Goal: Transaction & Acquisition: Book appointment/travel/reservation

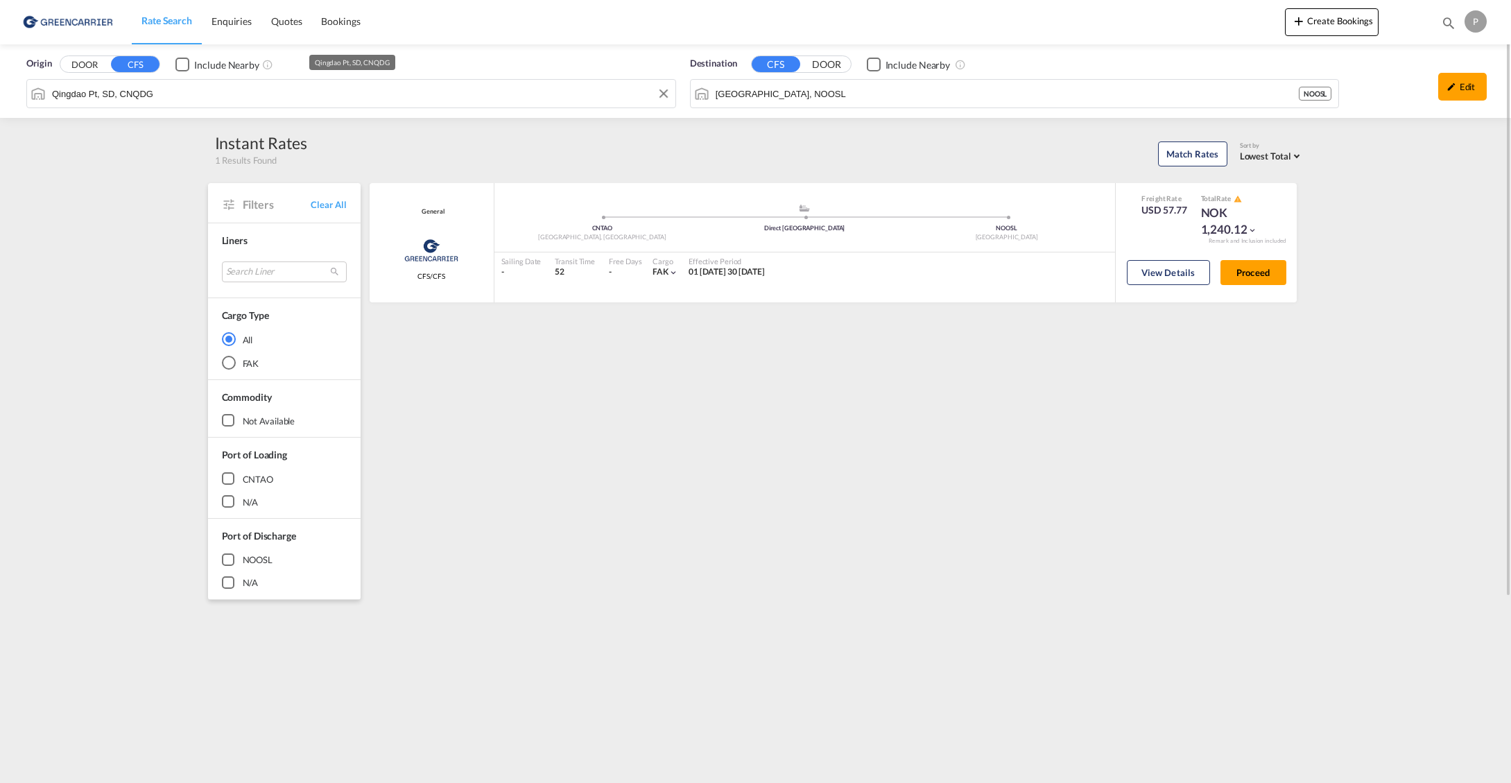
click at [141, 89] on input "Qingdao Pt, SD, CNQDG" at bounding box center [360, 93] width 617 height 21
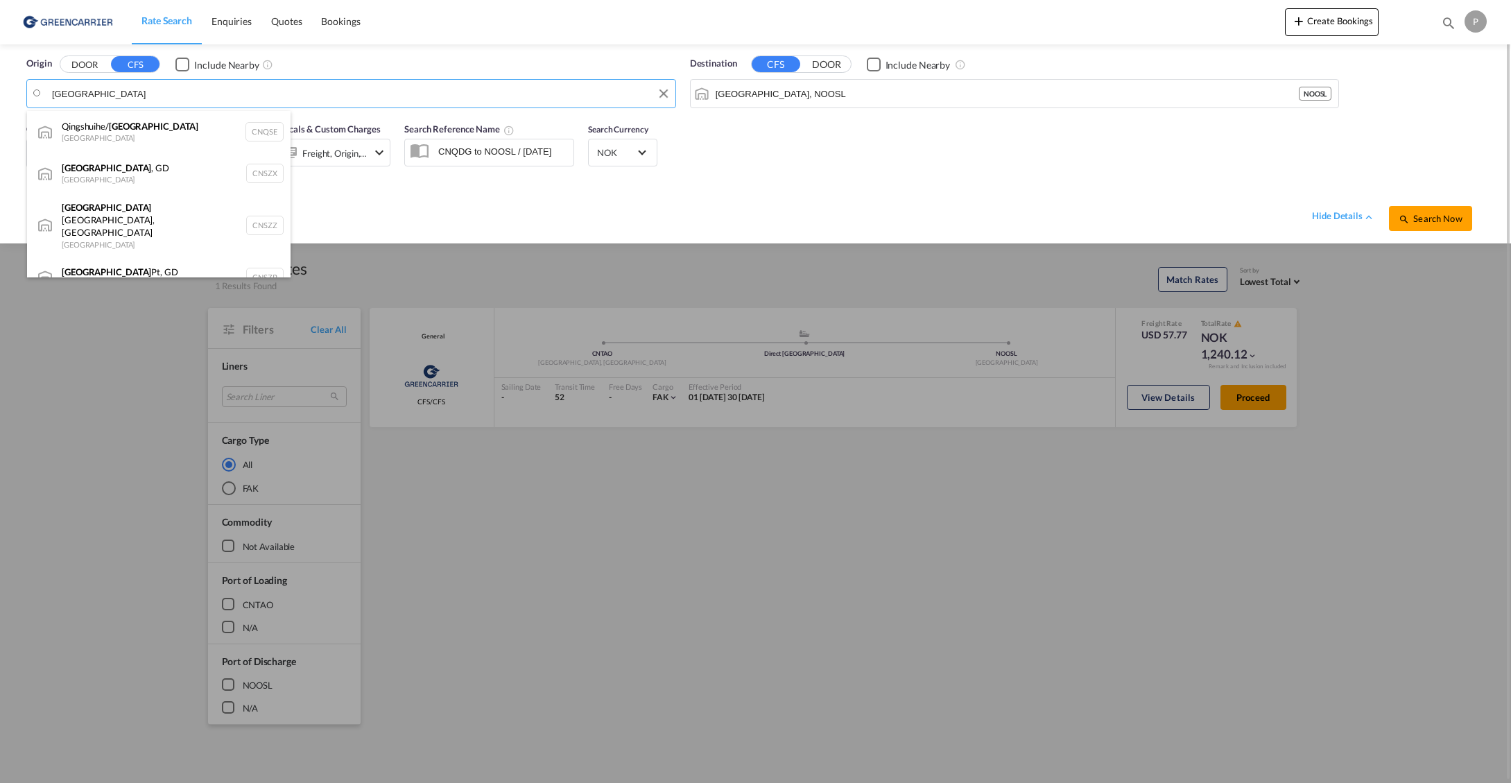
drag, startPoint x: 190, startPoint y: 94, endPoint x: 170, endPoint y: 174, distance: 82.9
click at [154, 173] on div "[GEOGRAPHIC_DATA] , GD [GEOGRAPHIC_DATA] CNSZX" at bounding box center [159, 174] width 264 height 42
type input "[GEOGRAPHIC_DATA], GD, CNSZX"
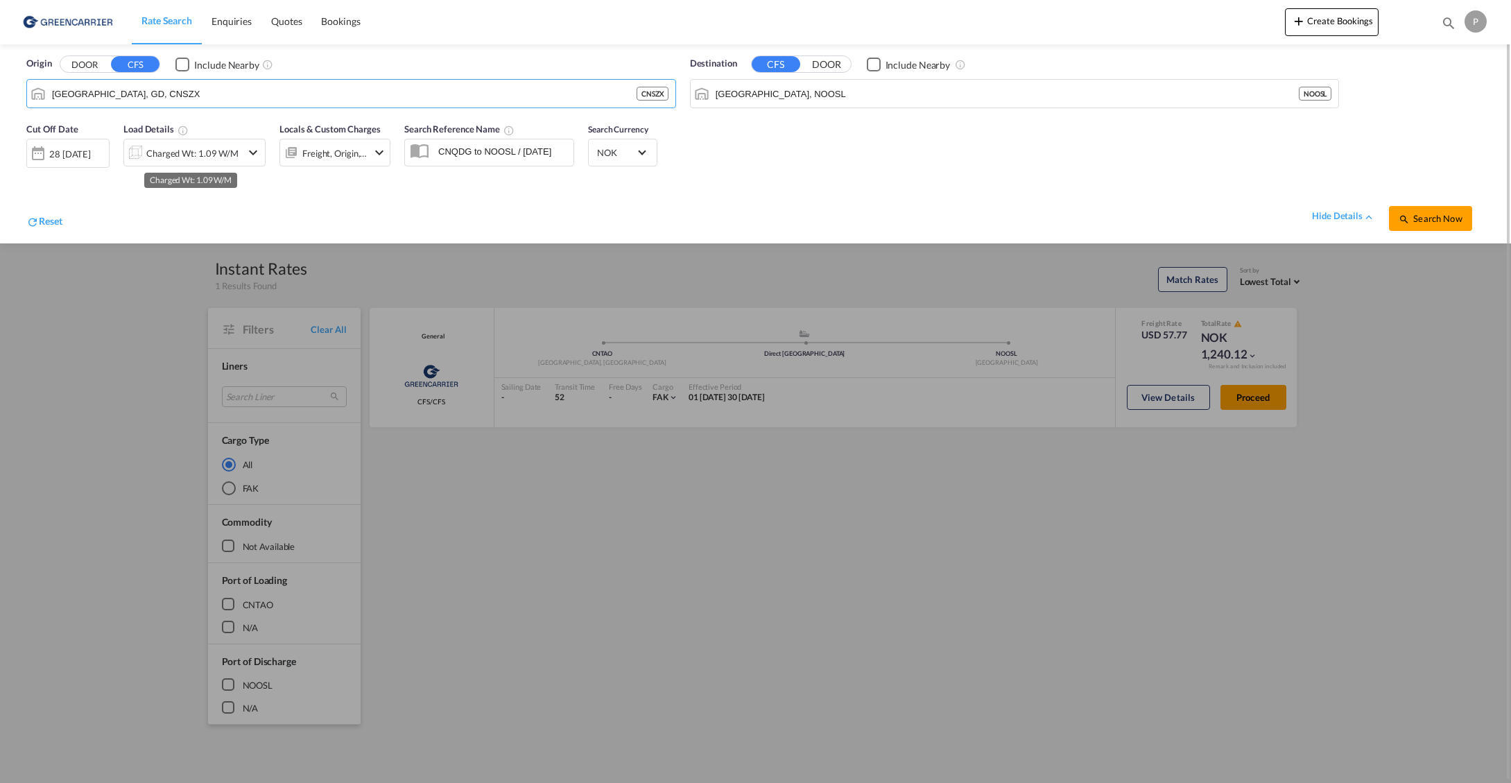
click at [171, 152] on div "Charged Wt: 1.09 W/M" at bounding box center [192, 153] width 92 height 19
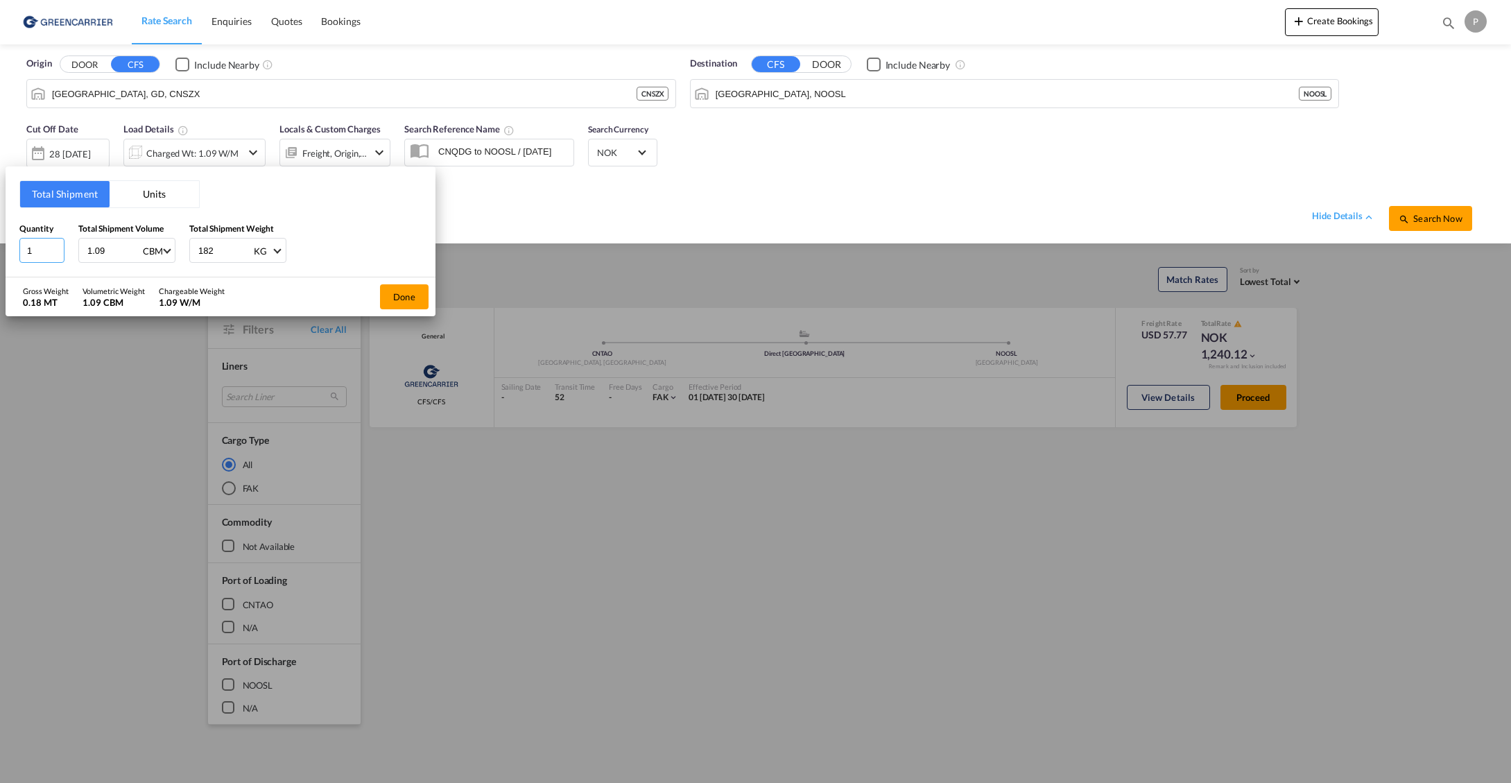
click at [42, 255] on input "1" at bounding box center [41, 250] width 45 height 25
click at [112, 252] on input "1.09" at bounding box center [113, 251] width 55 height 24
type input "1.091"
click at [413, 298] on button "Done" at bounding box center [404, 296] width 49 height 25
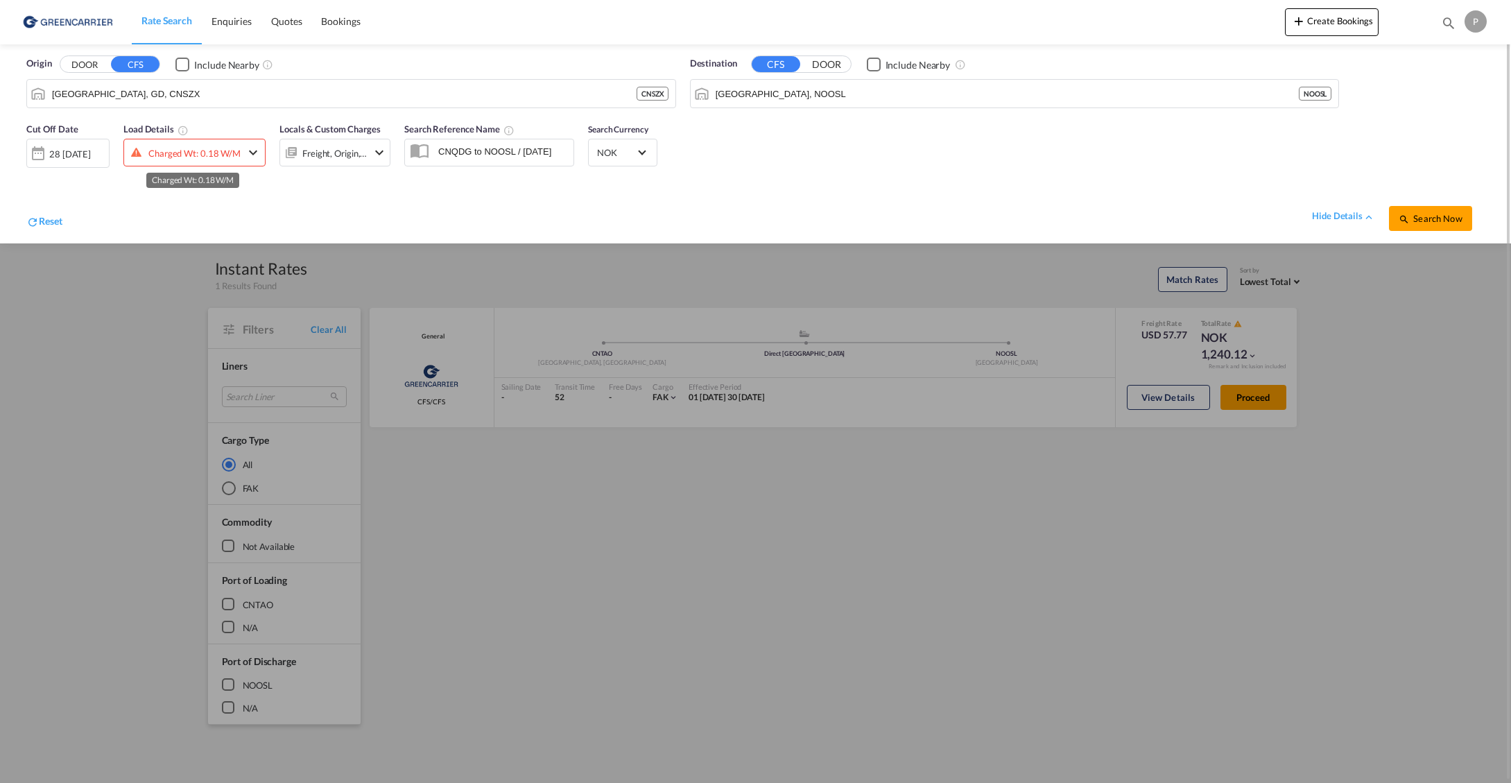
click at [196, 148] on div "Charged Wt: 0.18 W/M" at bounding box center [194, 153] width 92 height 19
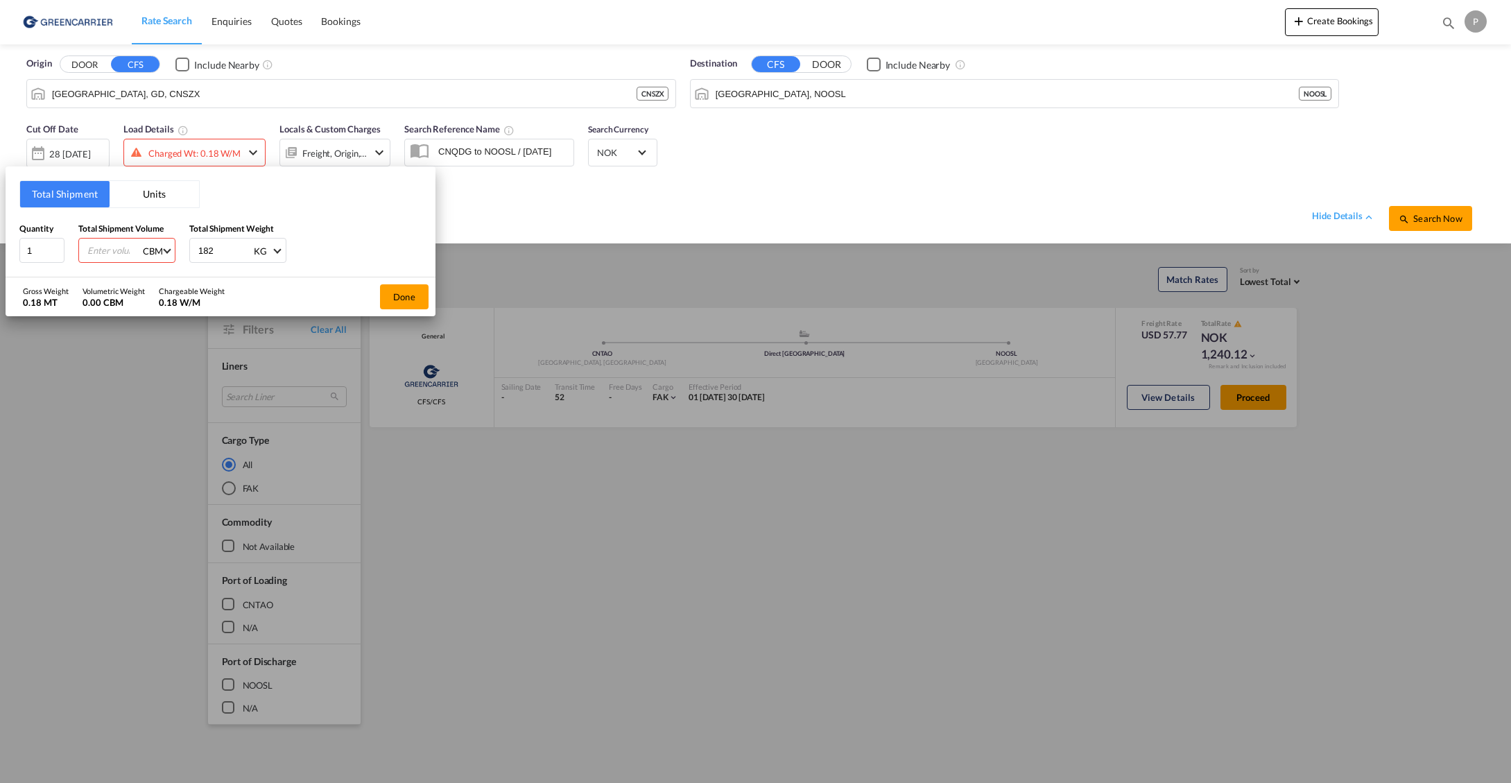
click at [112, 249] on input "number" at bounding box center [113, 251] width 55 height 24
type input "1.4"
click at [392, 291] on button "Done" at bounding box center [404, 296] width 49 height 25
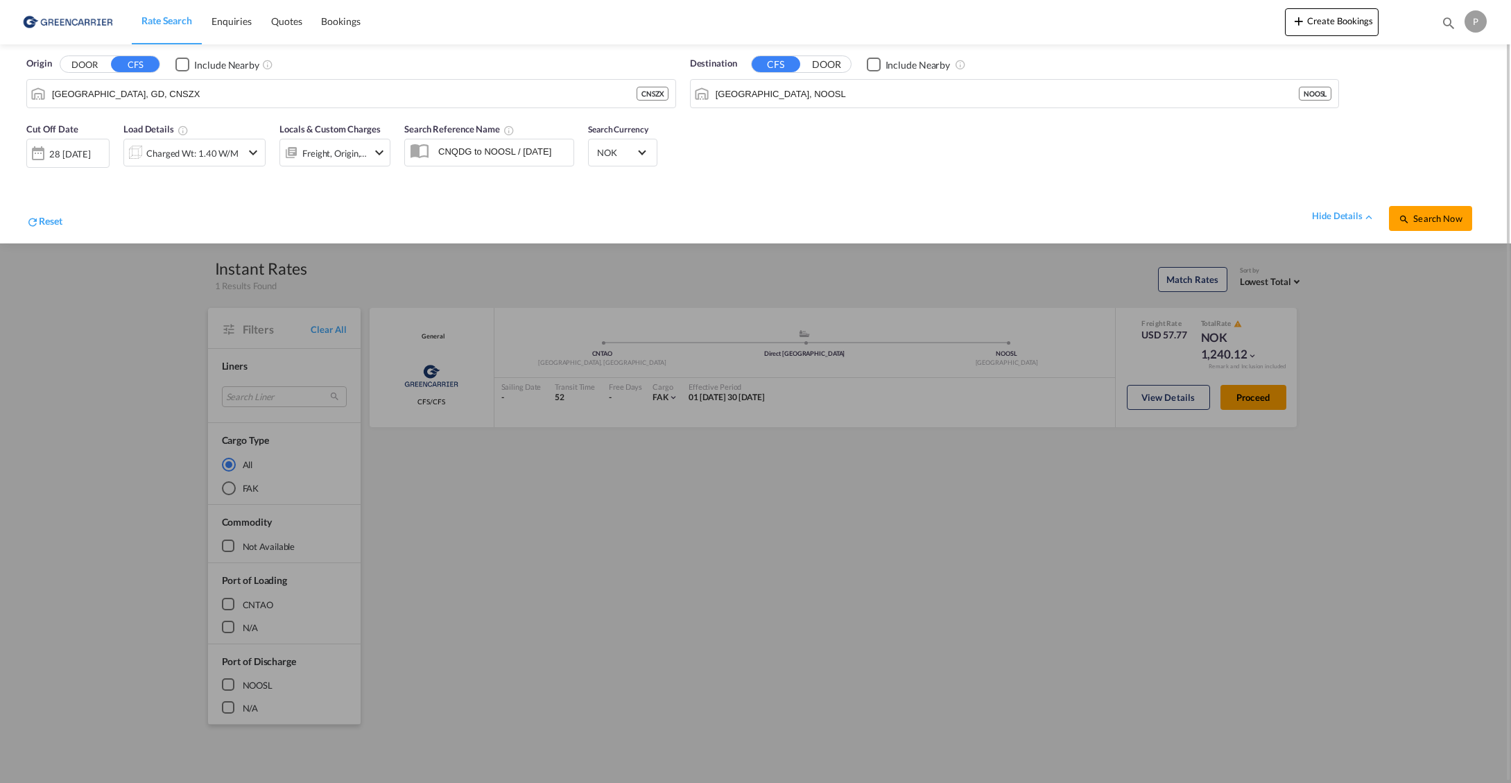
scroll to position [1, 0]
click at [60, 150] on div "28 [DATE]" at bounding box center [70, 153] width 42 height 12
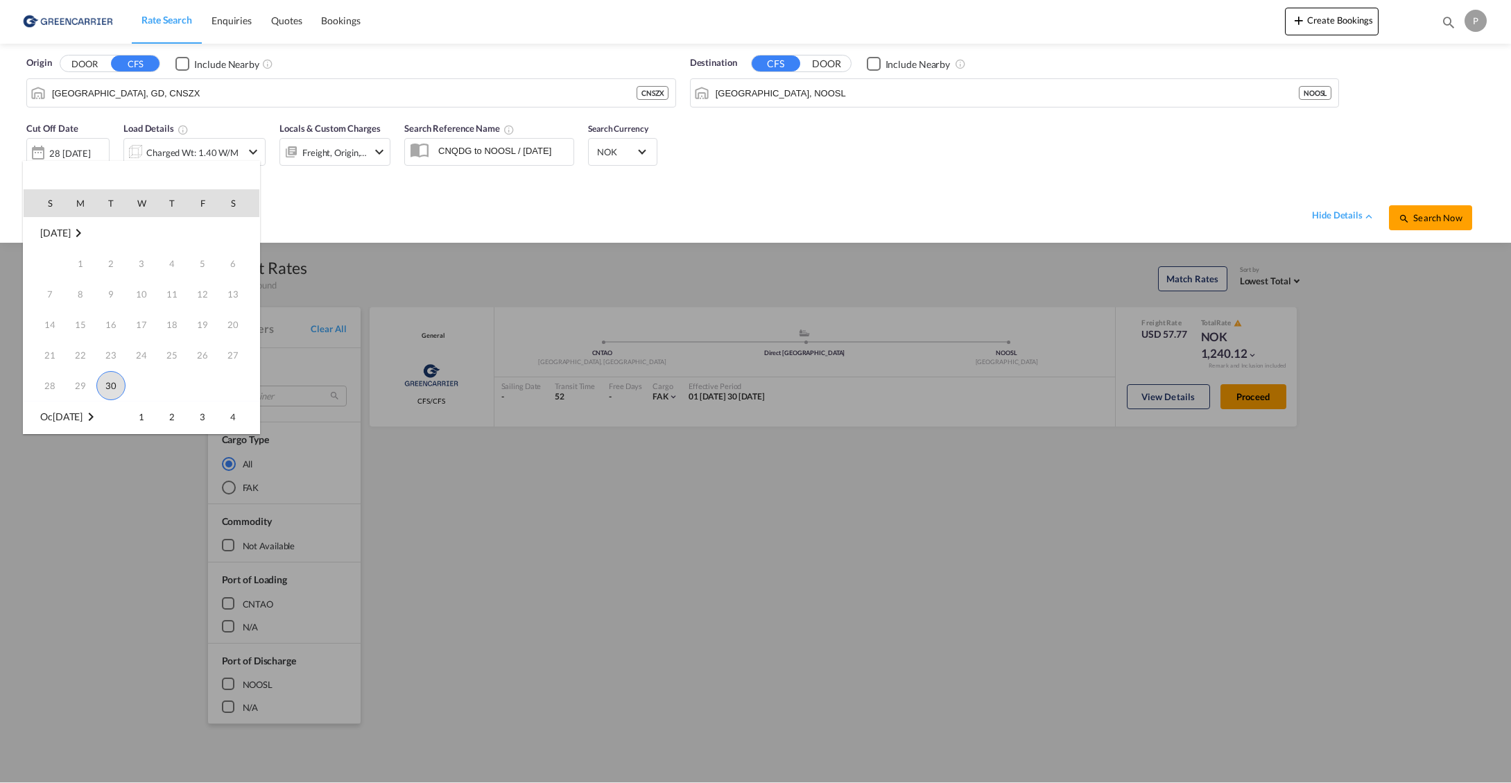
click at [117, 386] on span "30" at bounding box center [110, 385] width 29 height 29
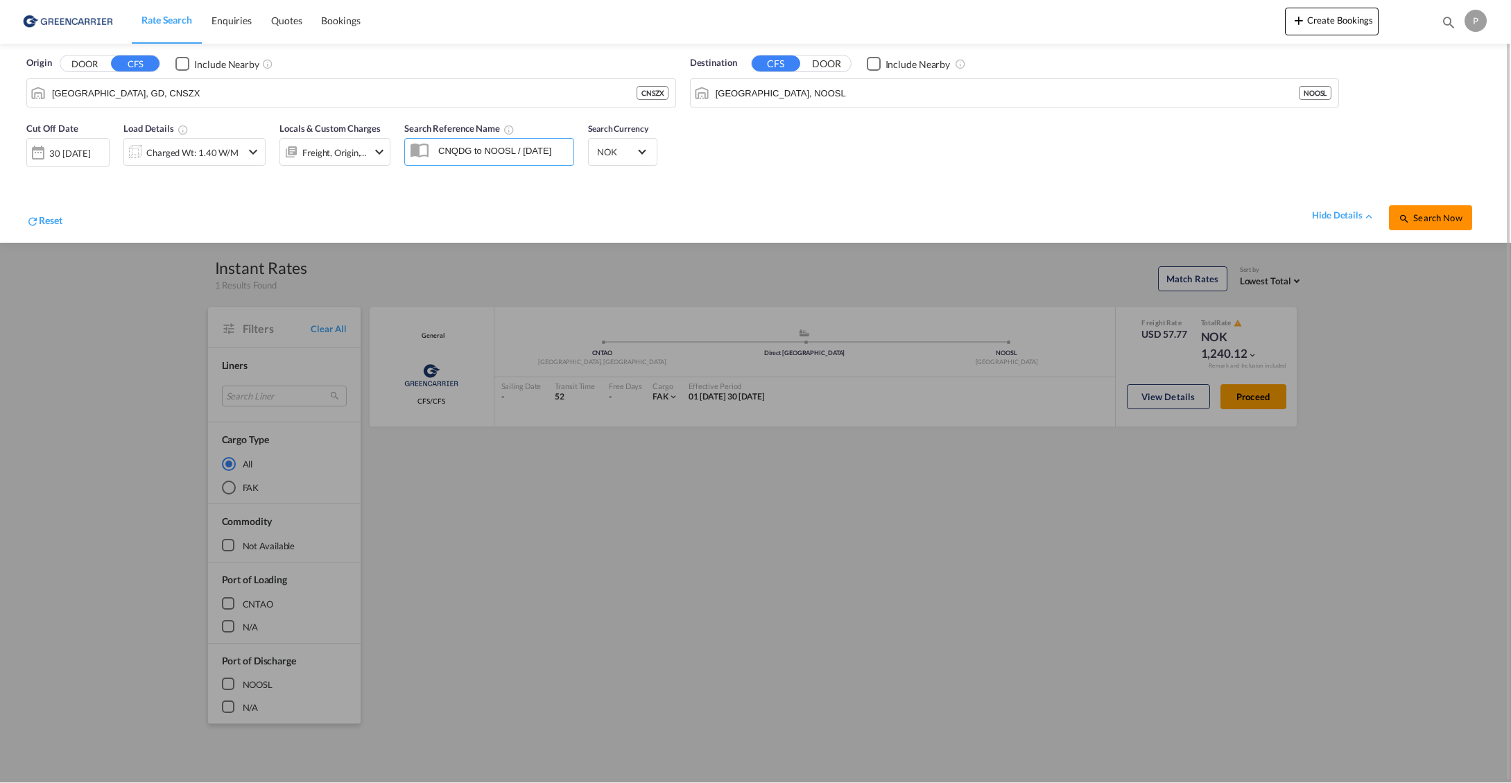
click at [1428, 212] on span "Search Now" at bounding box center [1430, 217] width 63 height 11
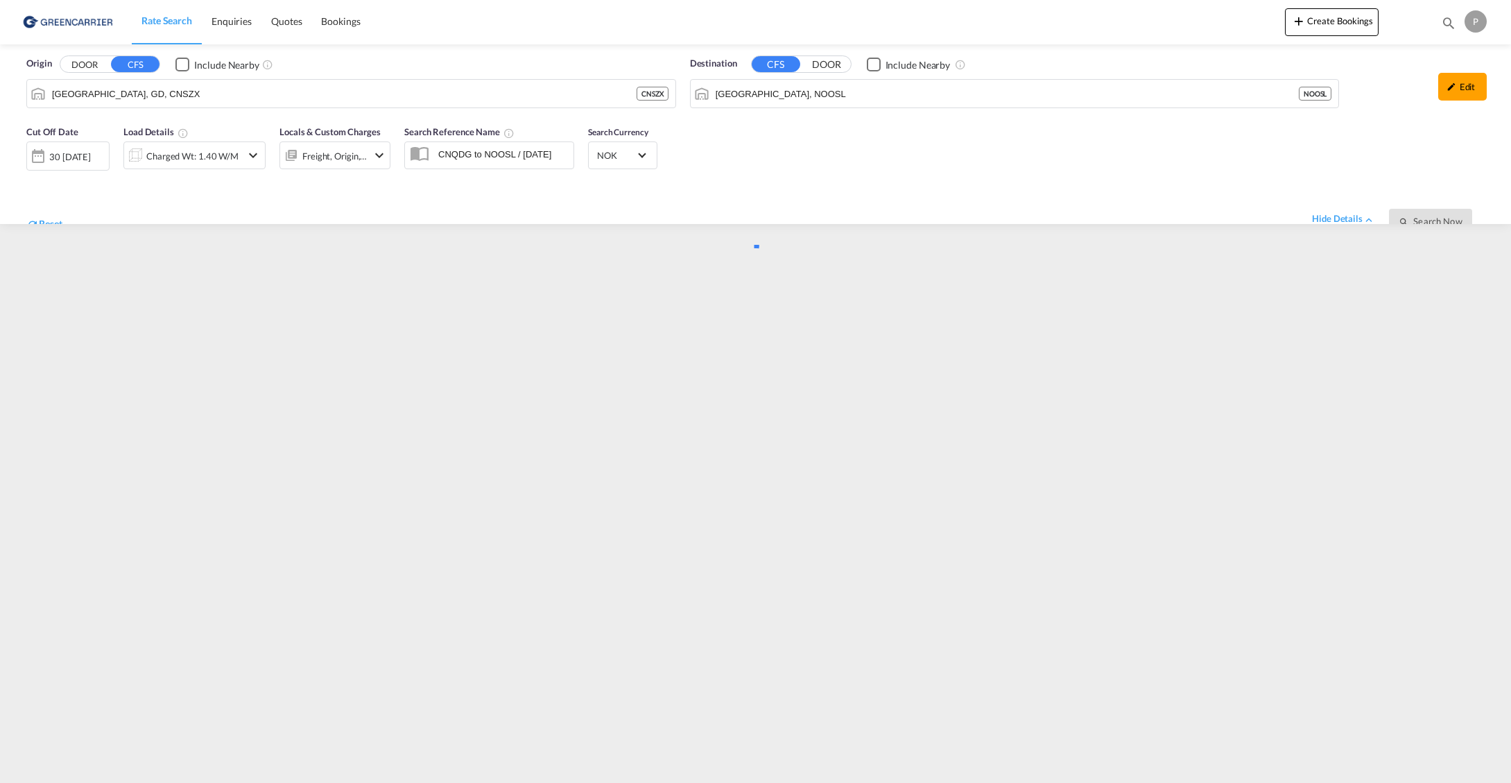
scroll to position [0, 0]
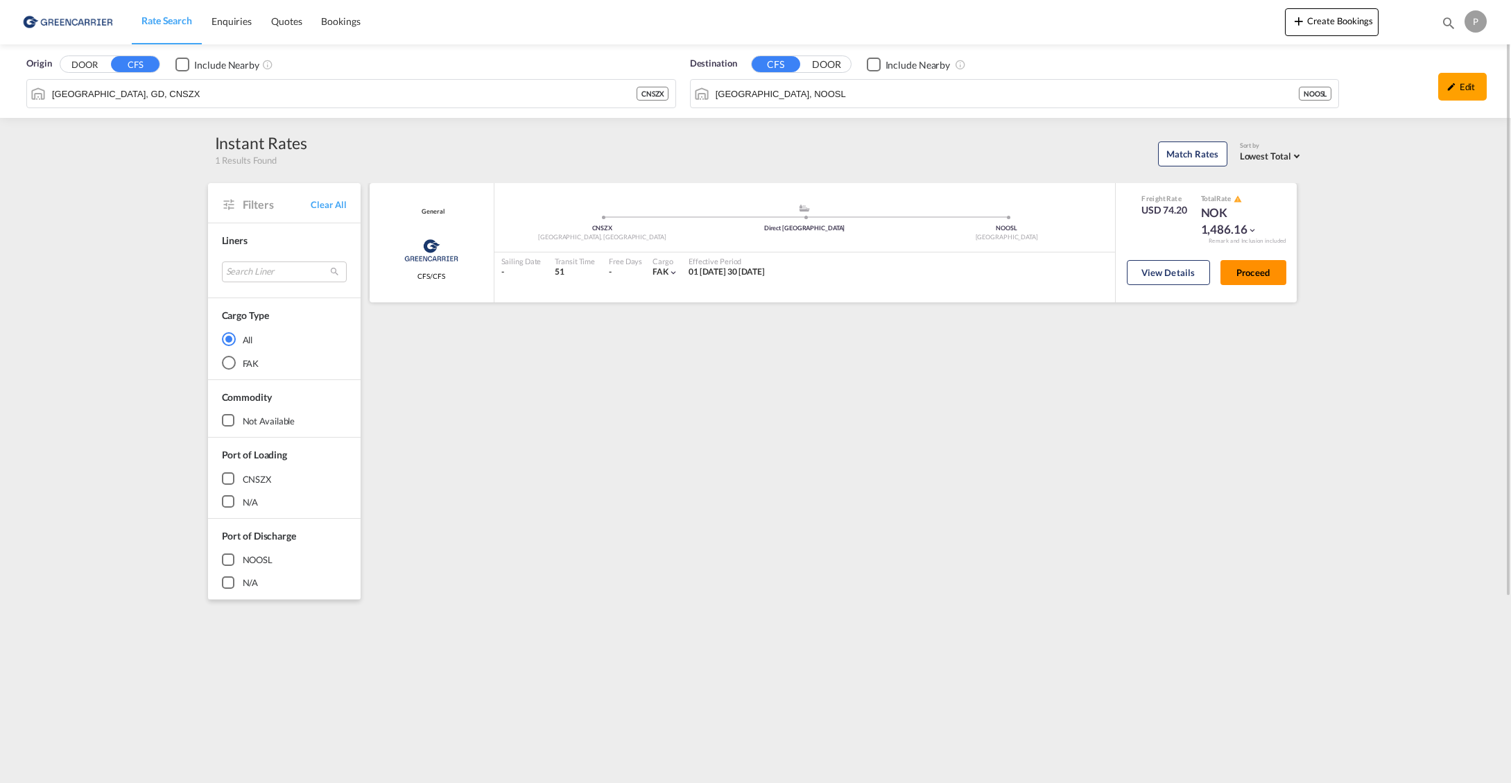
click at [1251, 272] on button "Proceed" at bounding box center [1254, 272] width 66 height 25
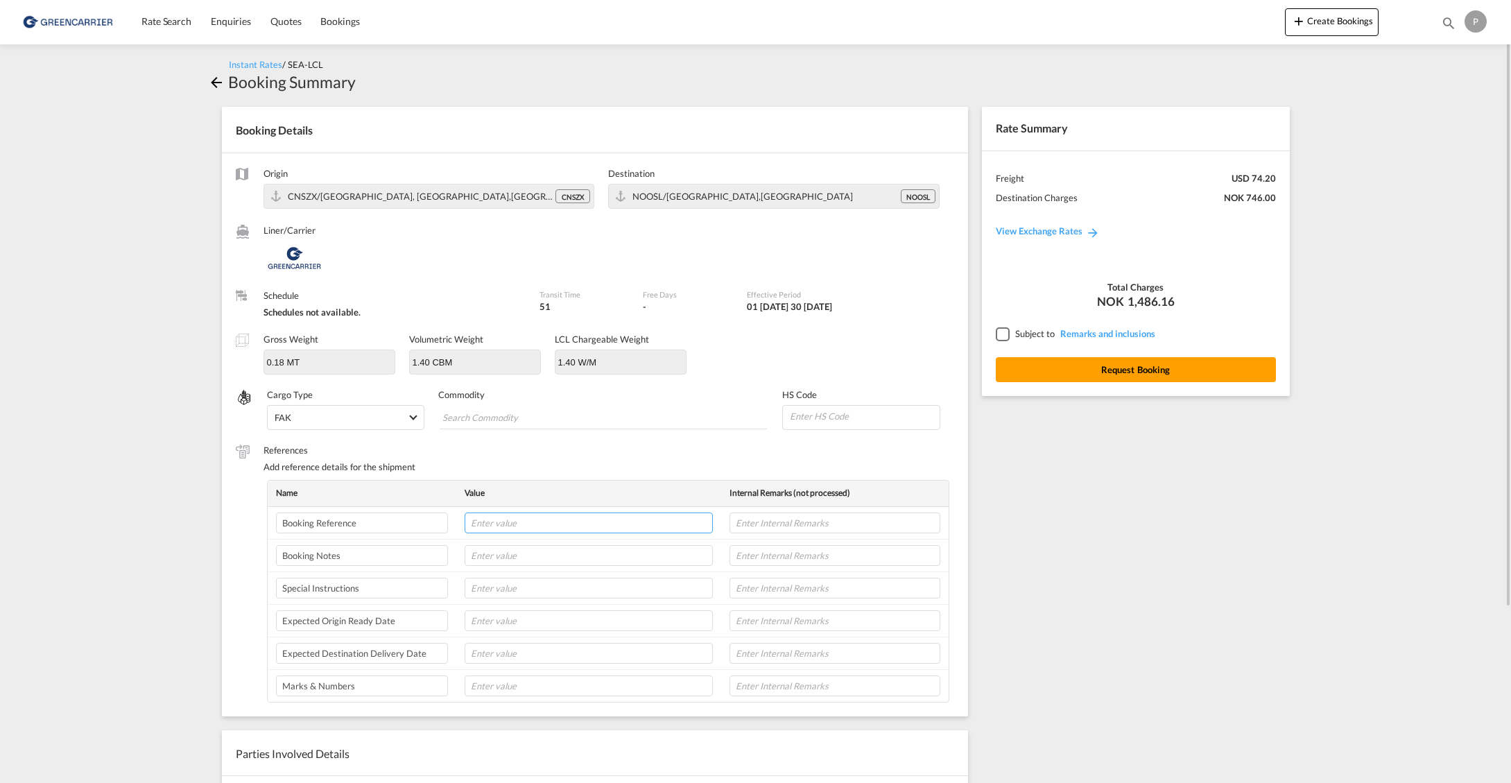
click at [524, 519] on input "text" at bounding box center [589, 523] width 248 height 21
paste input "22548"
click at [434, 516] on tr "Booking Reference Kaizen ref: 22548" at bounding box center [608, 523] width 681 height 33
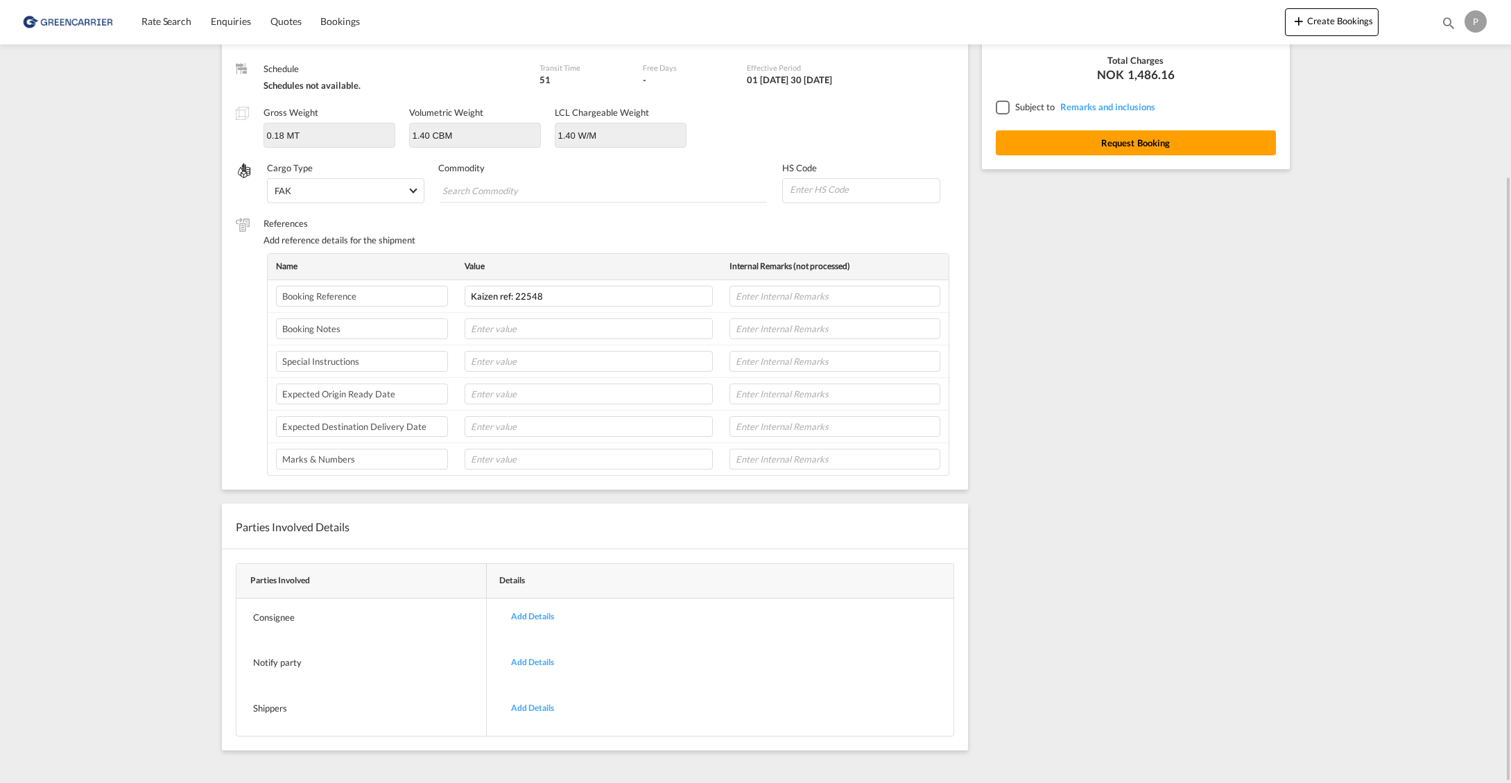
scroll to position [226, 0]
type input "Kaizen ref: 22548"
click at [528, 705] on div "Add Details" at bounding box center [533, 709] width 64 height 33
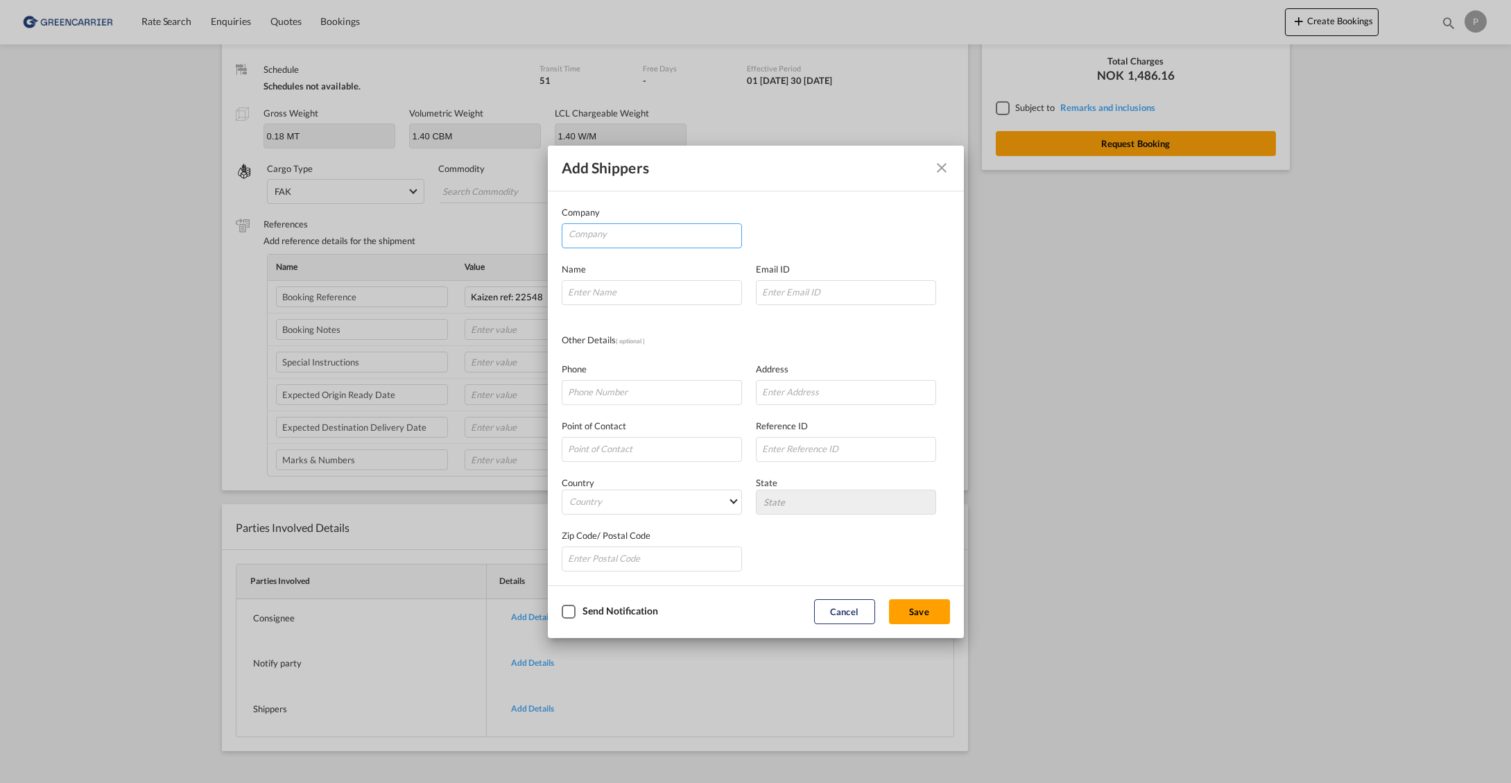
click at [642, 237] on input "Company" at bounding box center [655, 234] width 173 height 21
paste input "HANYANG PETS PRODUCTS CO. LTD"
type input "HANYANG PETS PRODUCTS CO. LTD"
click at [808, 394] on input "Company Name Email ..." at bounding box center [846, 392] width 180 height 25
paste input "[STREET_ADDRESS]"
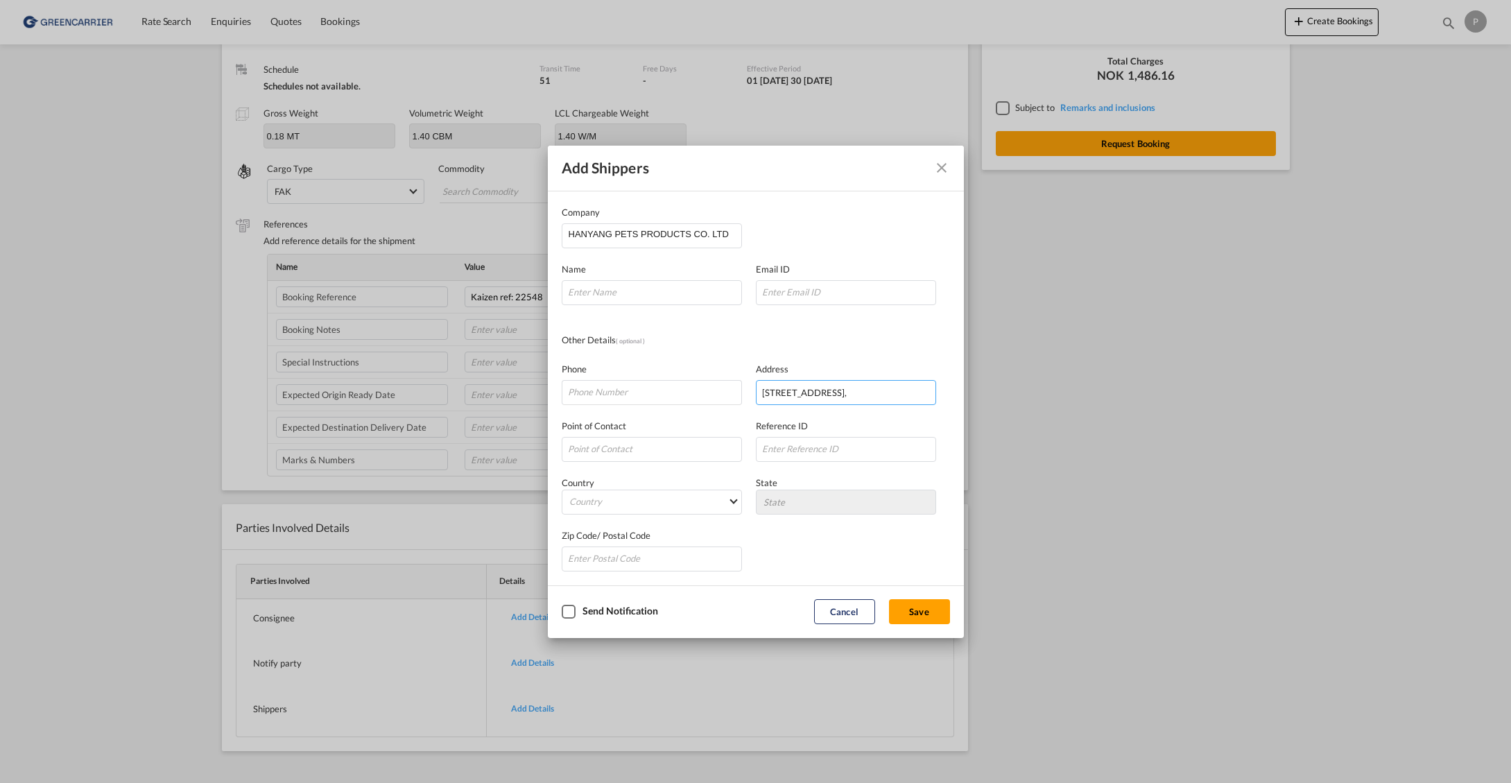
paste input "Chiling Se[PERSON_NAME]an Ave."
paste input "HoujieTown,DongguanCity"
paste input "[GEOGRAPHIC_DATA]"
type input "[STREET_ADDRESS][PERSON_NAME] [GEOGRAPHIC_DATA],[GEOGRAPHIC_DATA], [GEOGRAPHIC_…"
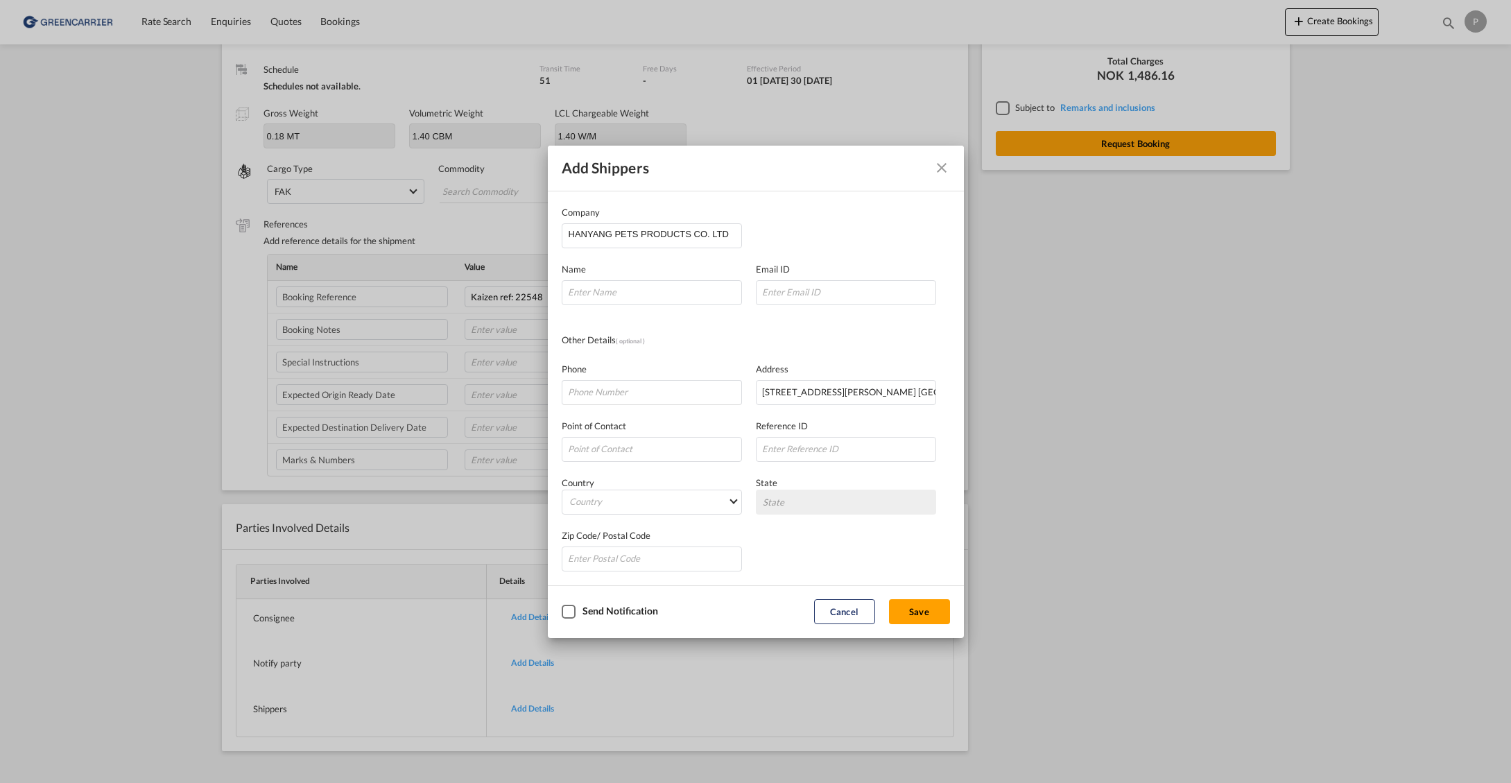
click at [798, 505] on md-select "State" at bounding box center [846, 502] width 180 height 25
click at [680, 503] on md-select "Country [GEOGRAPHIC_DATA] [GEOGRAPHIC_DATA] [GEOGRAPHIC_DATA] [US_STATE] [GEOGR…" at bounding box center [652, 502] width 180 height 25
type md-option "[GEOGRAPHIC_DATA]"
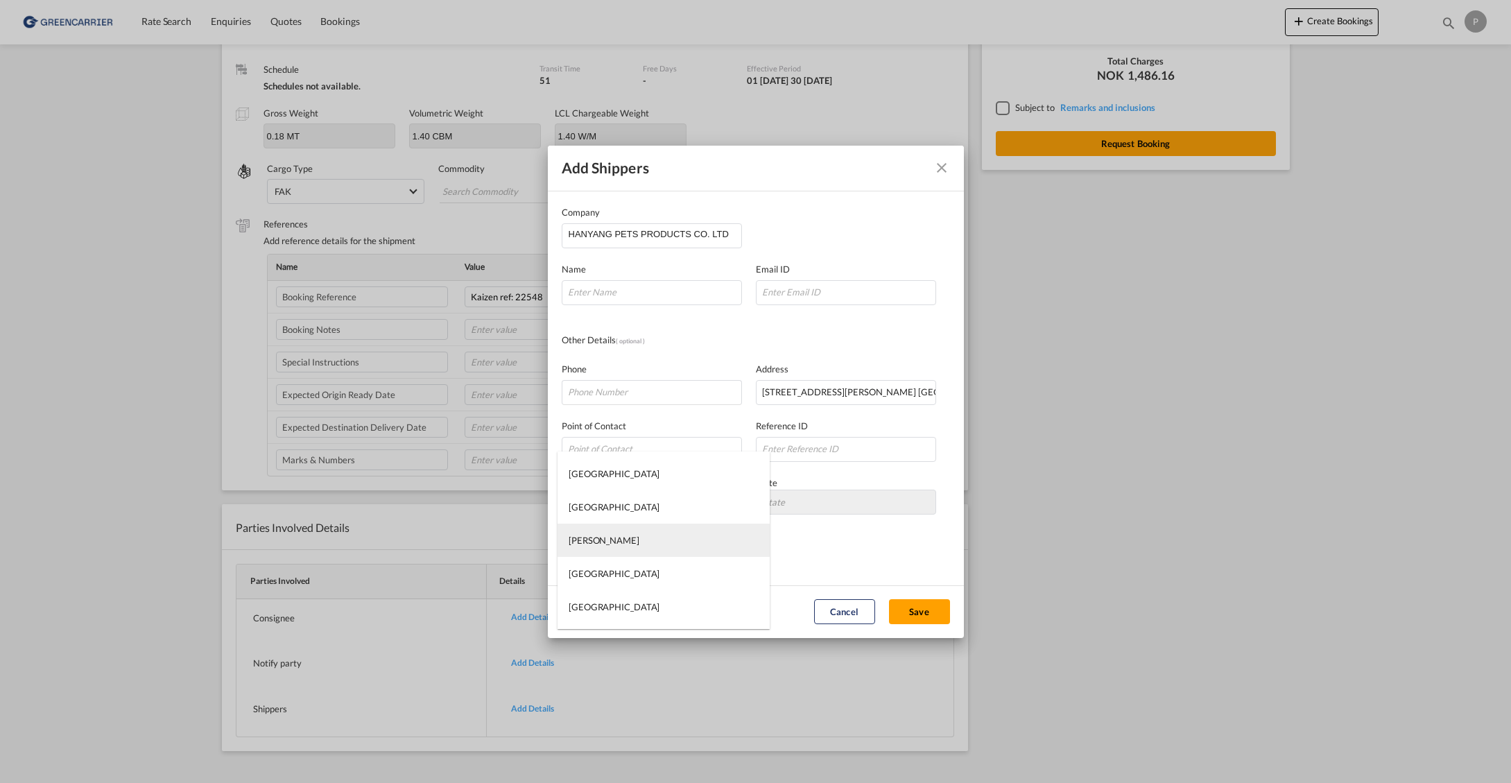
type md-option "[PERSON_NAME]"
type md-option "[GEOGRAPHIC_DATA]"
click at [818, 501] on md-select "State [GEOGRAPHIC_DATA] [GEOGRAPHIC_DATA] [GEOGRAPHIC_DATA] [PERSON_NAME][GEOGR…" at bounding box center [846, 502] width 180 height 25
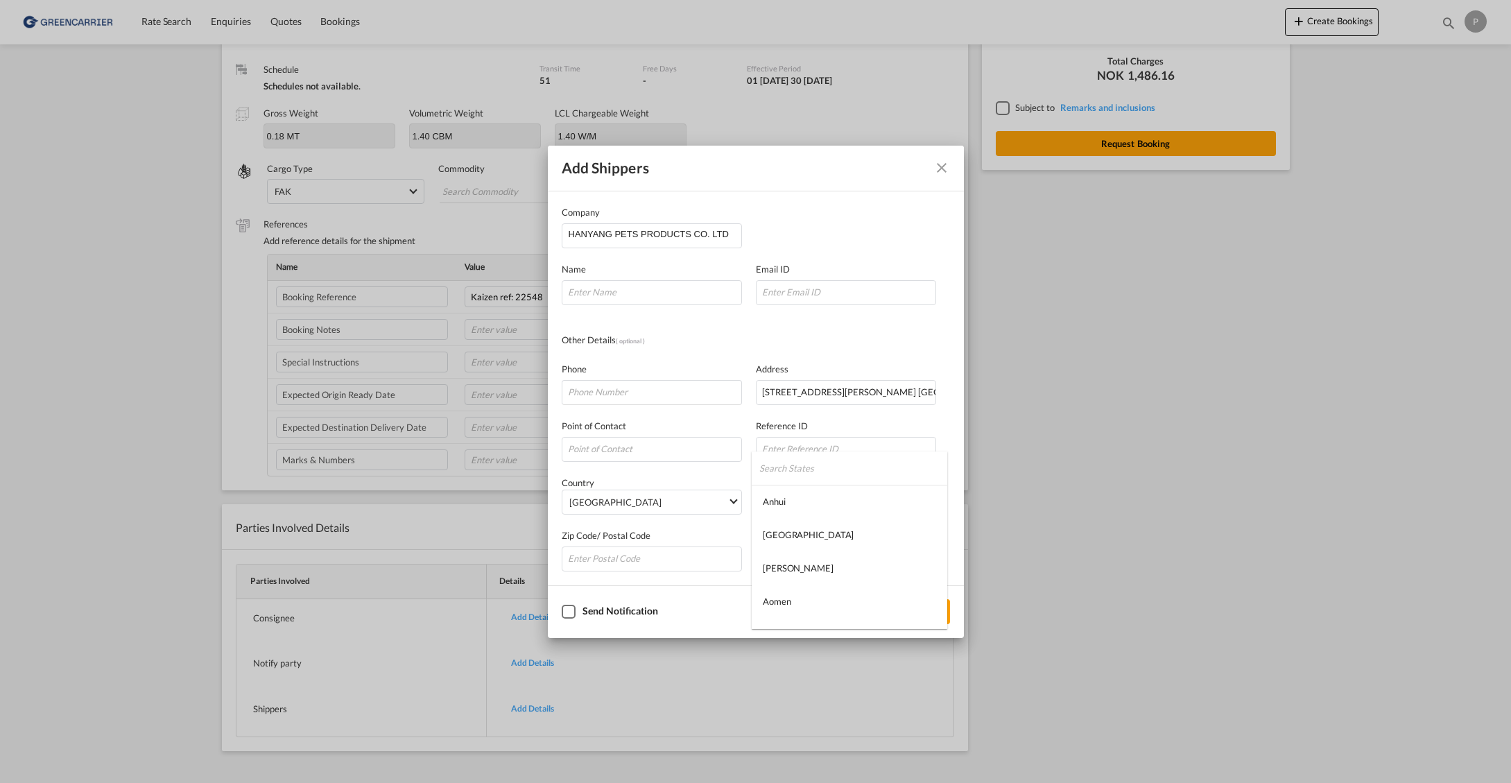
type md-option "Anhui"
type md-option "Gansu"
type md-option "[GEOGRAPHIC_DATA]"
paste input "86 13797418369"
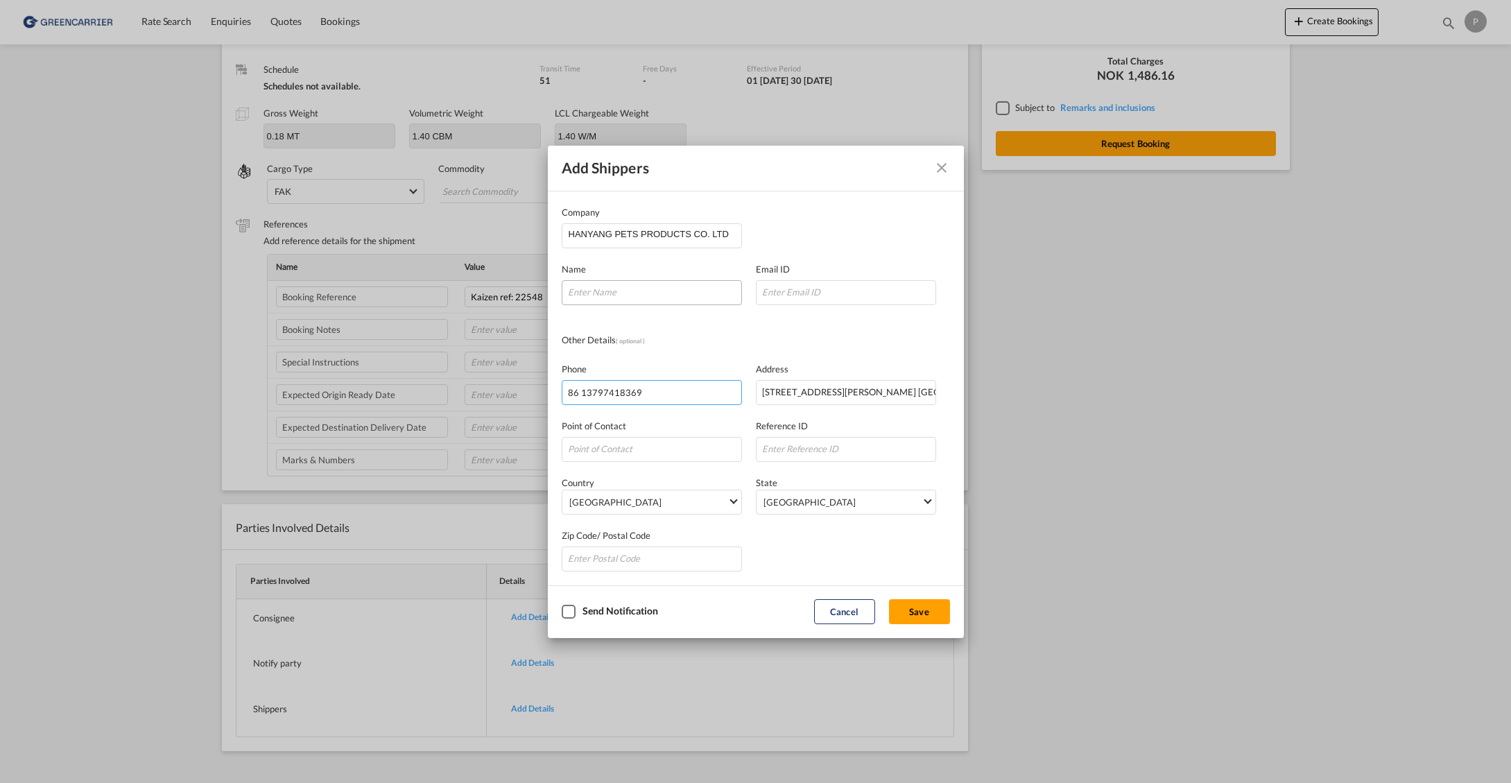
type input "86 13797418369"
paste input "[PERSON_NAME]"
type input "[PERSON_NAME]"
paste input "[EMAIL_ADDRESS][DOMAIN_NAME]"
type input "[EMAIL_ADDRESS][DOMAIN_NAME]"
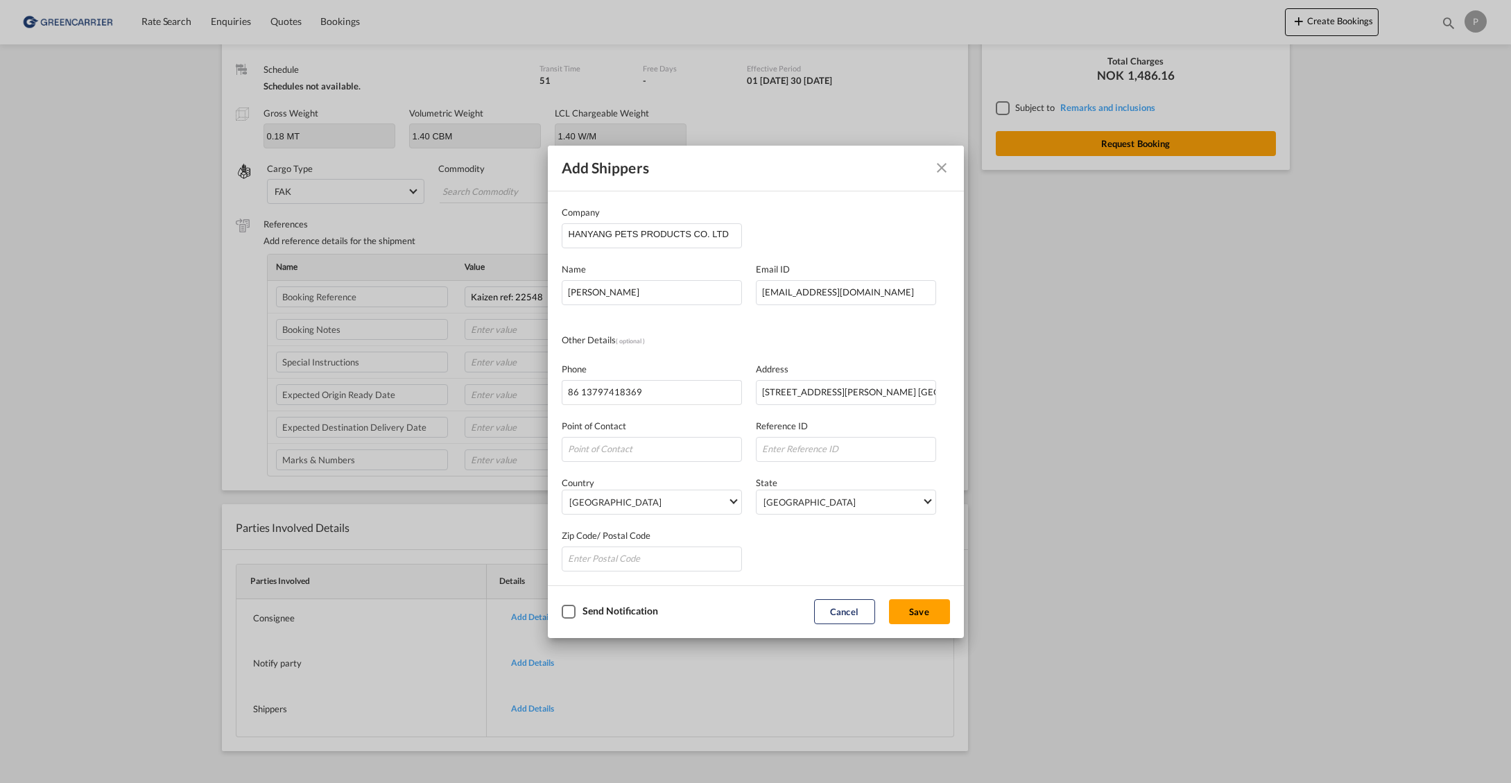
click at [575, 614] on div "Checkbox No Ink" at bounding box center [569, 612] width 14 height 14
click at [914, 615] on button "Save" at bounding box center [919, 611] width 61 height 25
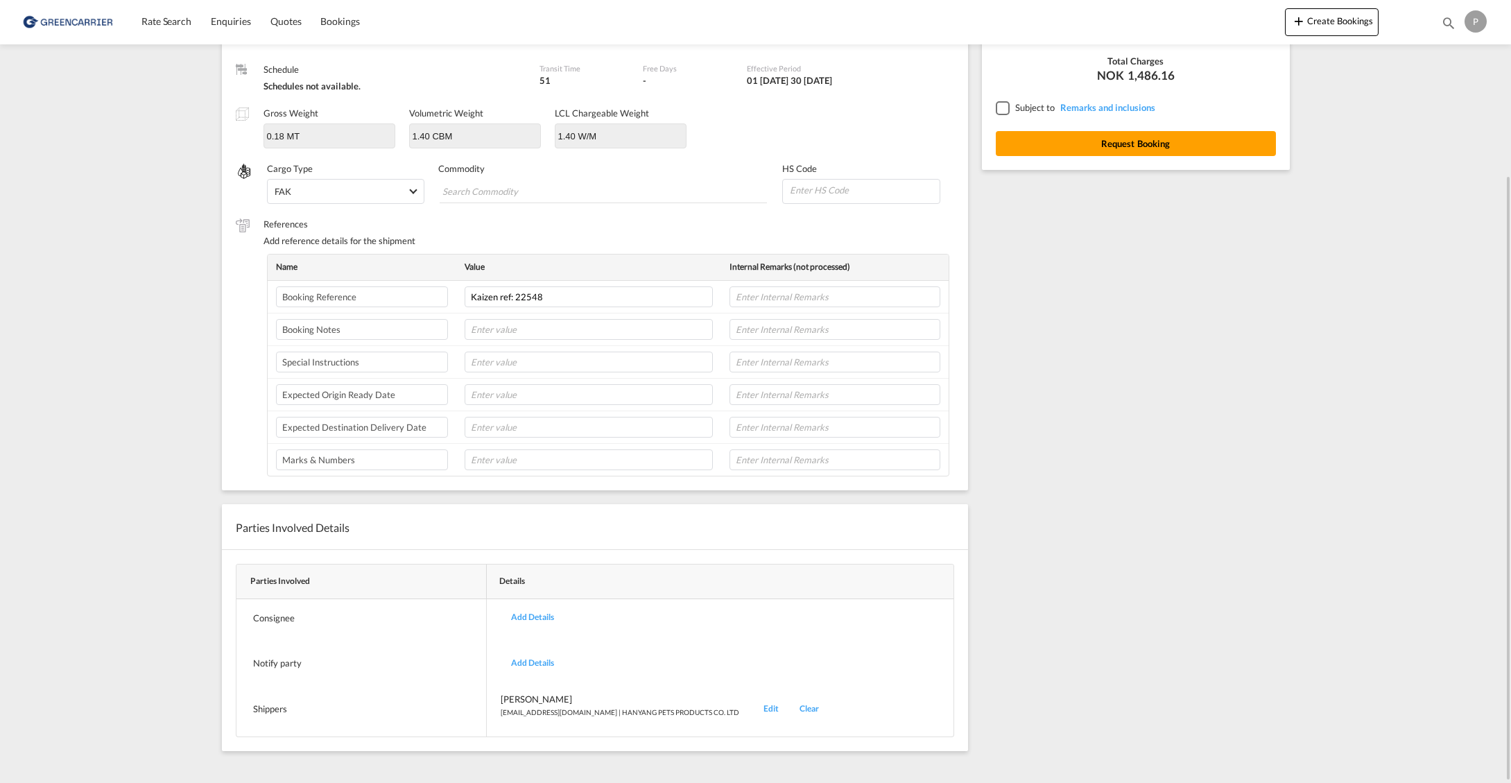
click at [543, 658] on div "Add Details" at bounding box center [533, 663] width 64 height 33
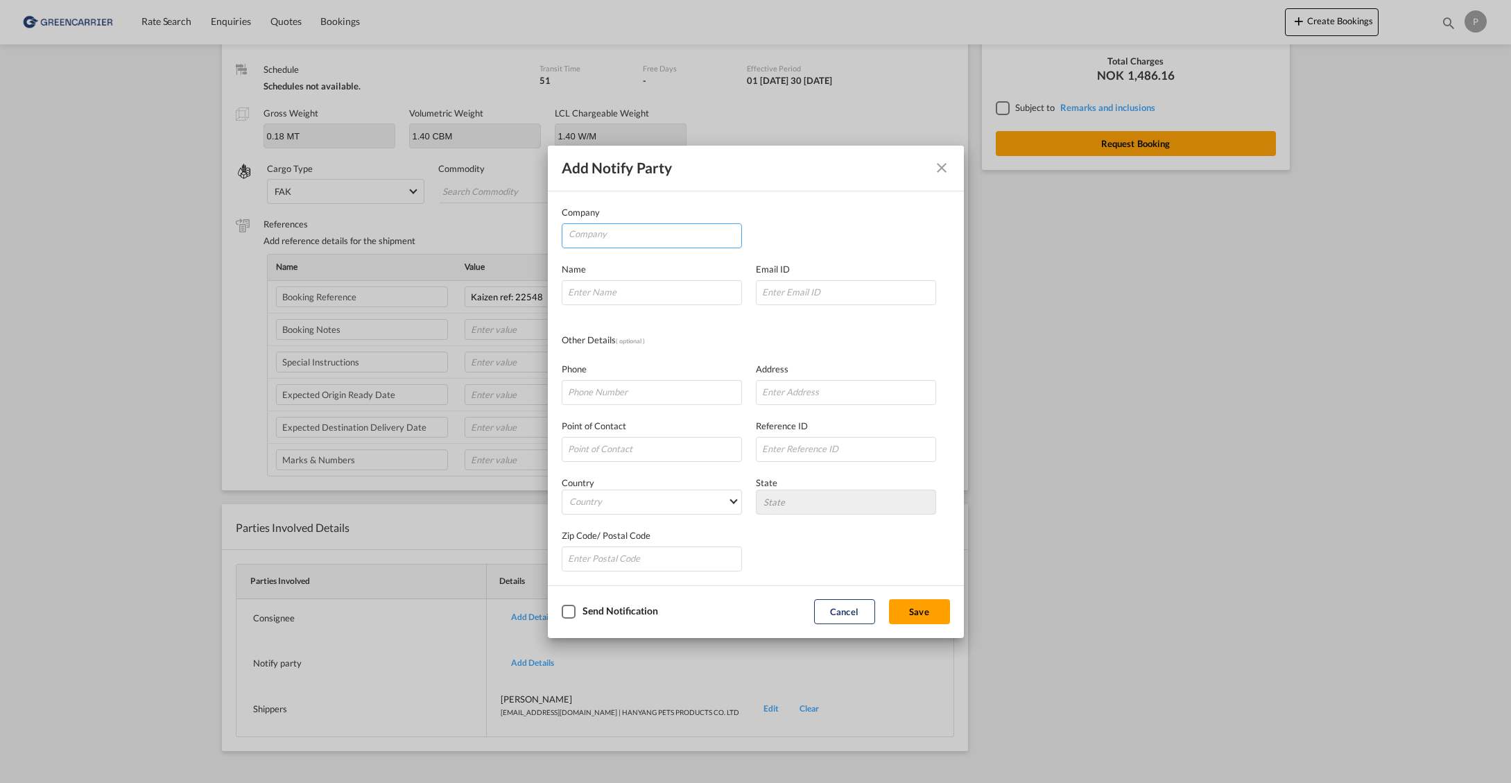
click at [619, 241] on input "Company" at bounding box center [655, 234] width 173 height 21
click at [737, 265] on li "Kaizen Shipping AS" at bounding box center [654, 268] width 173 height 33
type input "Kaizen Shipping AS"
type input "[EMAIL_ADDRESS][DOMAIN_NAME]"
type input "[PHONE_NUMBER]"
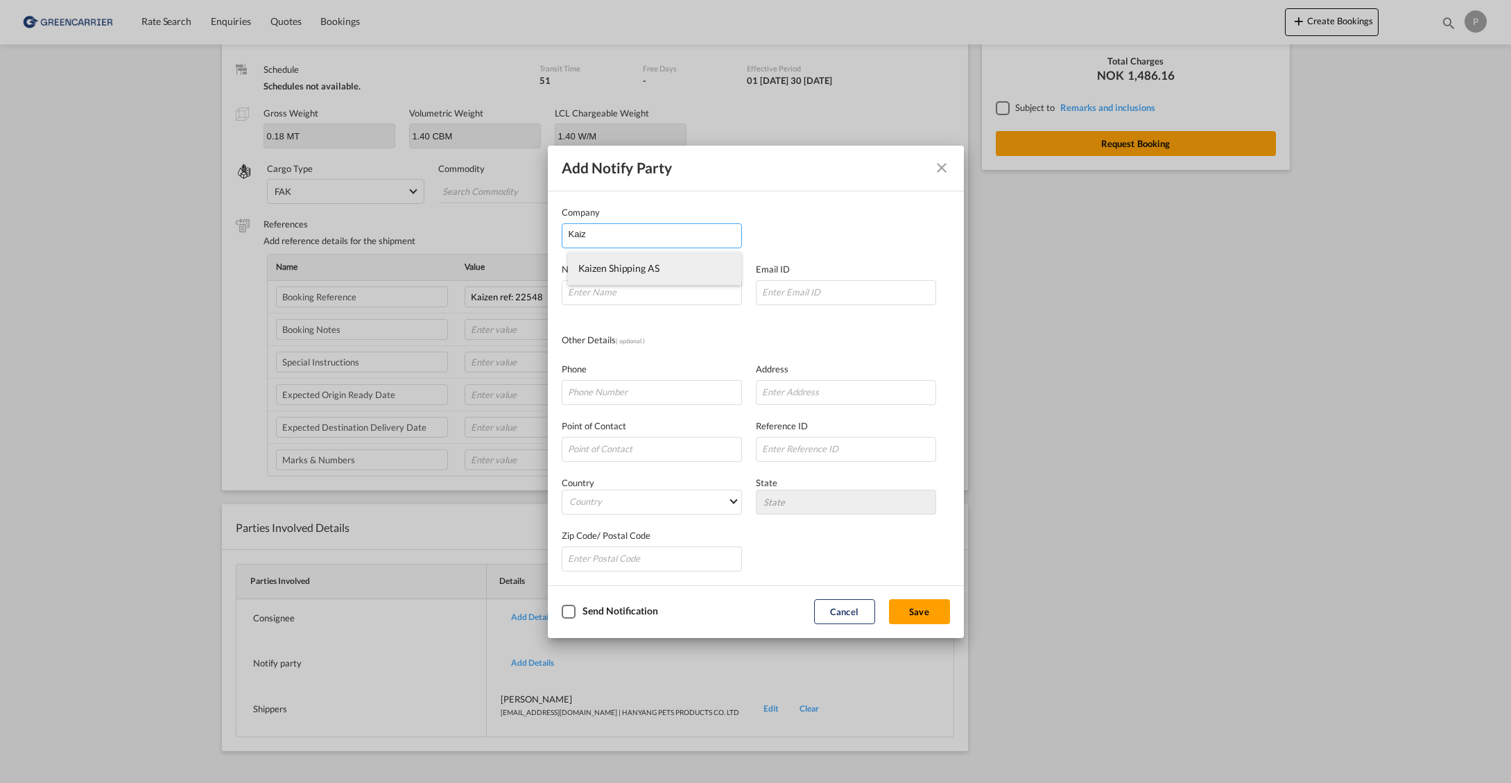
type input "[STREET_ADDRESS]"
type input "1423"
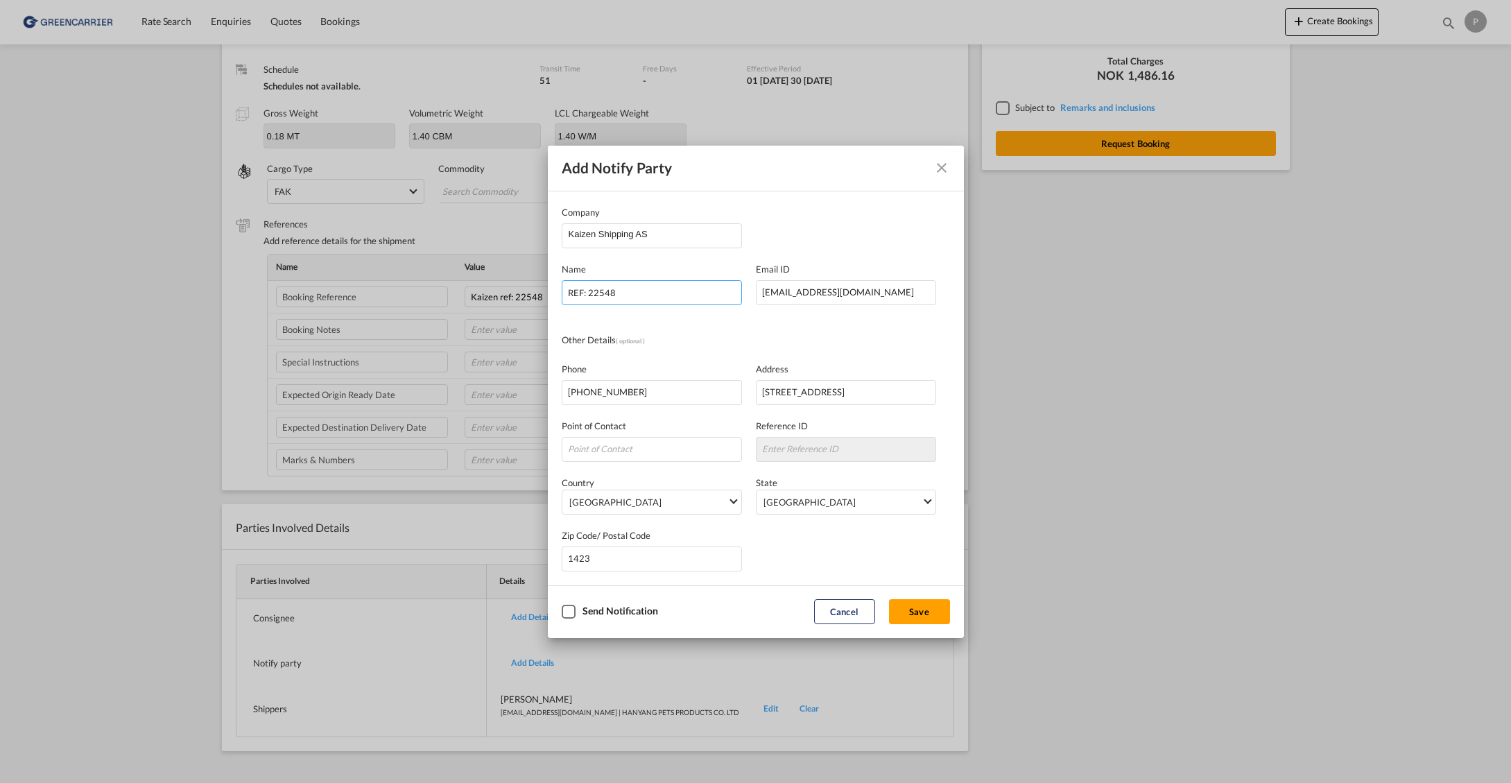
type input "REF: 22548"
click at [564, 617] on div "Checkbox No Ink" at bounding box center [569, 612] width 14 height 14
click at [921, 615] on button "Save" at bounding box center [919, 611] width 61 height 25
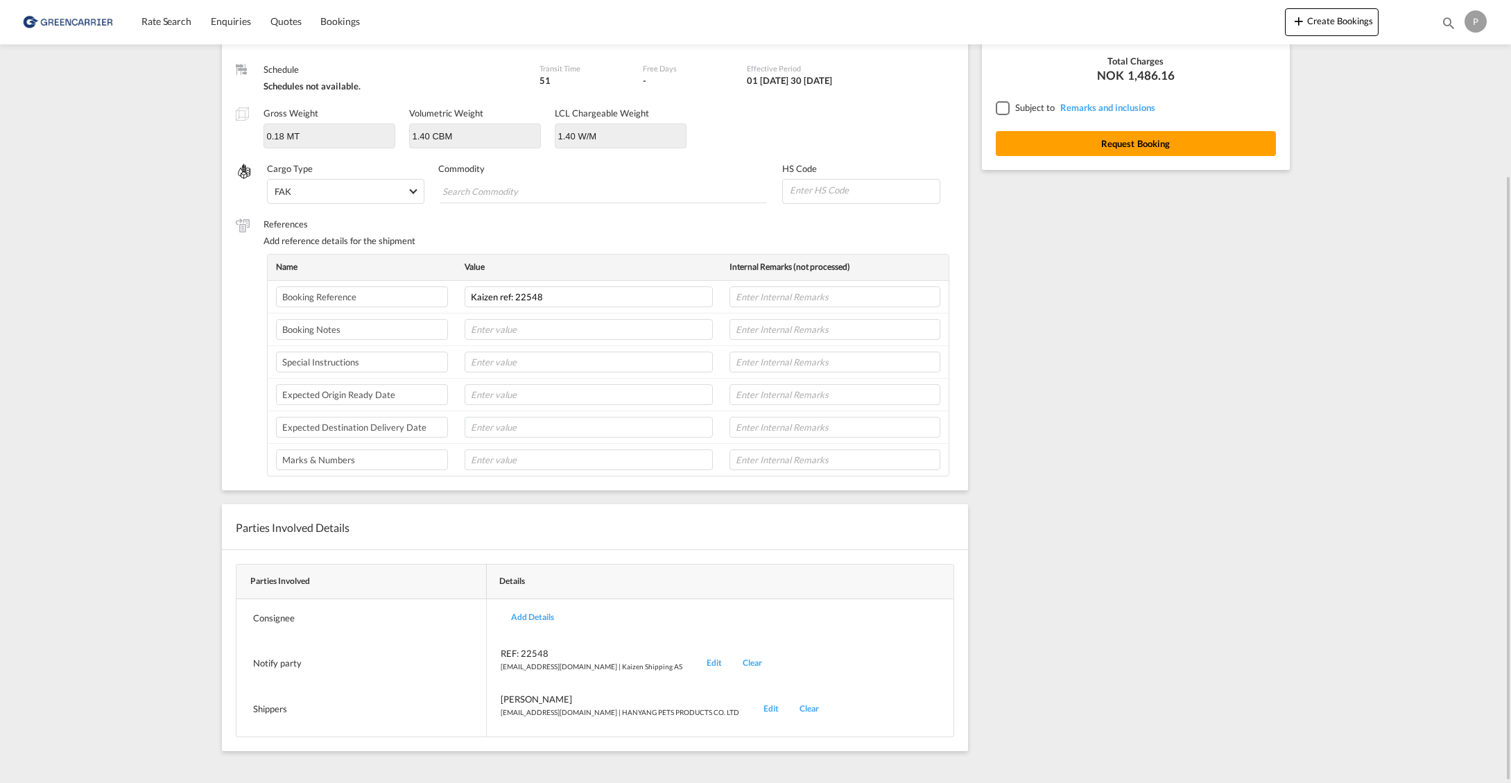
scroll to position [225, 0]
click at [537, 615] on div "Add Details" at bounding box center [533, 618] width 64 height 33
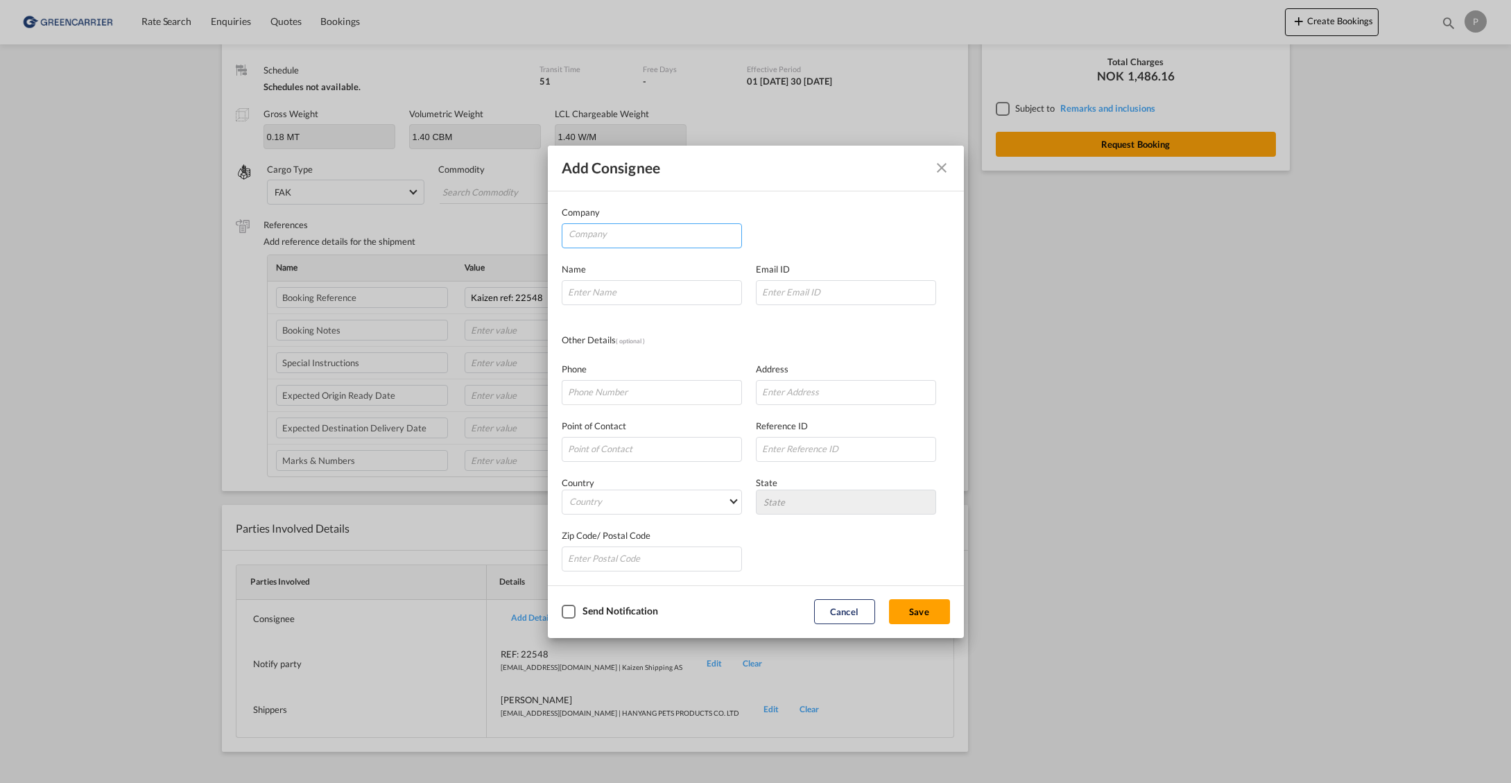
click at [632, 234] on input "Company" at bounding box center [655, 234] width 173 height 21
paste input "Labb [PERSON_NAME]"
type input "Labb [PERSON_NAME]"
click at [596, 294] on input "Company Name Email ..." at bounding box center [652, 292] width 180 height 25
paste input "[PERSON_NAME]"
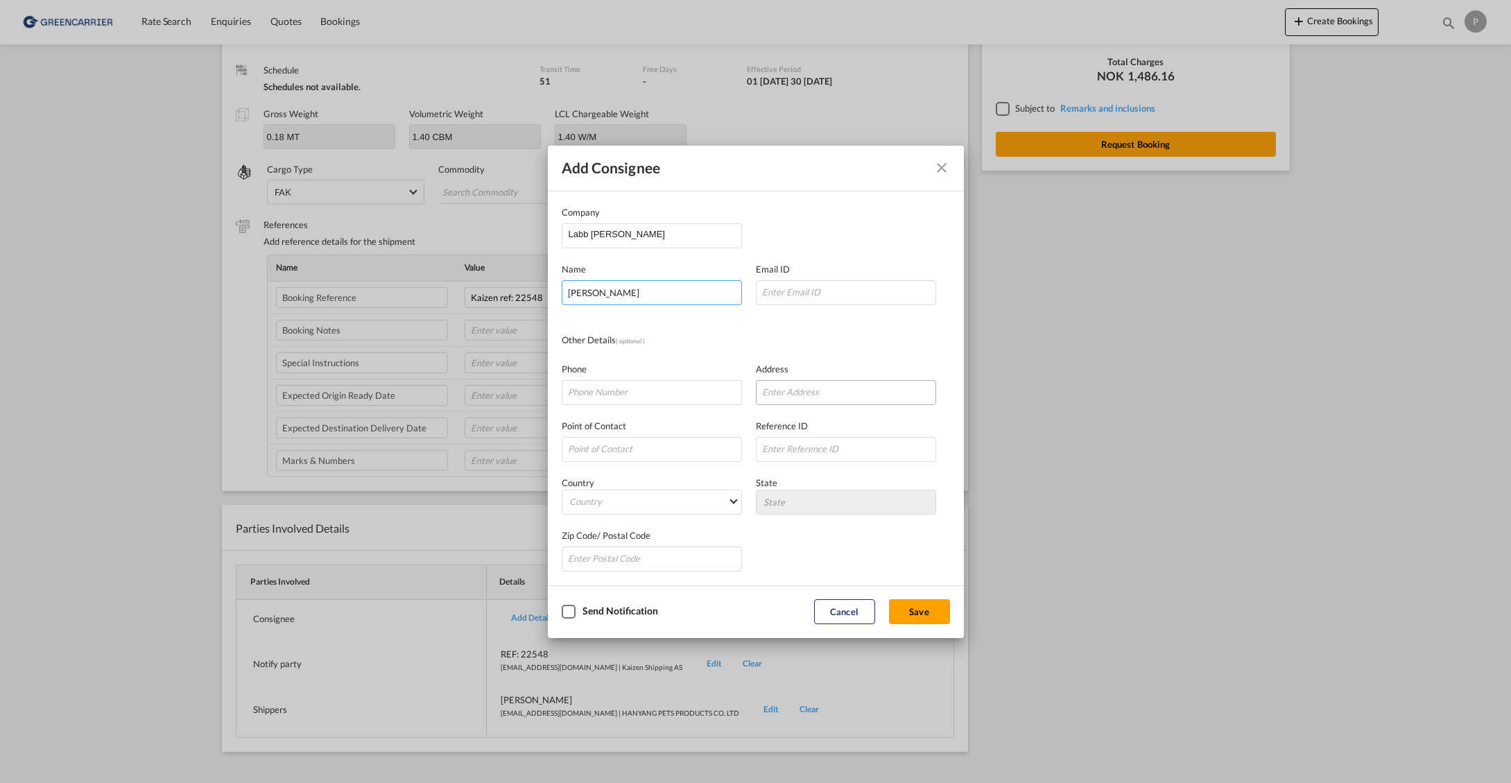
type input "[PERSON_NAME]"
click at [814, 391] on input "Company Name Email ..." at bounding box center [846, 392] width 180 height 25
type input "v"
paste input "Skogvegen"
type input "[STREET_ADDRESS]"
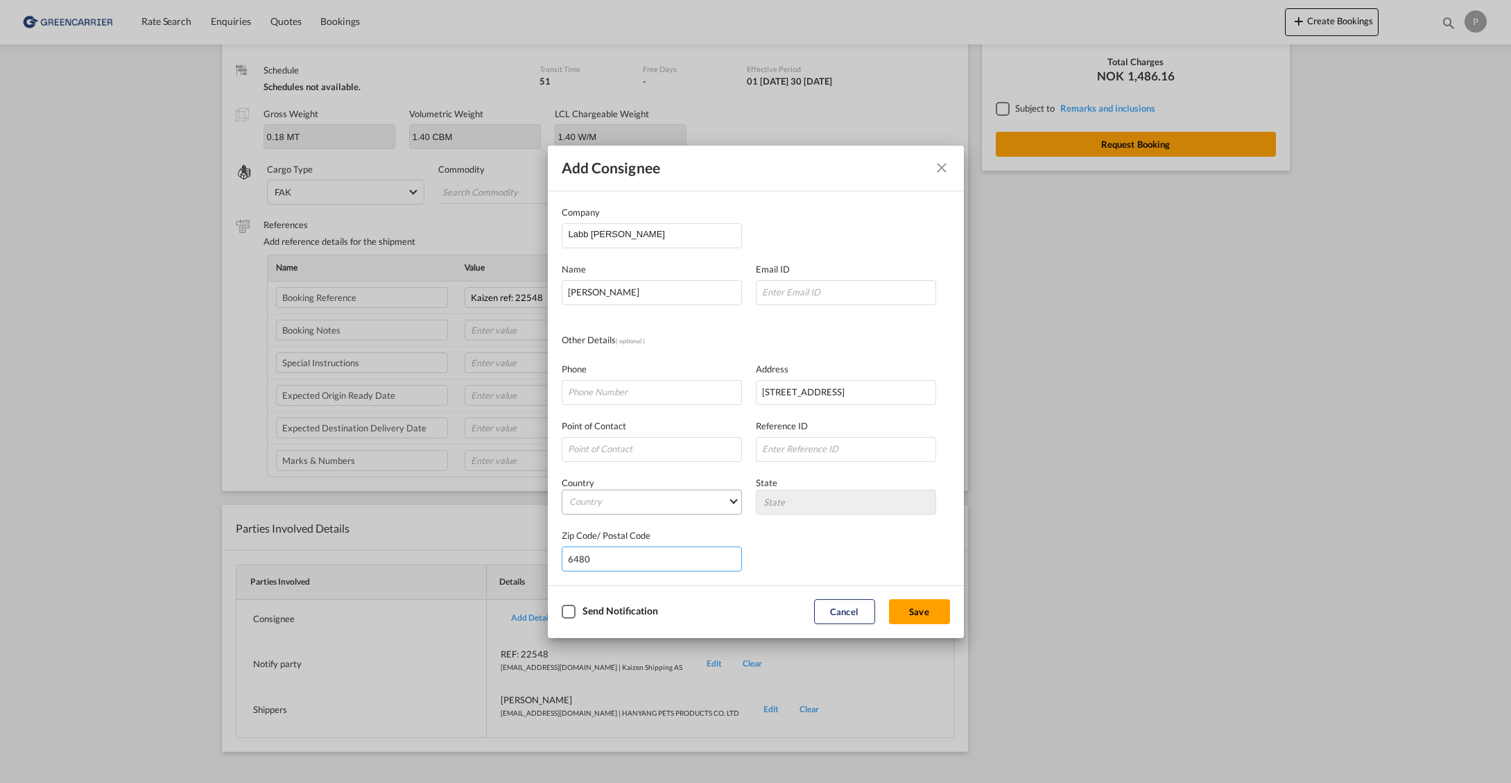
type input "6480"
click at [681, 501] on md-select "Country [GEOGRAPHIC_DATA] [GEOGRAPHIC_DATA] [GEOGRAPHIC_DATA] [US_STATE] [GEOGR…" at bounding box center [652, 502] width 180 height 25
type md-option "[GEOGRAPHIC_DATA]"
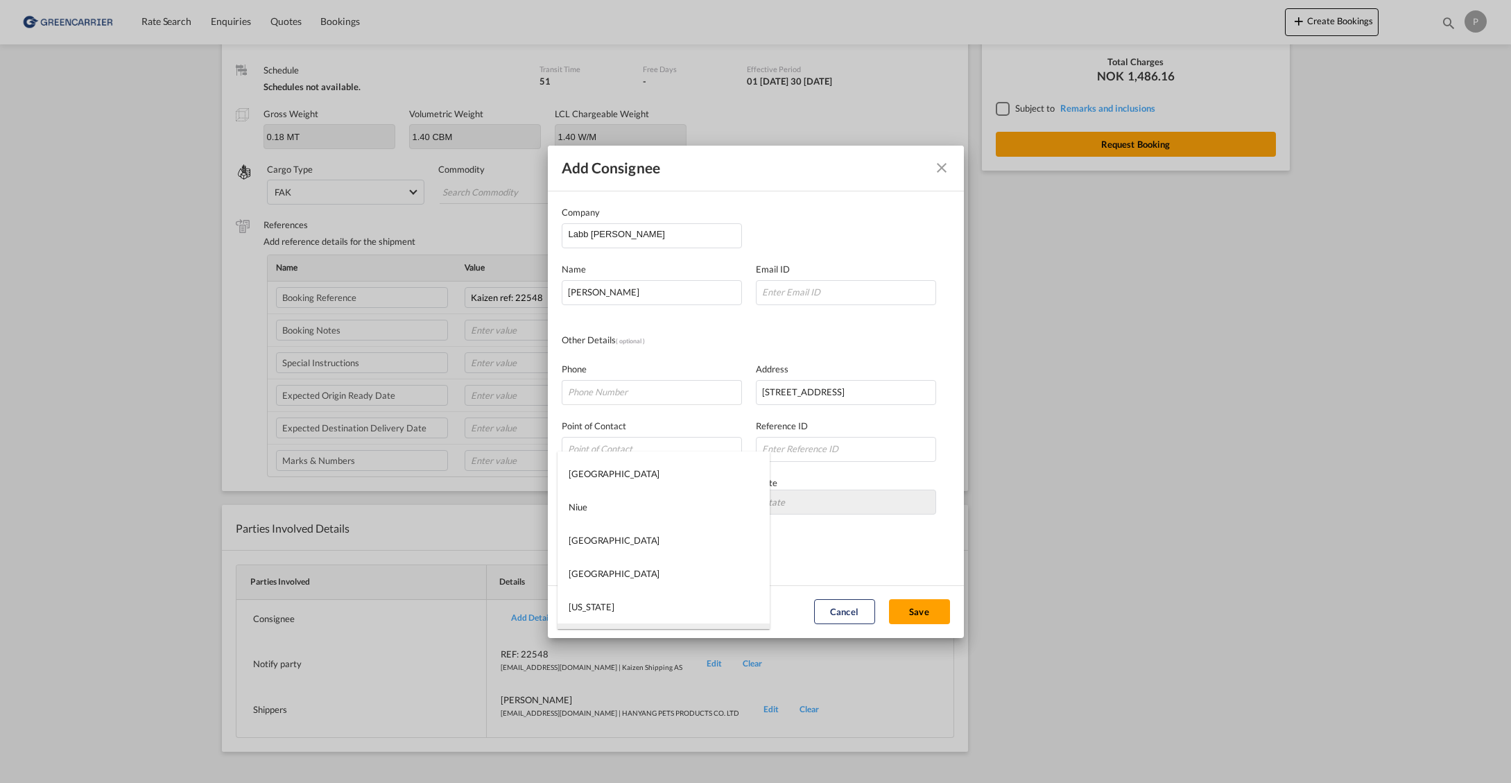
type md-option "[GEOGRAPHIC_DATA]"
paste input "99756974"
type input "99756974"
paste input "[EMAIL_ADDRESS][DOMAIN_NAME]"
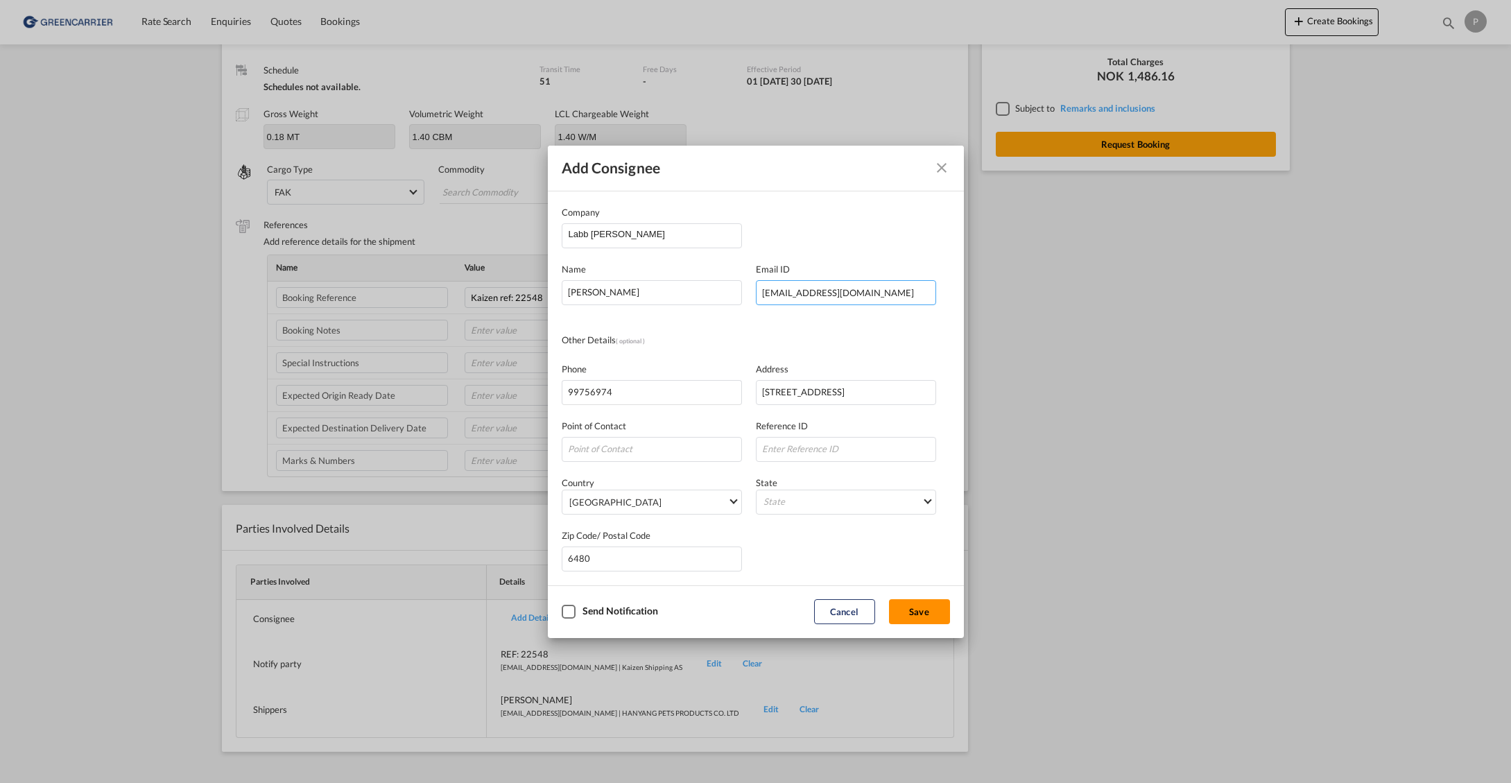
type input "[EMAIL_ADDRESS][DOMAIN_NAME]"
click at [928, 617] on button "Save" at bounding box center [919, 611] width 61 height 25
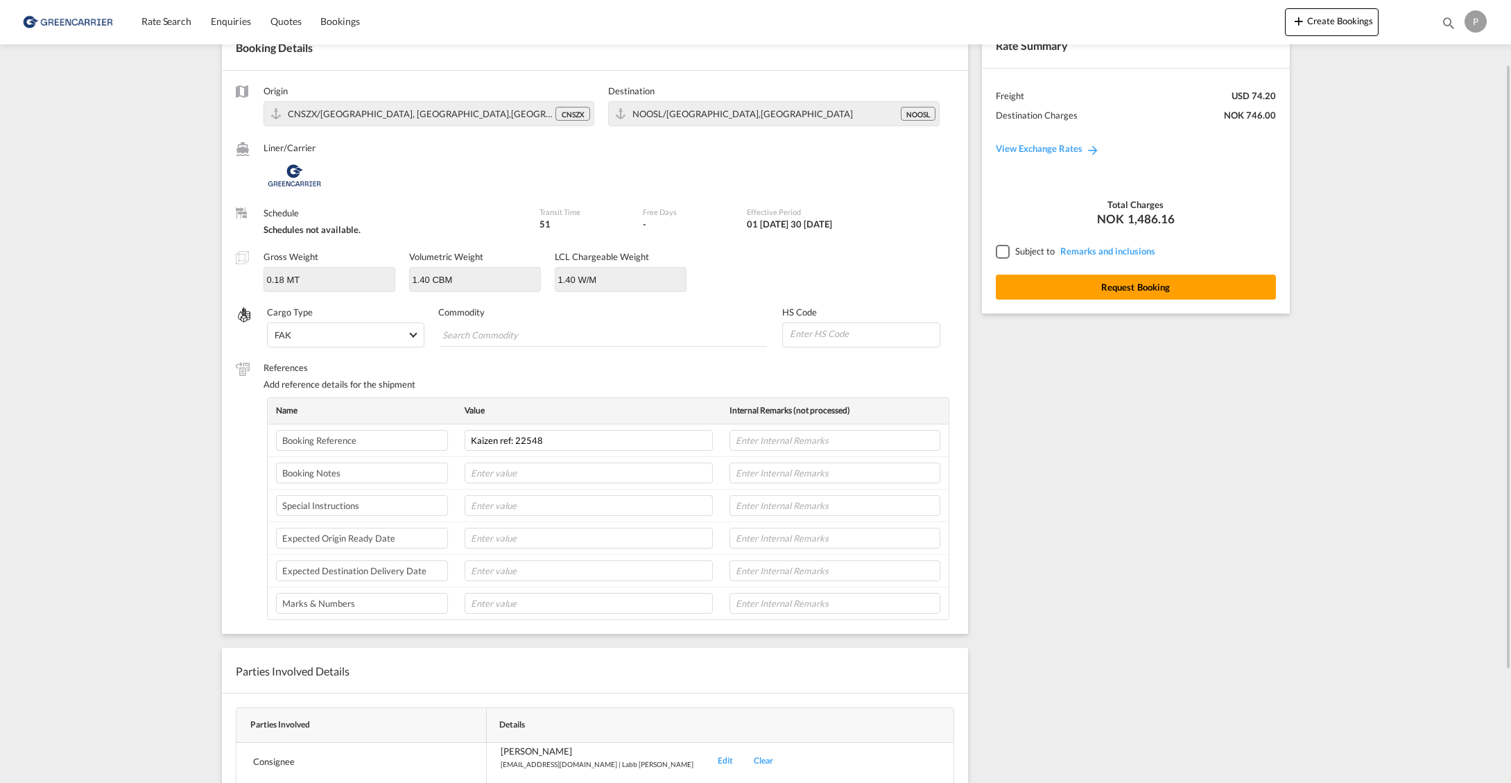
scroll to position [83, 0]
click at [824, 330] on input at bounding box center [864, 333] width 151 height 21
paste input "4201.00"
type input "4201.00"
click at [639, 338] on md-chips-wrap "Chips container with autocompletion. Enter the text area, type text to search, …" at bounding box center [603, 334] width 327 height 25
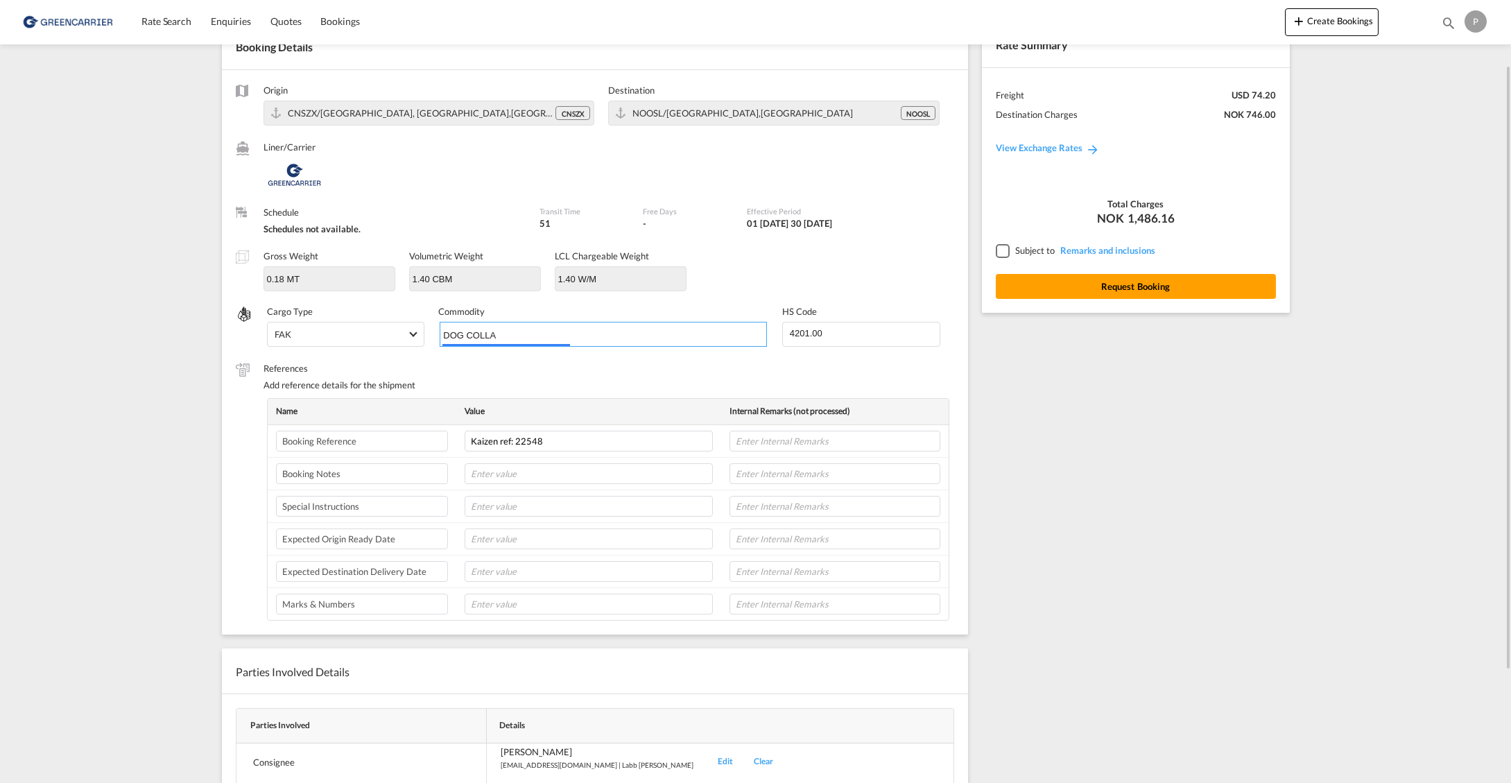
type input "DOG COLLAR"
click at [446, 429] on tr "Booking Reference Kaizen ref: 22548" at bounding box center [608, 440] width 681 height 33
click at [1138, 540] on div "Rate Summary Freight USD 74.20 Destination Charges NOK 746.00 View Exchange Rat…" at bounding box center [1139, 471] width 329 height 922
click at [996, 250] on div at bounding box center [1002, 250] width 12 height 12
click at [1044, 288] on button "Request Booking" at bounding box center [1136, 286] width 280 height 25
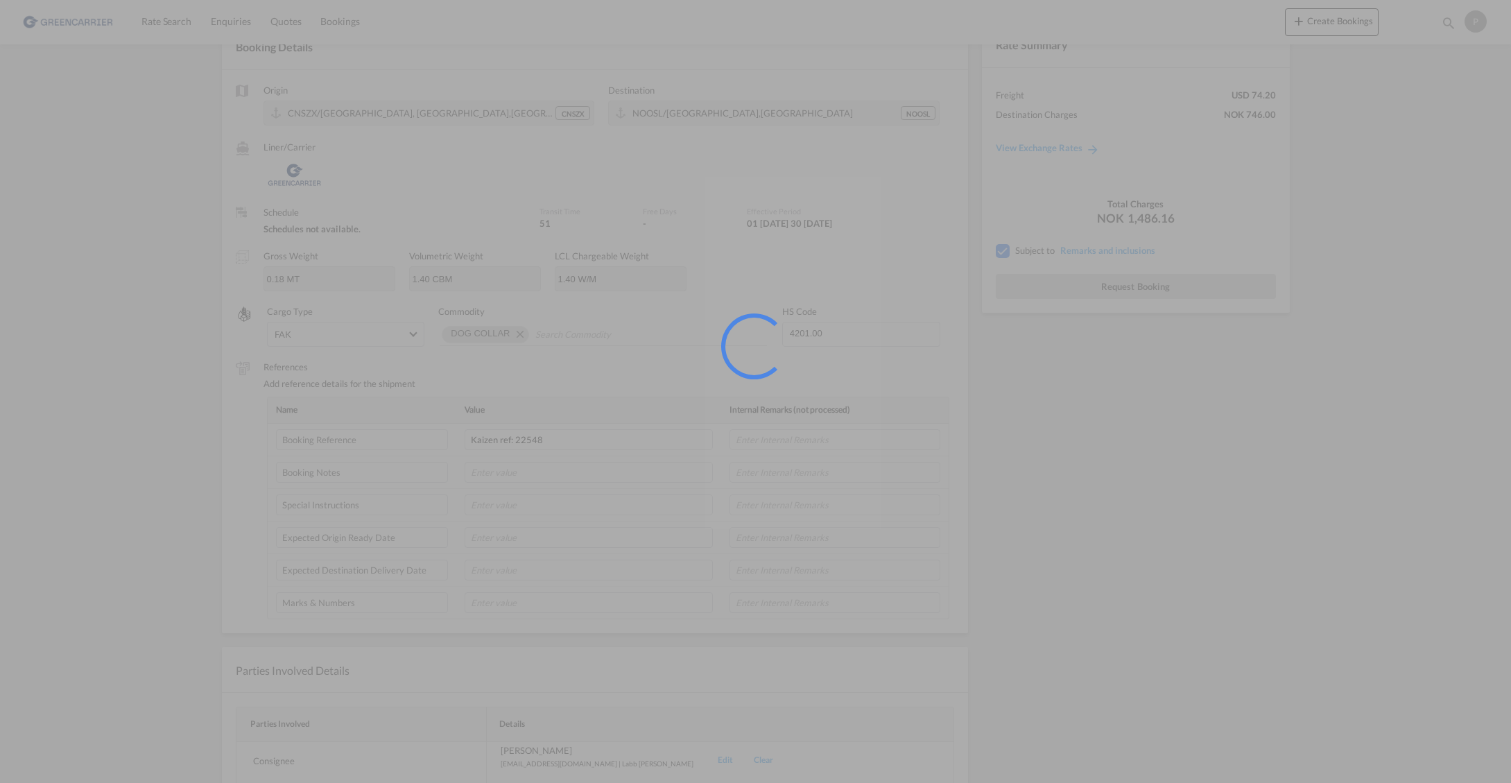
scroll to position [0, 0]
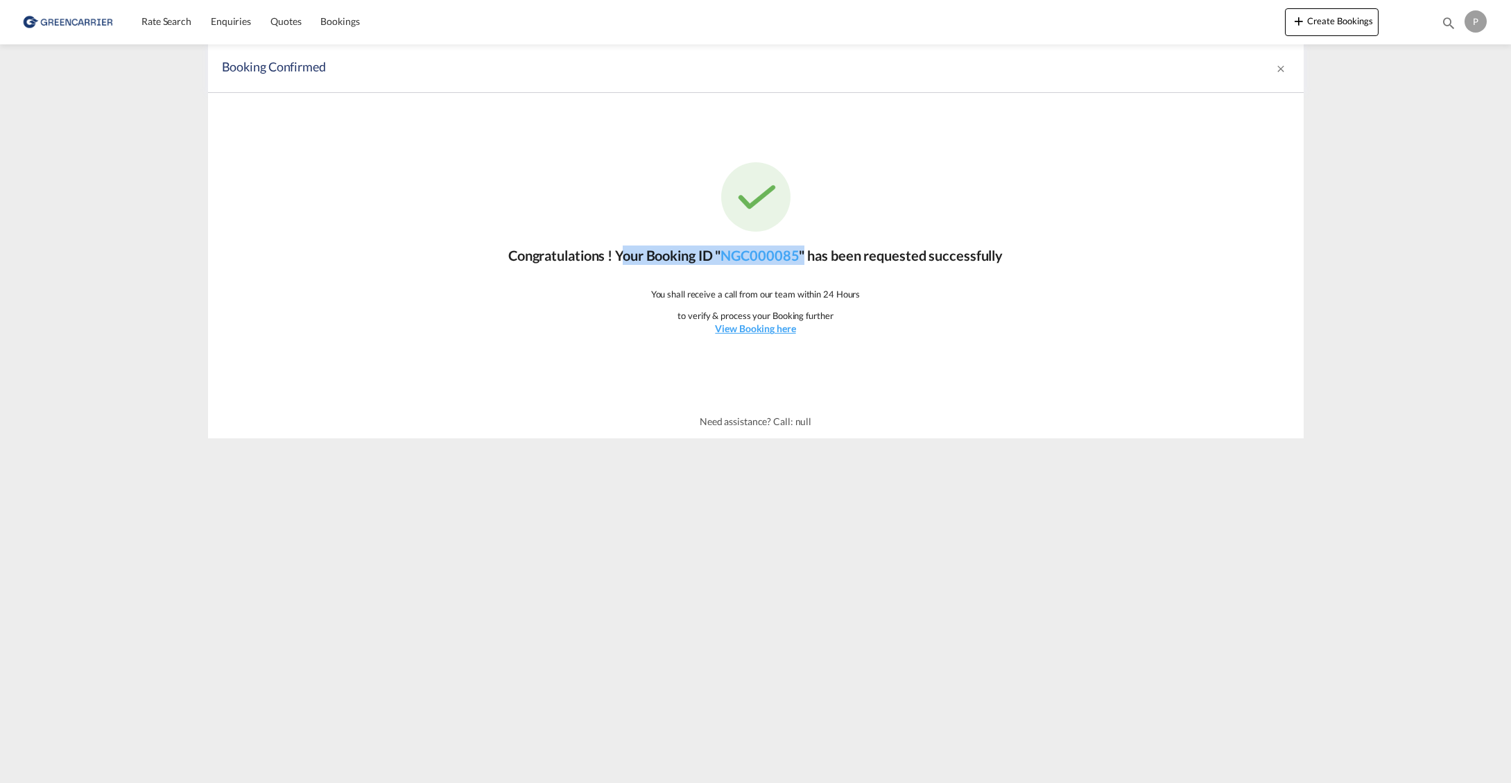
drag, startPoint x: 810, startPoint y: 255, endPoint x: 612, endPoint y: 257, distance: 197.7
click at [612, 257] on p "Congratulations ! Your Booking ID " NGC000085 " has been requested successfully" at bounding box center [755, 255] width 495 height 19
copy p "Your Booking ID " NGC000085 ""
click at [179, 24] on span "Rate Search" at bounding box center [166, 21] width 50 height 12
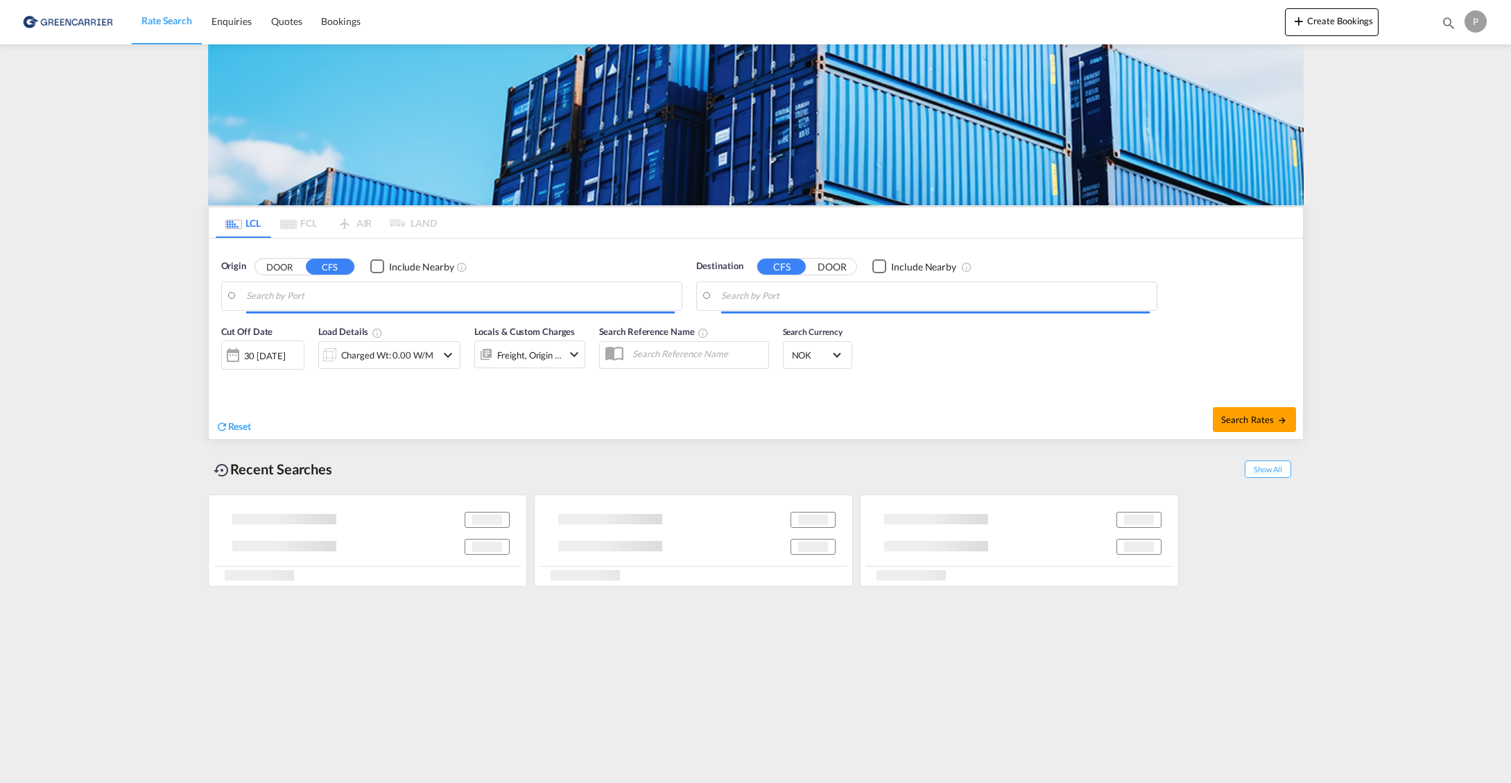
type input "[GEOGRAPHIC_DATA], GD, CNSZX"
type input "[GEOGRAPHIC_DATA], NOOSL"
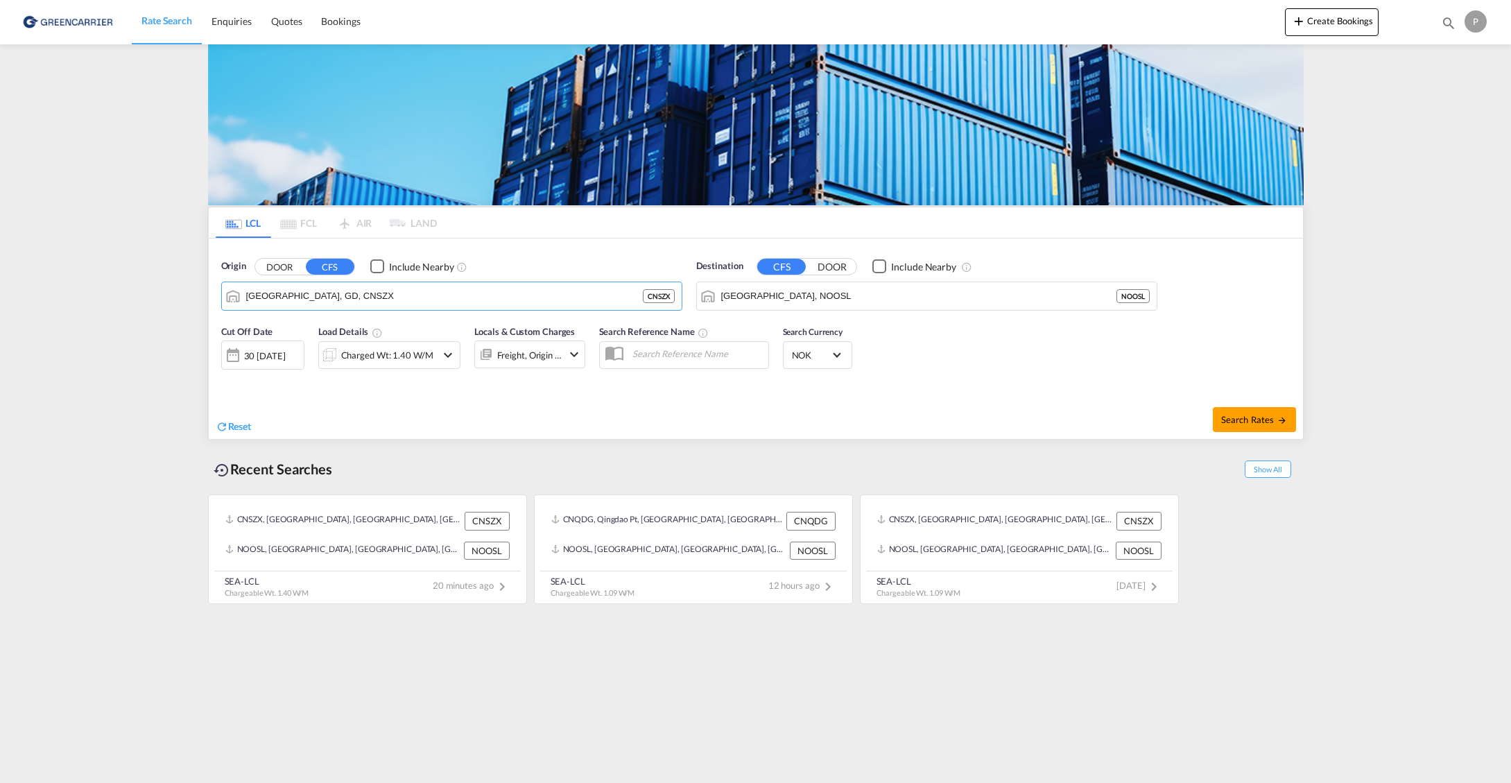
drag, startPoint x: 388, startPoint y: 290, endPoint x: 203, endPoint y: 291, distance: 185.2
click at [189, 288] on md-content "Rate Search Enquiries Quotes Bookings Create Bookings Bookings Quotes Enquiries…" at bounding box center [755, 391] width 1511 height 783
click at [399, 291] on input "[GEOGRAPHIC_DATA], GD, CNSZX" at bounding box center [460, 296] width 429 height 21
drag, startPoint x: 399, startPoint y: 291, endPoint x: 370, endPoint y: 339, distance: 55.7
click at [372, 336] on div "Qingdao Pt, SD China CNQDG" at bounding box center [354, 338] width 264 height 50
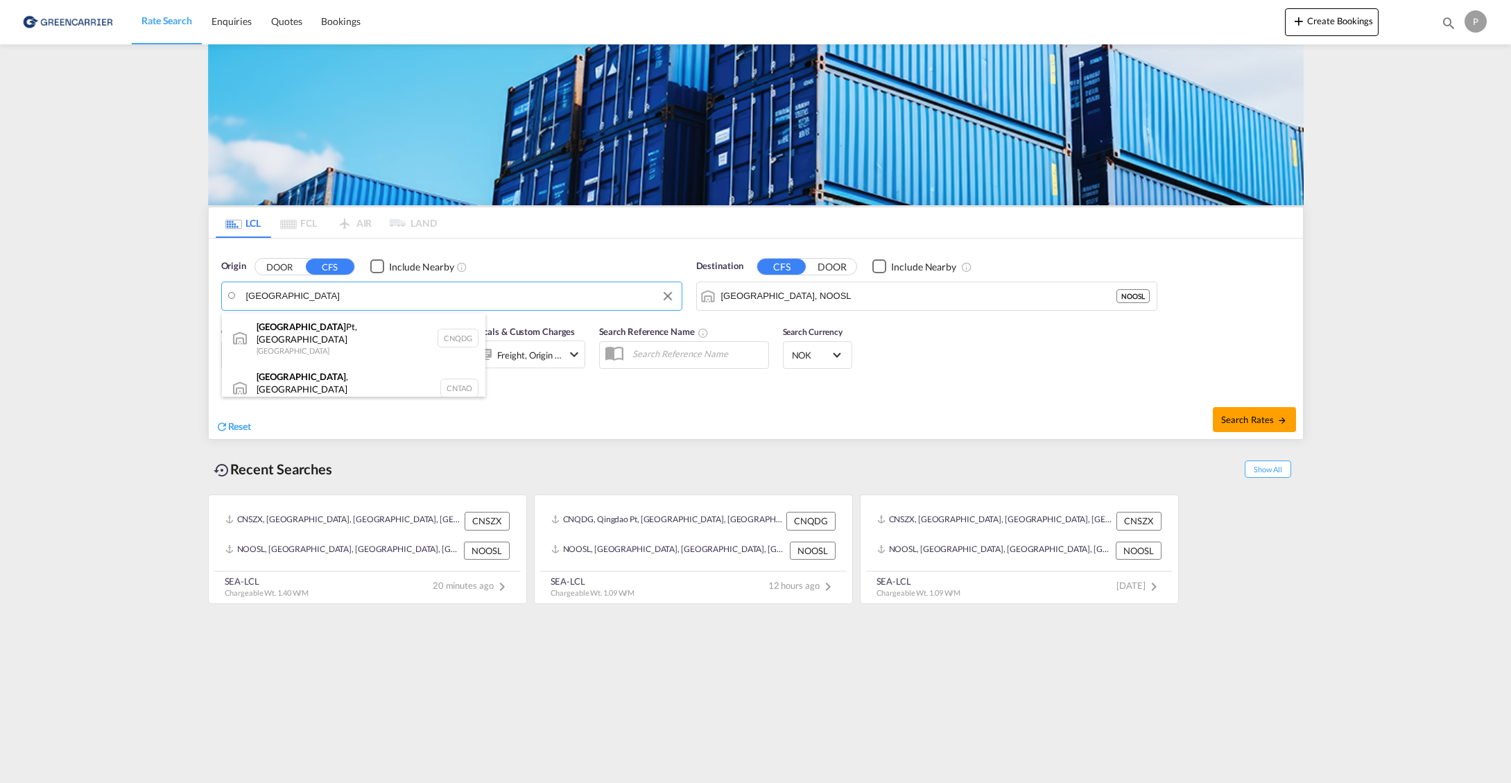
type input "Qingdao Pt, SD, CNQDG"
click at [364, 348] on div "Charged Wt: 1.40 W/M" at bounding box center [387, 354] width 92 height 19
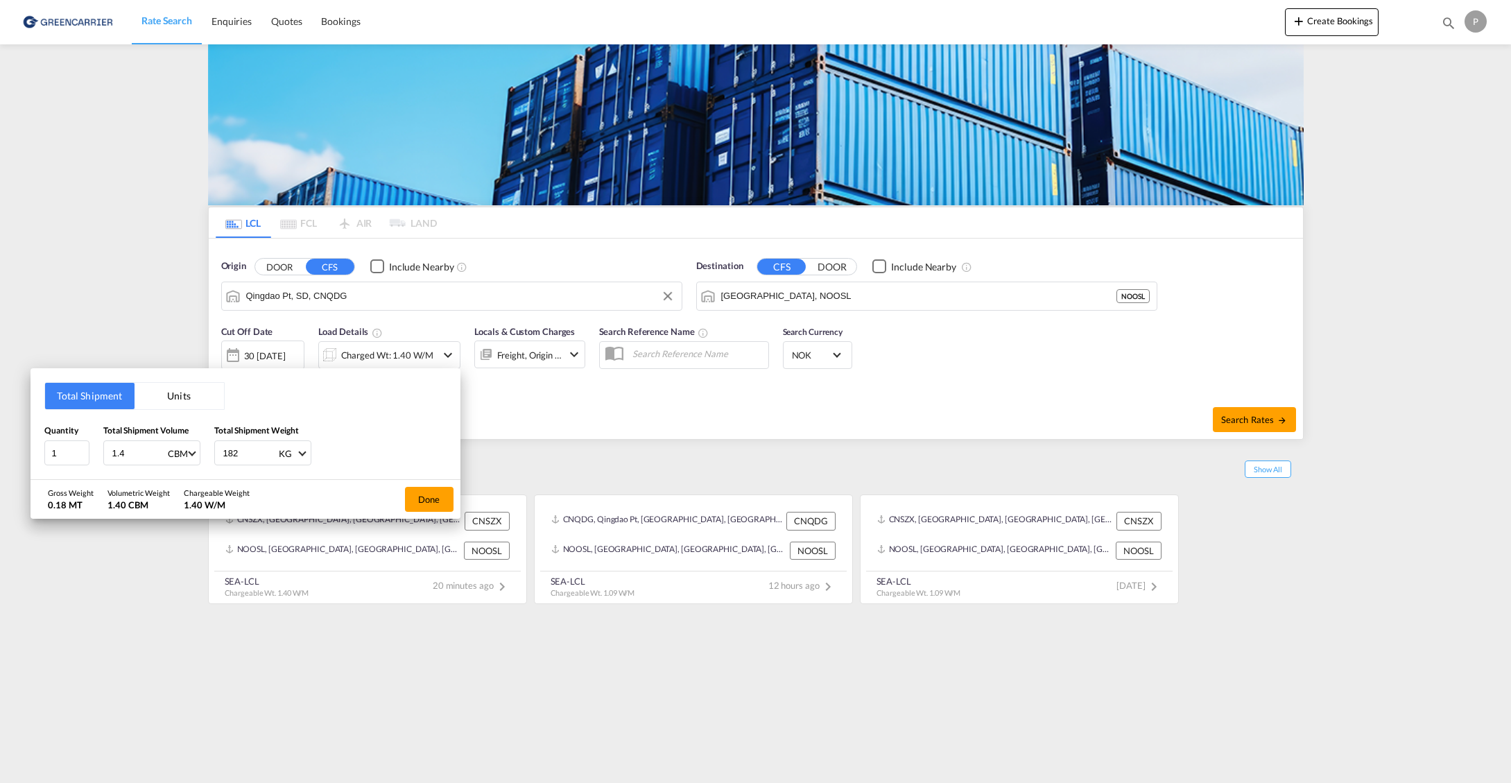
click at [139, 449] on input "1.4" at bounding box center [138, 453] width 55 height 24
type input "1"
type input "360"
click at [420, 496] on button "Done" at bounding box center [429, 499] width 49 height 25
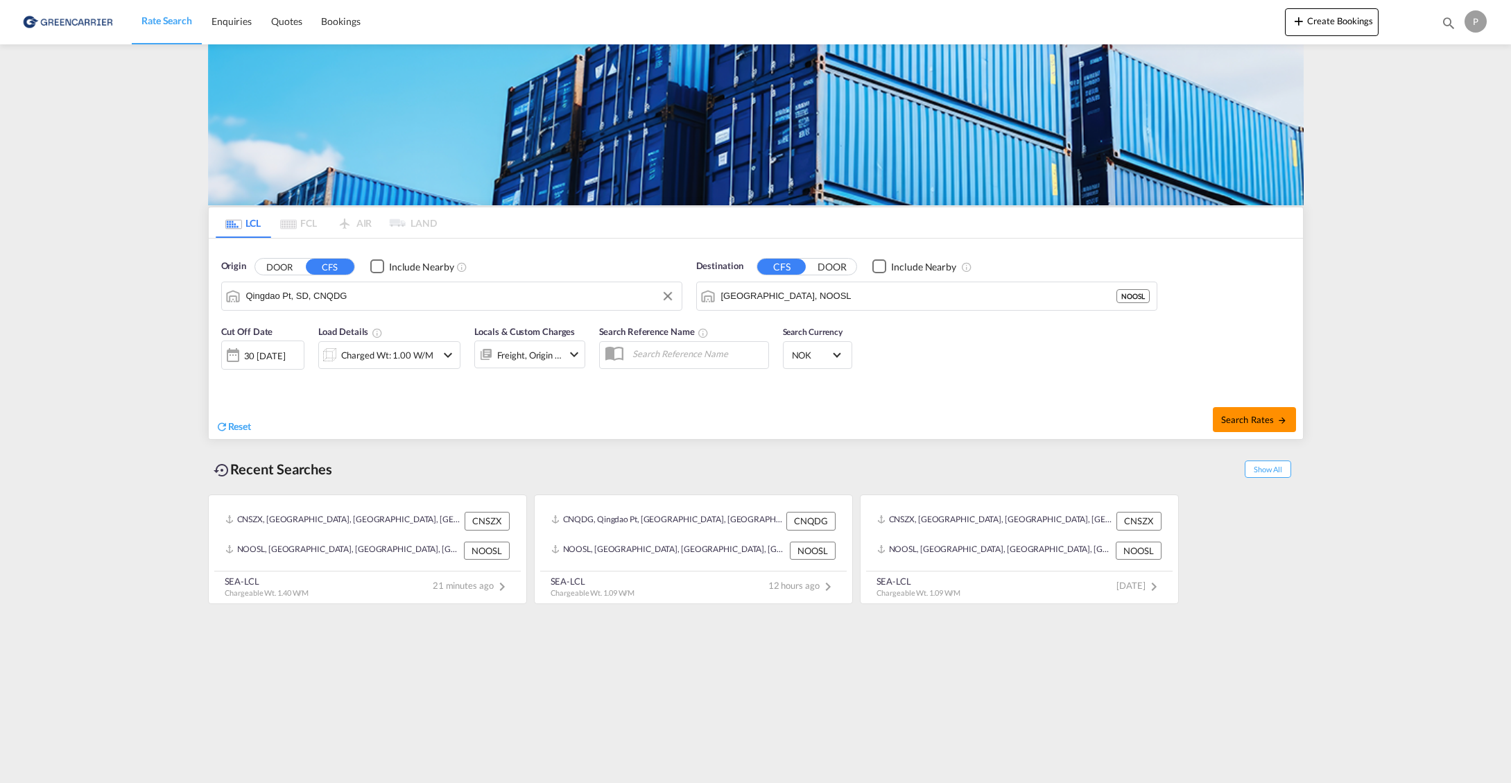
click at [1266, 423] on span "Search Rates" at bounding box center [1254, 419] width 67 height 11
type input "CNQDG to NOOSL / 30 [DATE]"
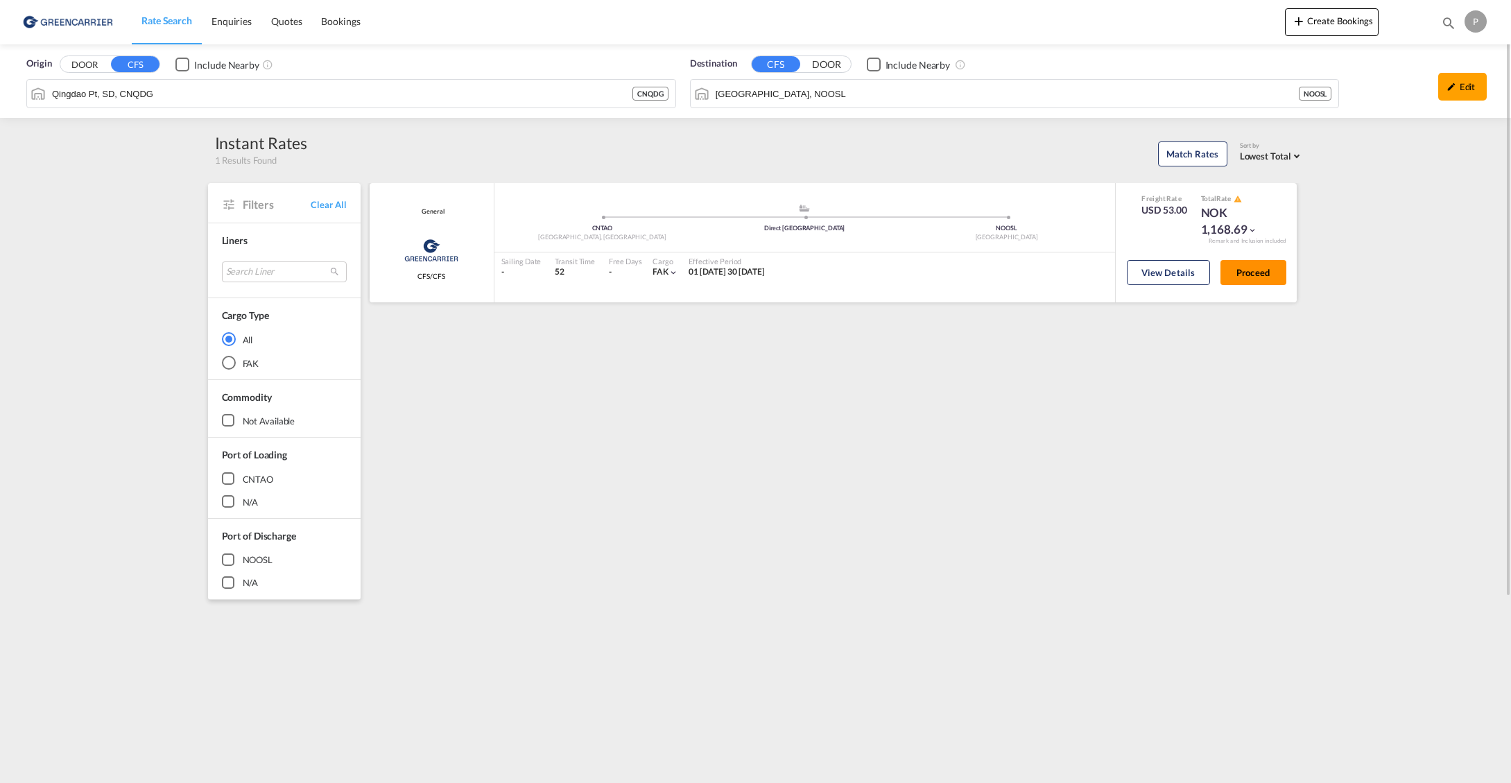
click at [1266, 269] on button "Proceed" at bounding box center [1254, 272] width 66 height 25
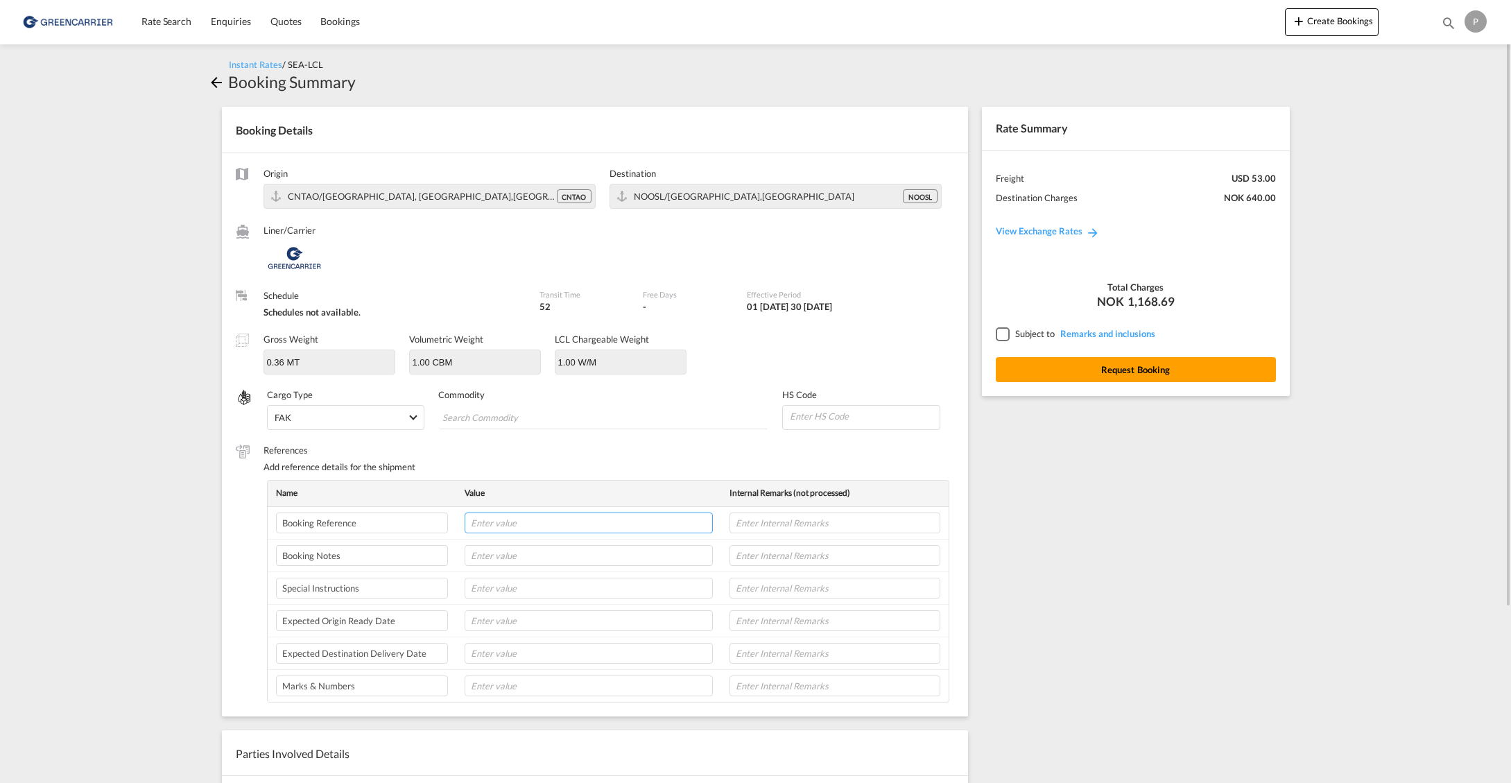
click at [522, 524] on input "text" at bounding box center [589, 523] width 248 height 21
paste input "22553"
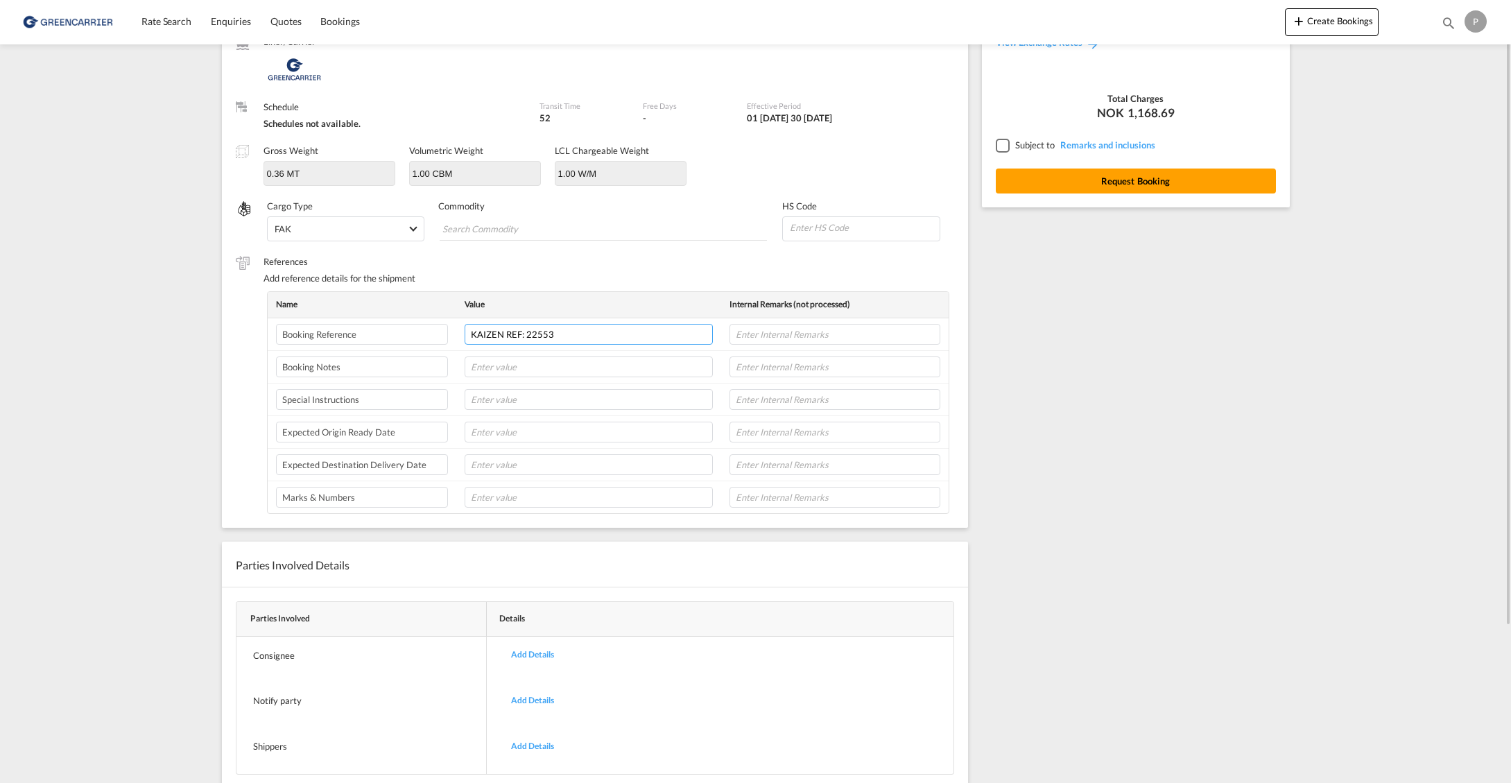
scroll to position [227, 0]
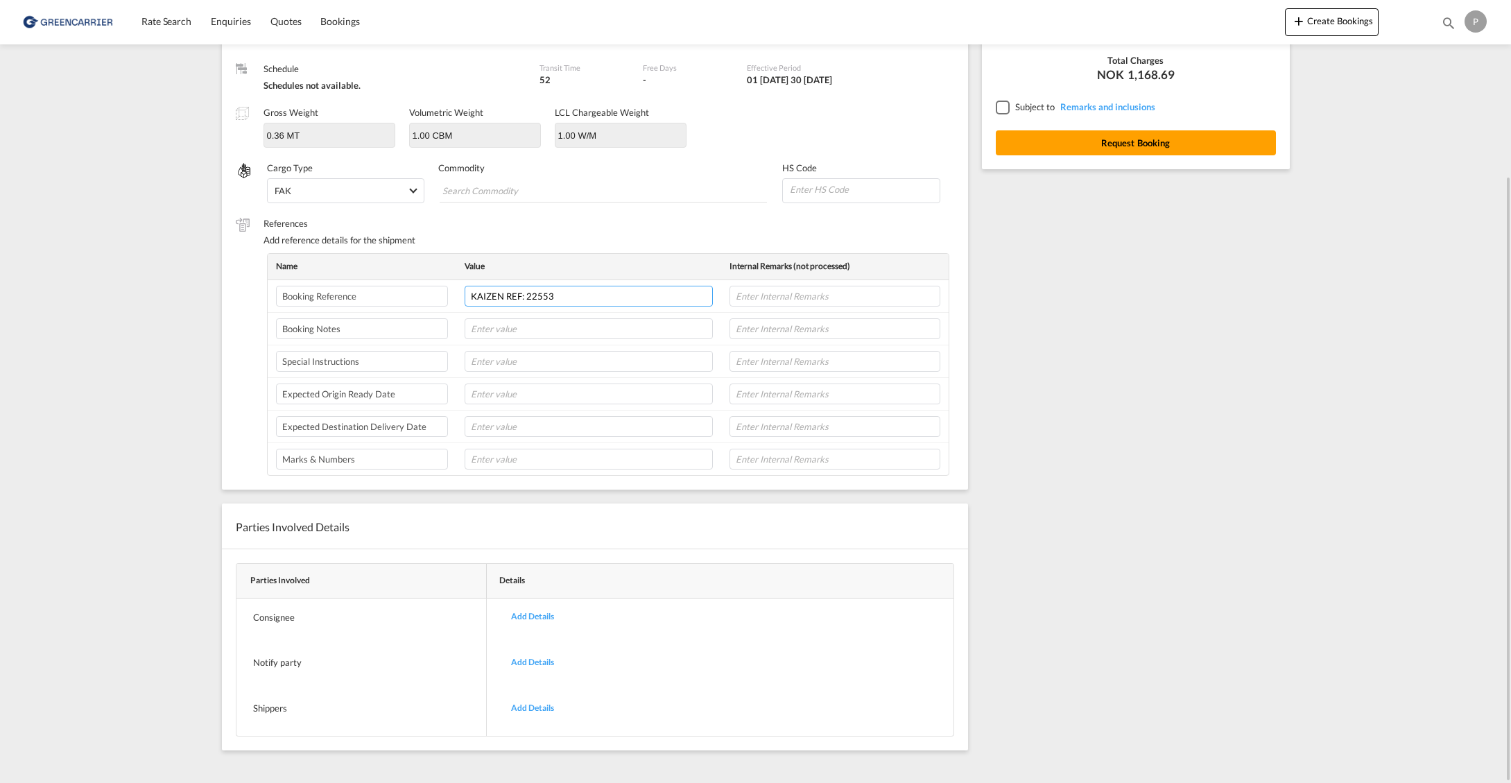
type input "KAIZEN REF: 22553"
click at [538, 703] on div "Add Details" at bounding box center [533, 708] width 64 height 33
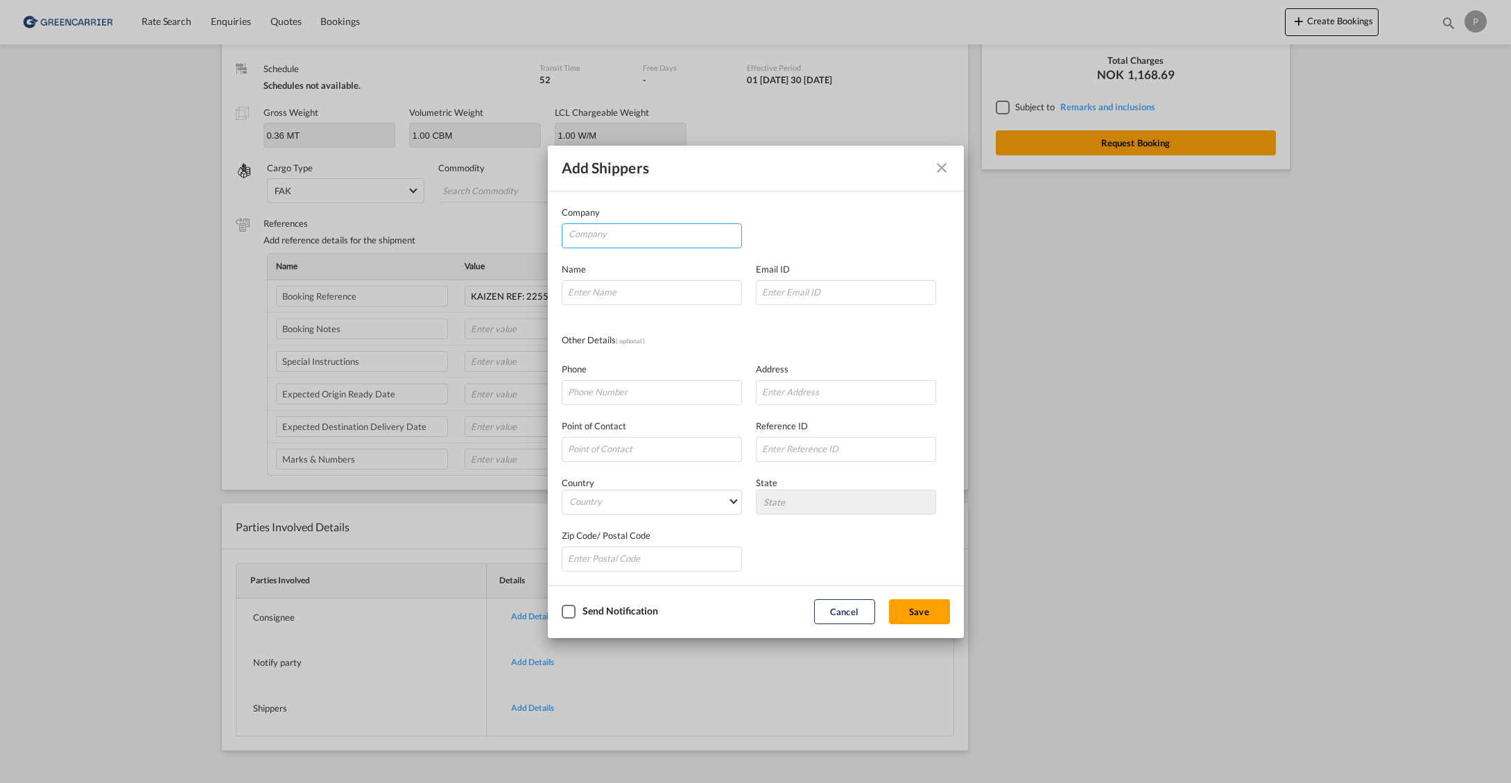
click at [626, 243] on input "Company" at bounding box center [655, 234] width 173 height 21
paste input "Qingdao Well Done Imp & Exp Co.,Ltd"
type input "Qingdao Well Done Imp & Exp Co.,Ltd"
paste input "[STREET_ADDRESS]."
type input "[STREET_ADDRESS]."
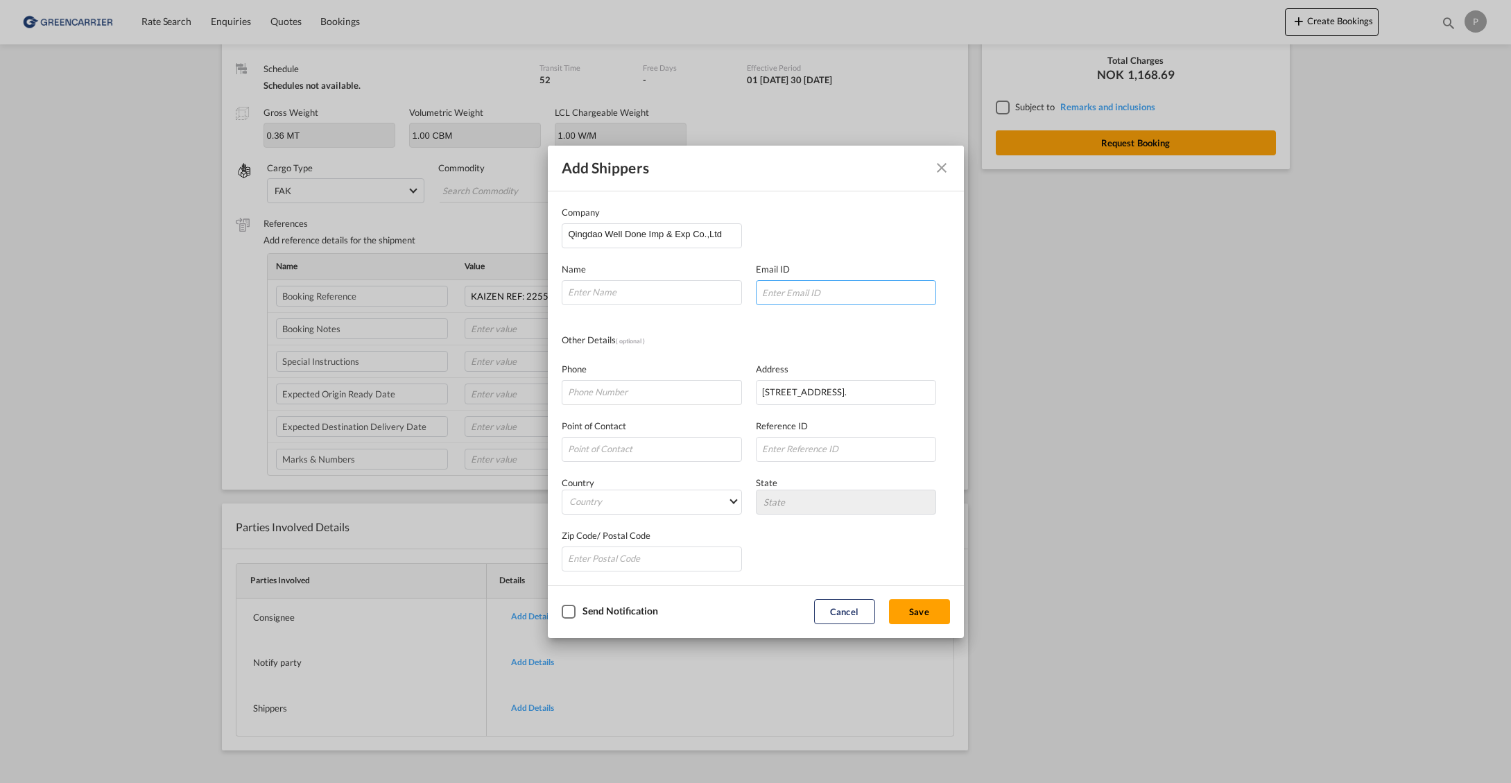
click at [809, 293] on input "Company Name Email ..." at bounding box center [846, 292] width 180 height 25
paste input "0086 17561670738"
type input "0086 17561670738"
type input "266108"
click at [569, 614] on div "Checkbox No Ink" at bounding box center [569, 612] width 14 height 14
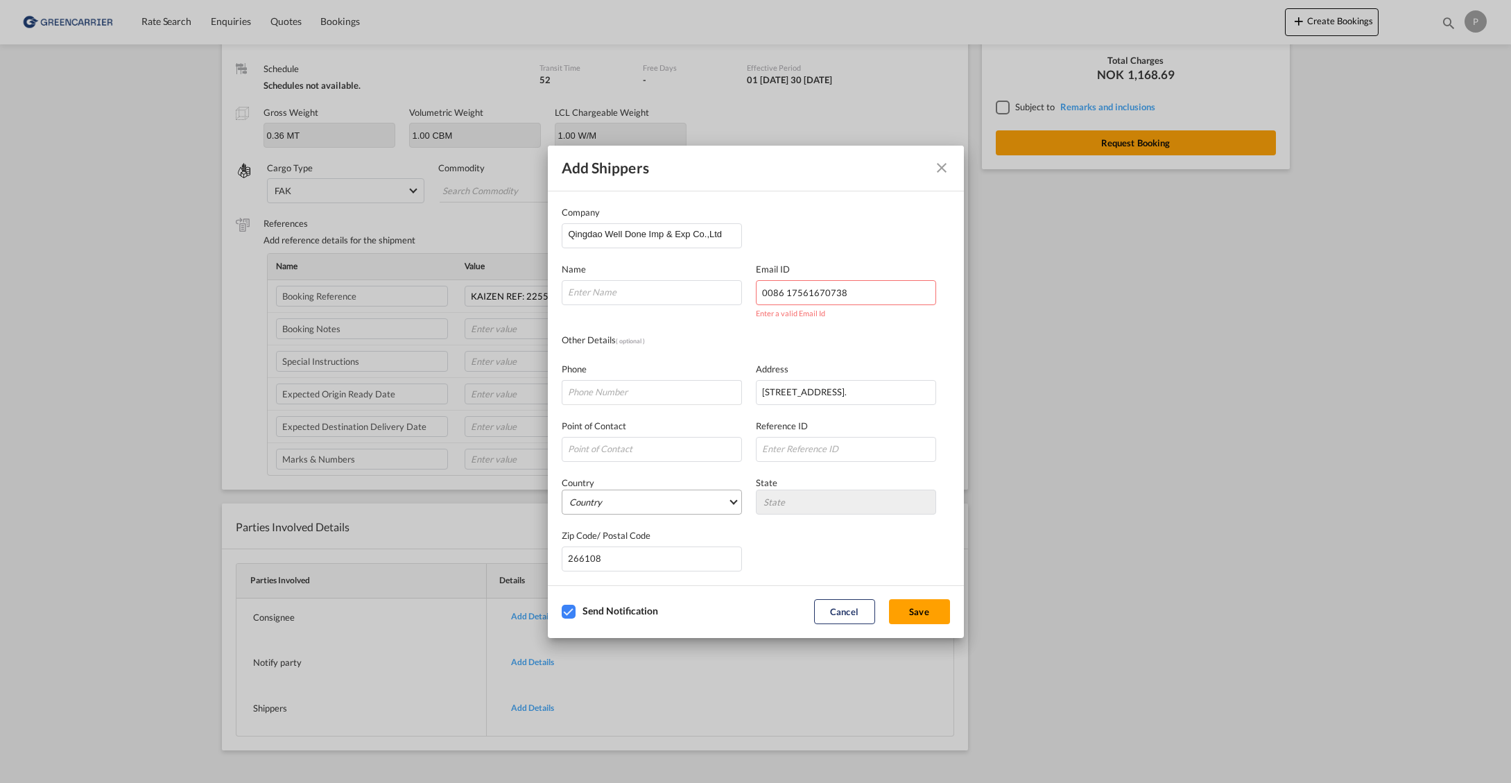
click at [628, 497] on md-select "Country [GEOGRAPHIC_DATA] [GEOGRAPHIC_DATA] [GEOGRAPHIC_DATA] [US_STATE] [GEOGR…" at bounding box center [652, 502] width 180 height 25
type md-option "[GEOGRAPHIC_DATA]"
type md-option "[PERSON_NAME]"
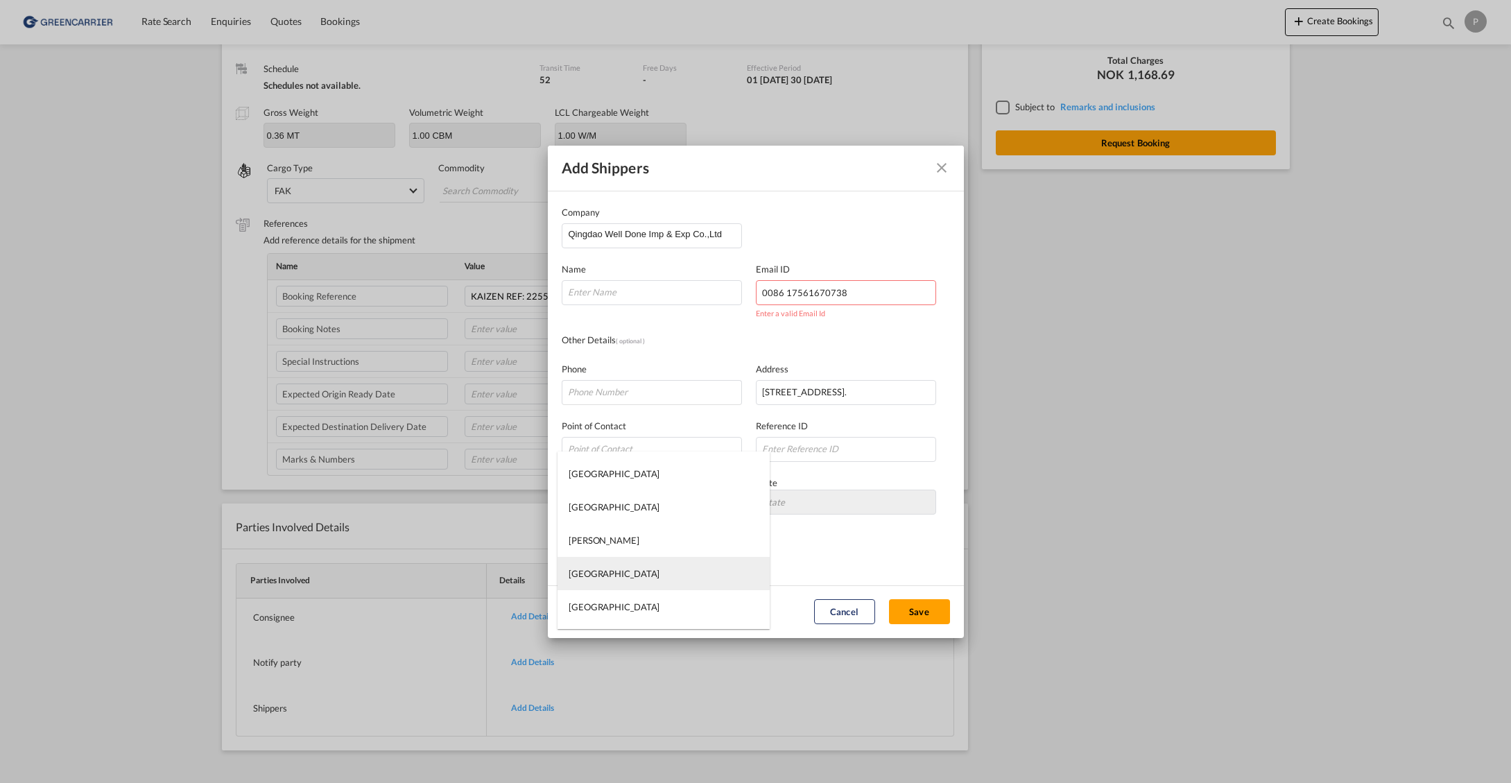
type md-option "[GEOGRAPHIC_DATA]"
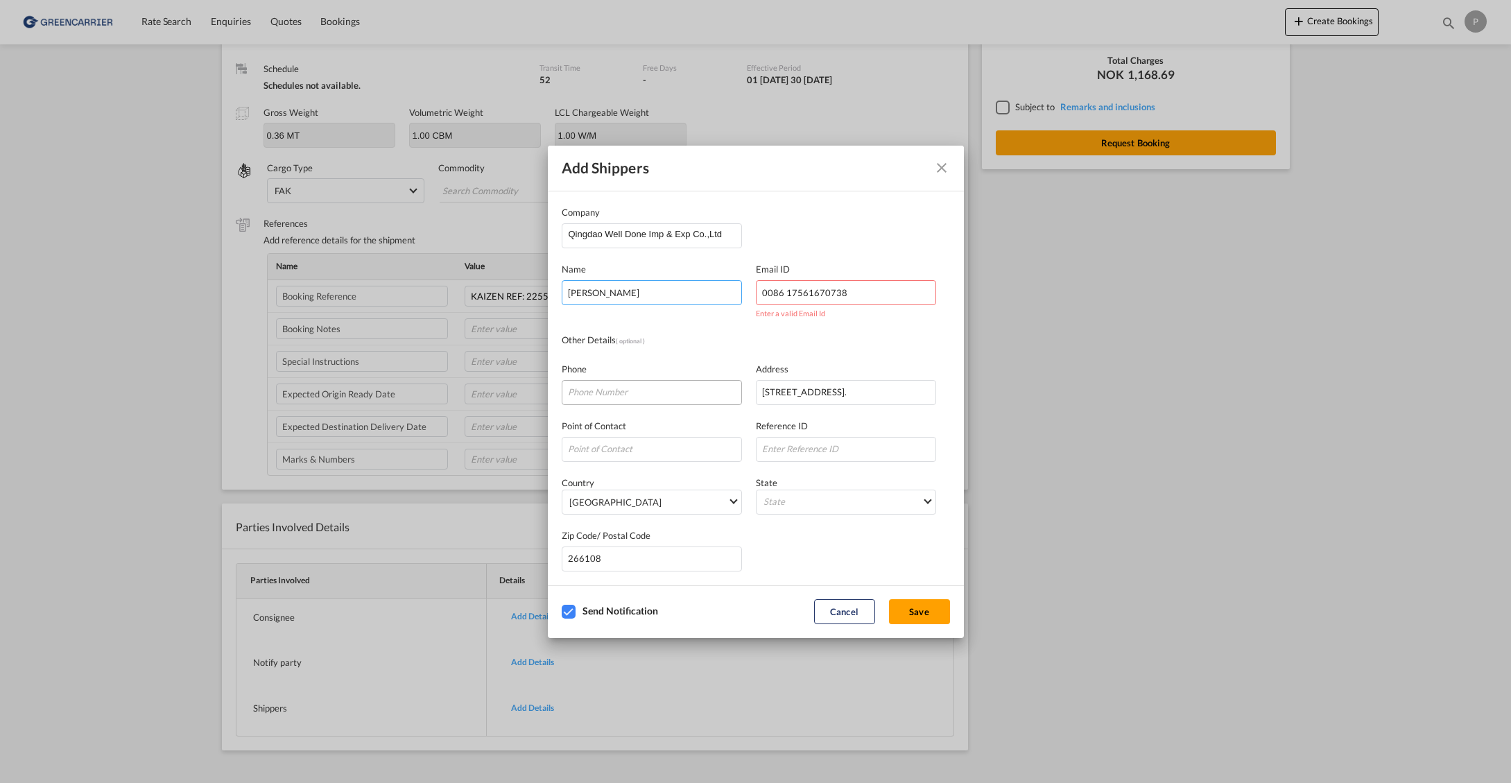
type input "[PERSON_NAME]"
paste input "0086 17561670738"
type input "0086 17561670738"
click at [866, 289] on input "0086 17561670738" at bounding box center [846, 292] width 180 height 25
paste input "[PERSON_NAME][EMAIL_ADDRESS][DOMAIN_NAME]"
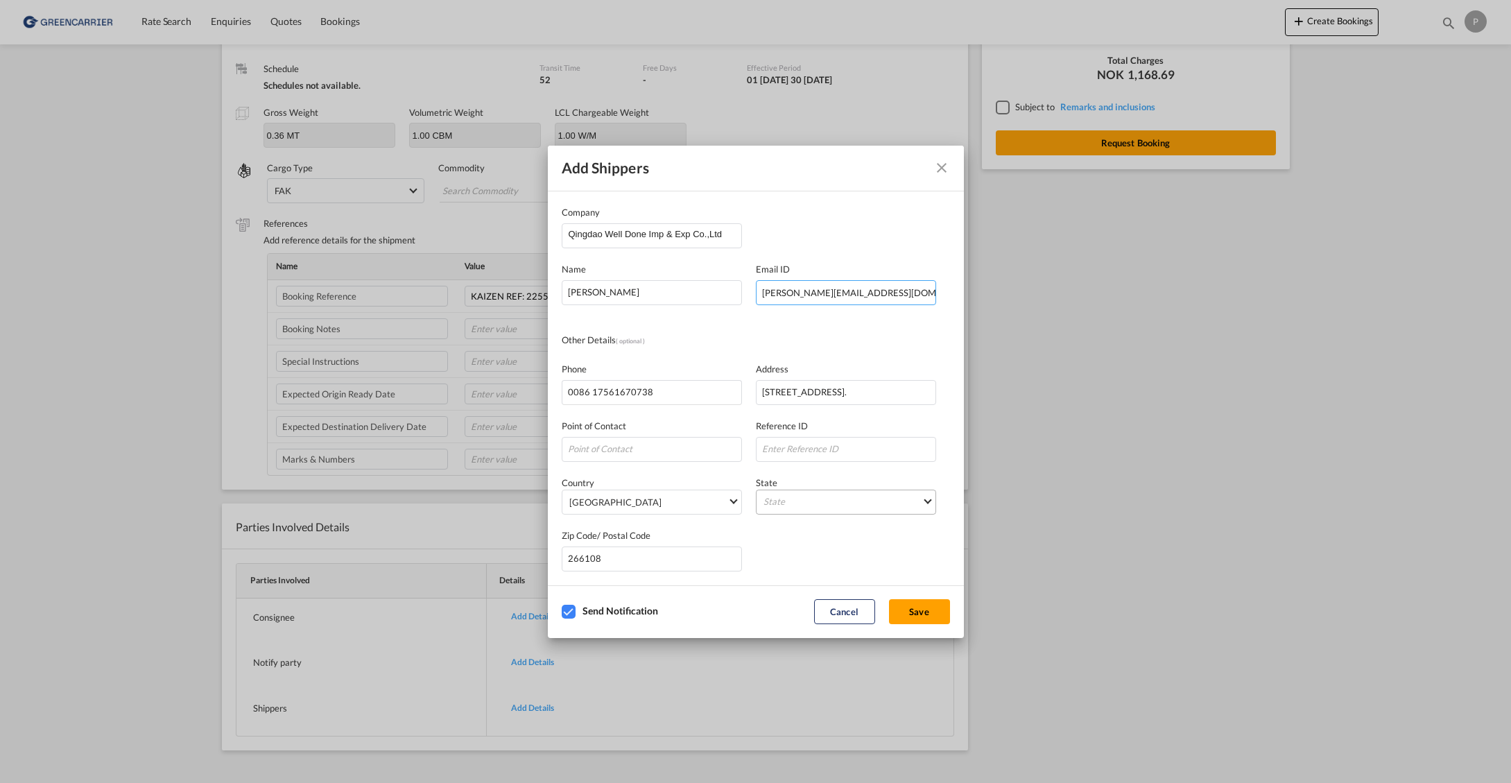
type input "[PERSON_NAME][EMAIL_ADDRESS][DOMAIN_NAME]"
click at [844, 503] on md-select "State [GEOGRAPHIC_DATA] [GEOGRAPHIC_DATA] [GEOGRAPHIC_DATA] [PERSON_NAME][GEOGR…" at bounding box center [846, 502] width 180 height 25
type md-option "Anhui"
type md-option "Qinghai"
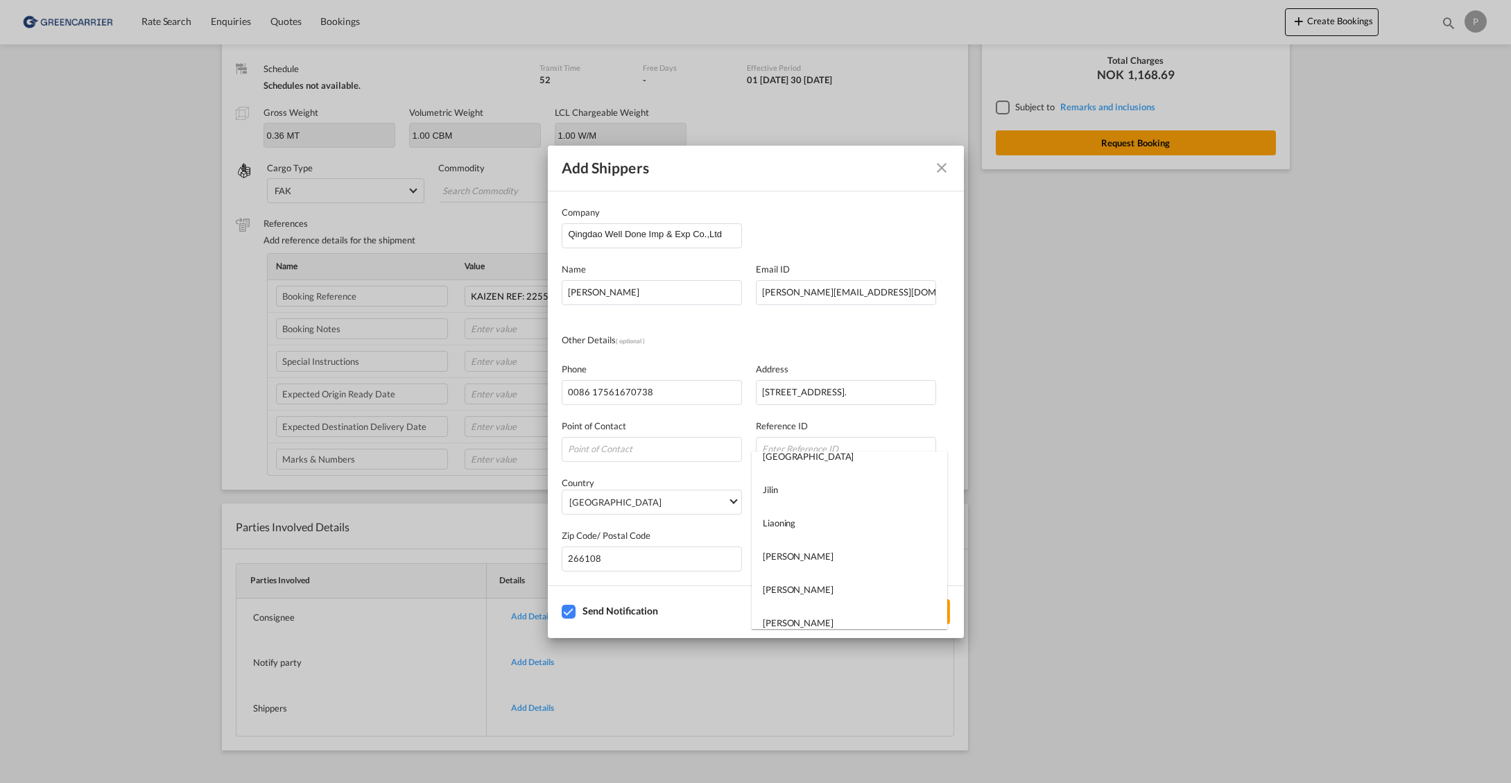
scroll to position [814, 0]
click at [839, 422] on md-backdrop at bounding box center [755, 391] width 1511 height 783
click at [905, 615] on button "Save" at bounding box center [919, 611] width 61 height 25
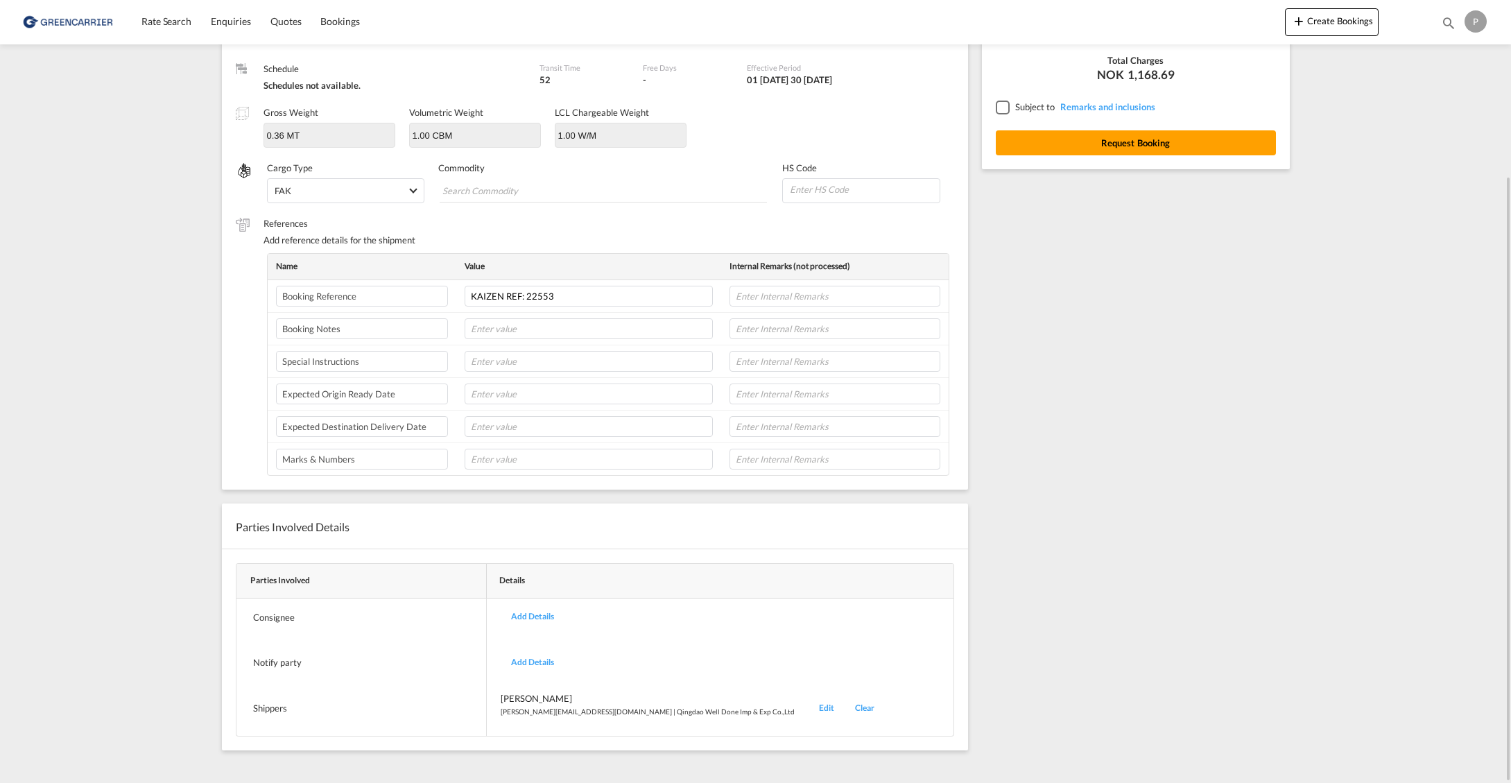
click at [531, 657] on div "Add Details" at bounding box center [533, 662] width 64 height 33
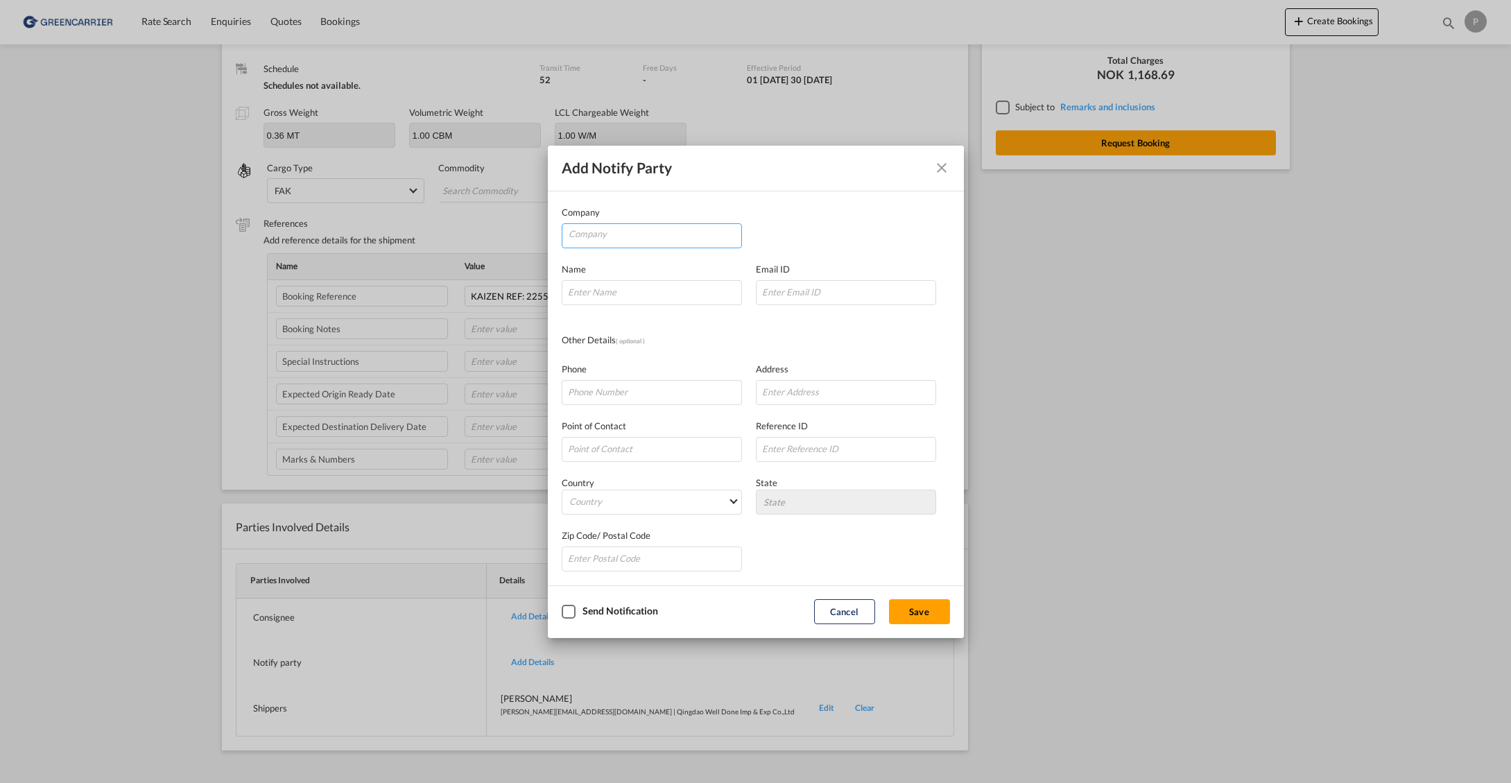
click at [608, 237] on input "Company" at bounding box center [655, 234] width 173 height 21
click at [739, 264] on li "Kaizen Shipping AS" at bounding box center [654, 268] width 173 height 33
type input "Kaizen Shipping AS"
type input "[EMAIL_ADDRESS][DOMAIN_NAME]"
type input "[PHONE_NUMBER]"
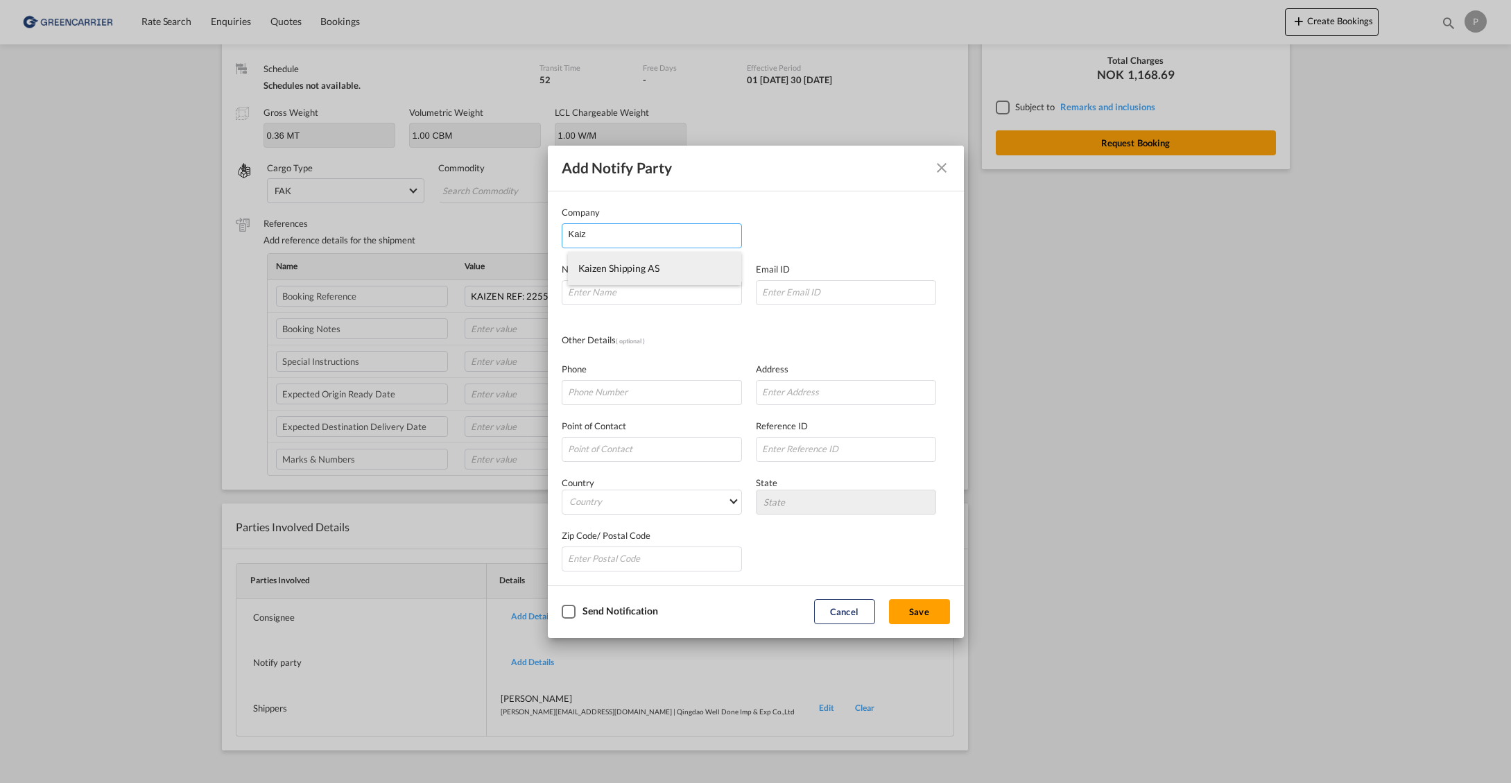
type input "[STREET_ADDRESS]"
type input "1423"
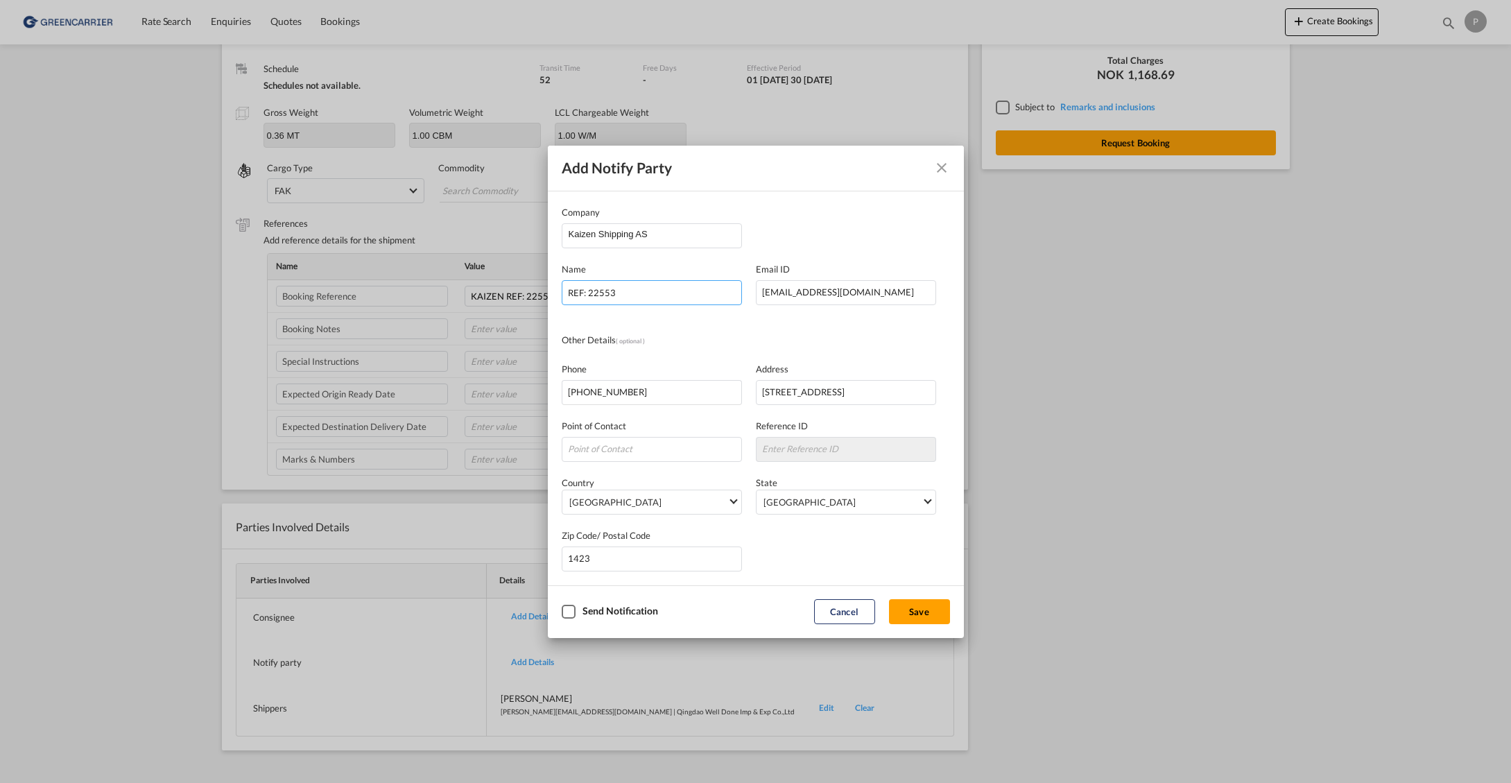
type input "REF: 22553"
click at [565, 610] on div "Checkbox No Ink" at bounding box center [569, 612] width 14 height 14
click at [910, 611] on button "Save" at bounding box center [919, 611] width 61 height 25
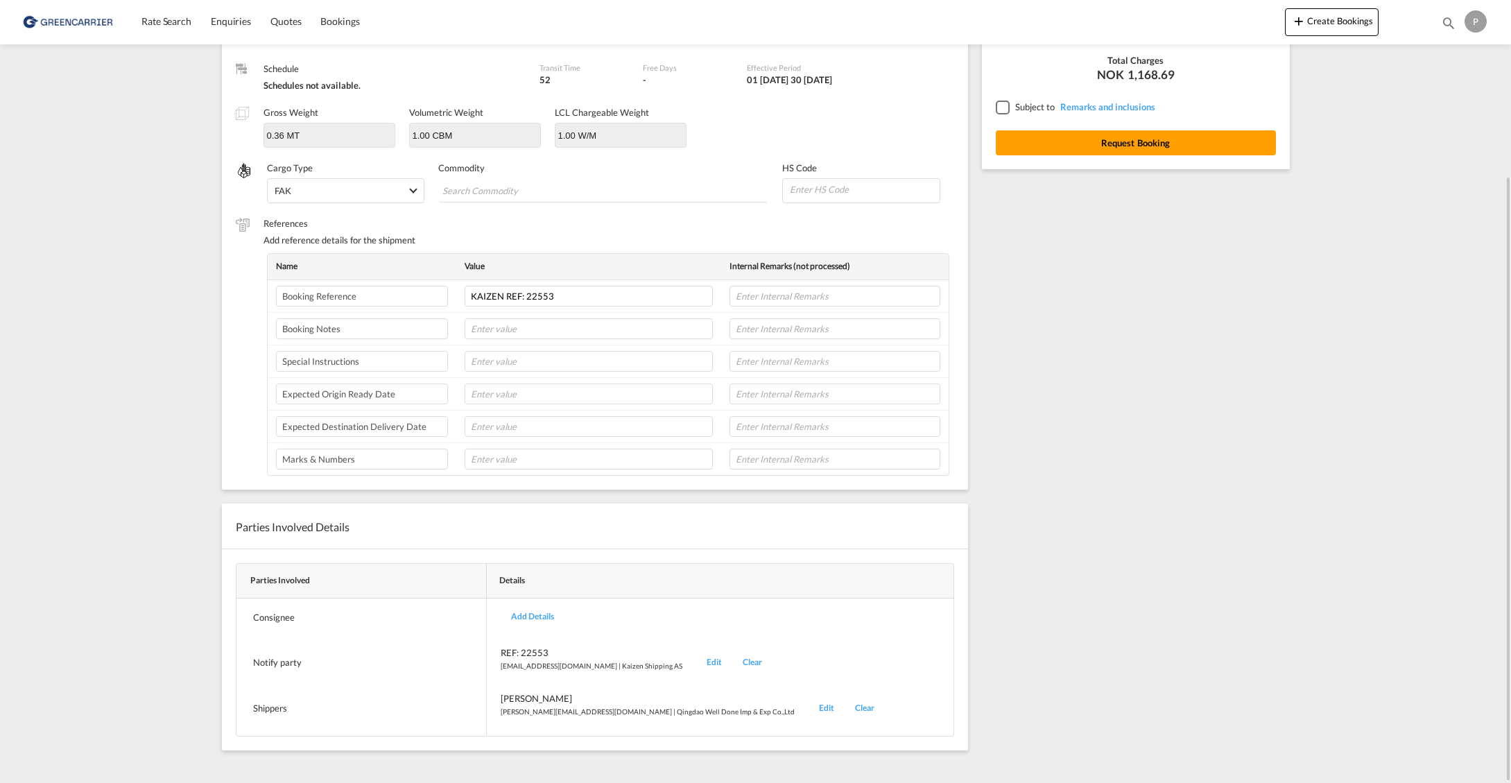
click at [537, 612] on div "Add Details" at bounding box center [533, 617] width 64 height 33
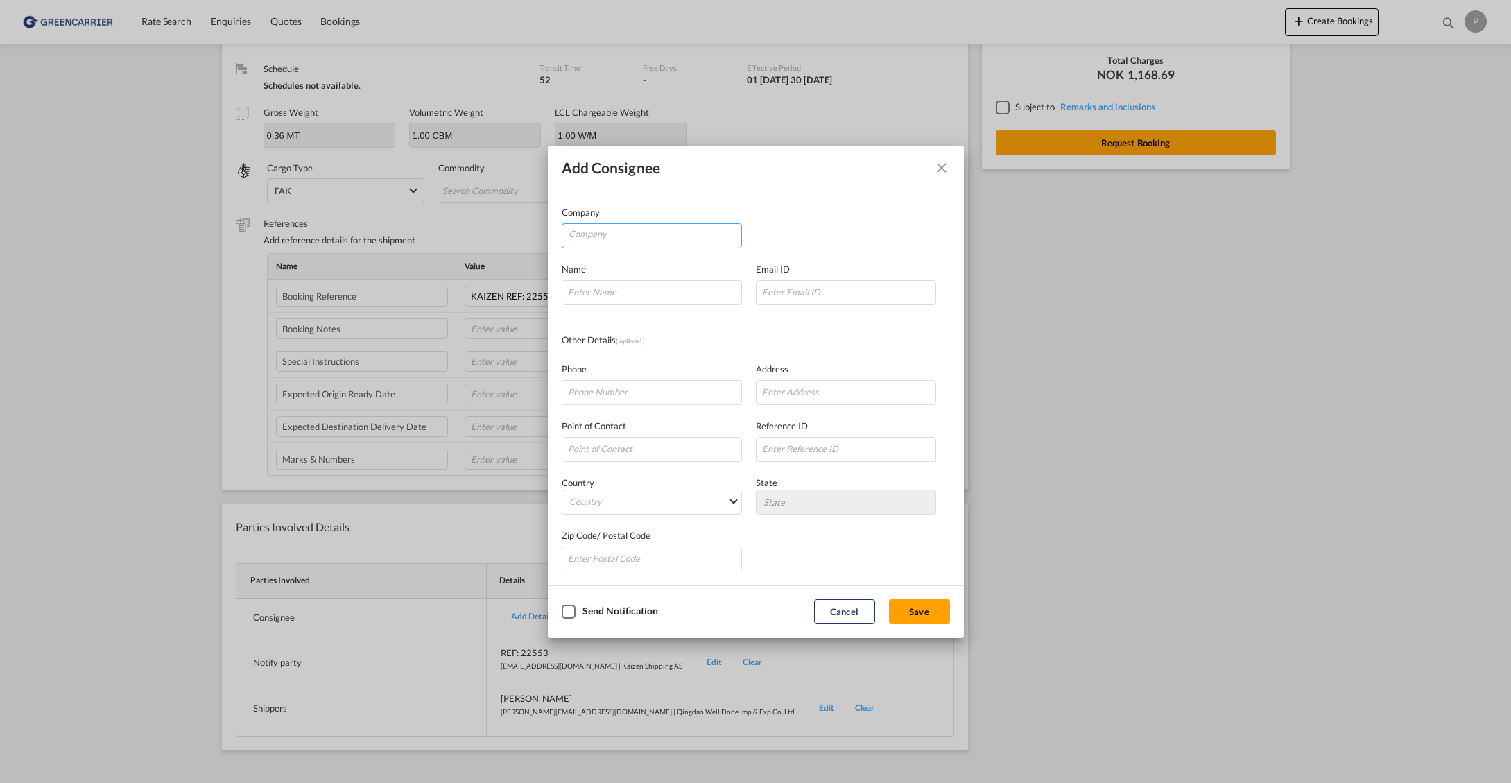
click at [643, 230] on input "Company" at bounding box center [655, 234] width 173 height 21
click at [678, 269] on li "Caster Norge AS" at bounding box center [654, 268] width 173 height 33
type input "Caster Norge AS"
type input "[EMAIL_ADDRESS][DOMAIN_NAME]"
type input "45065012"
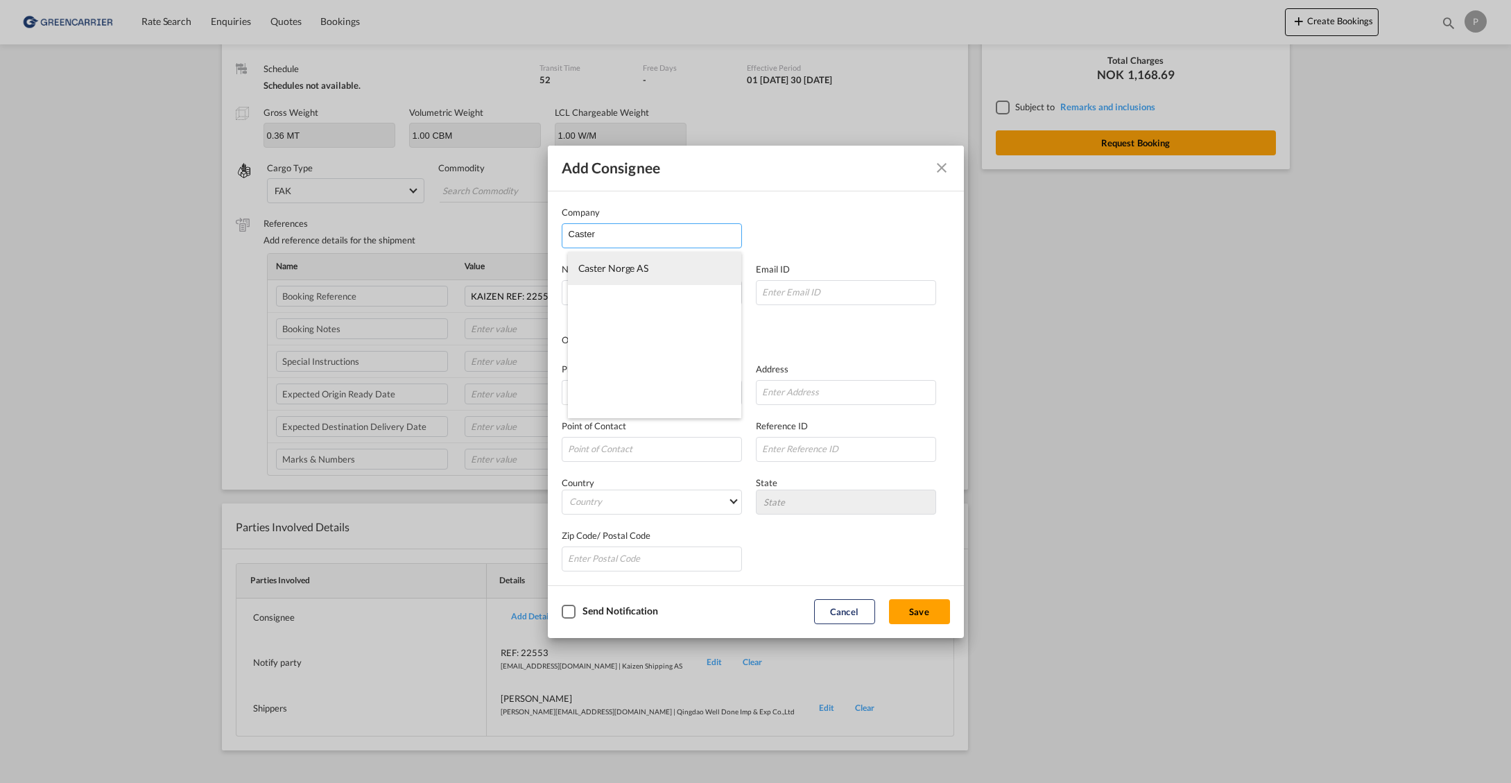
type input "[STREET_ADDRESS]"
type input "4345"
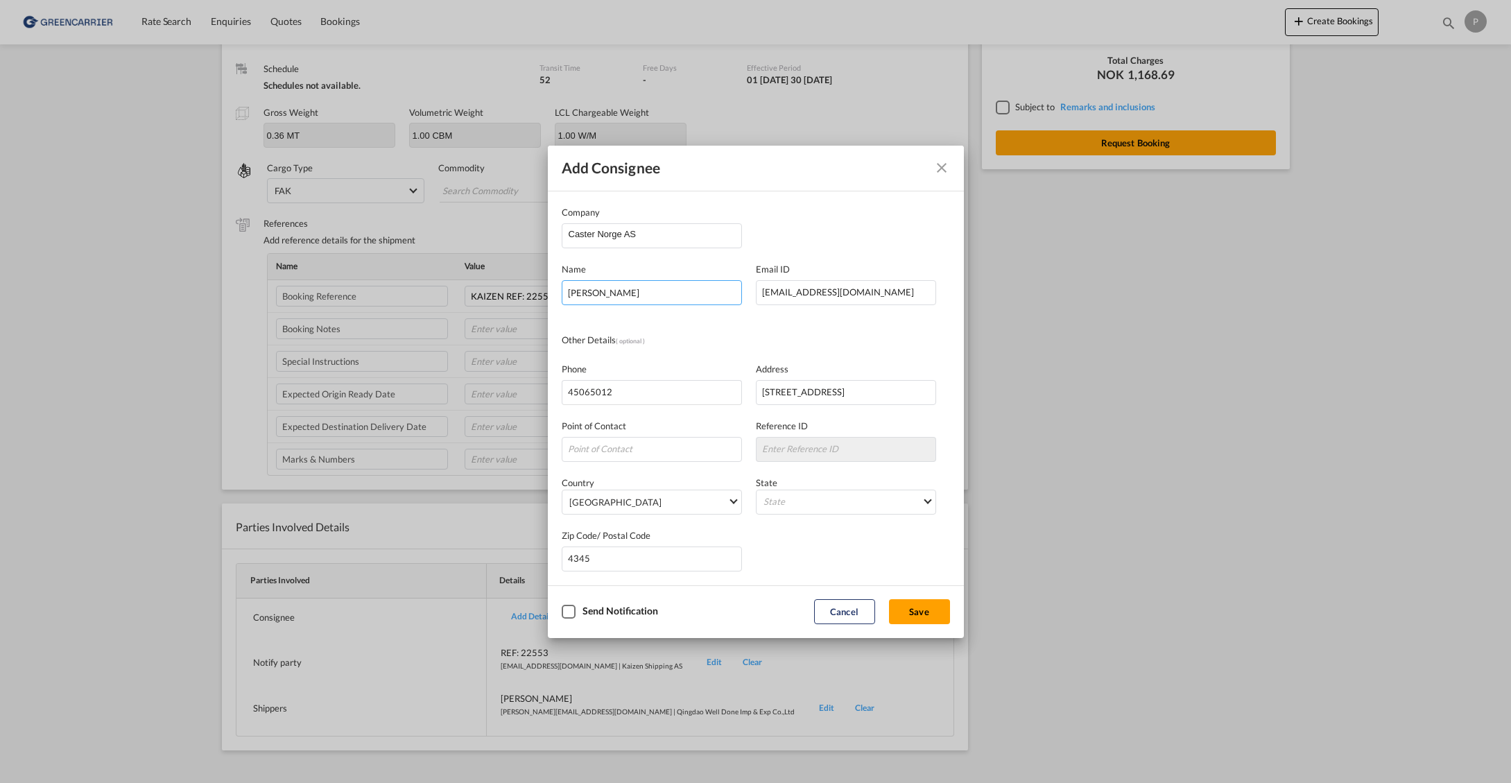
type input "[PERSON_NAME]"
click at [844, 542] on div "Zip Code/ Postal Code 4345" at bounding box center [756, 543] width 388 height 57
click at [911, 609] on button "Save" at bounding box center [919, 611] width 61 height 25
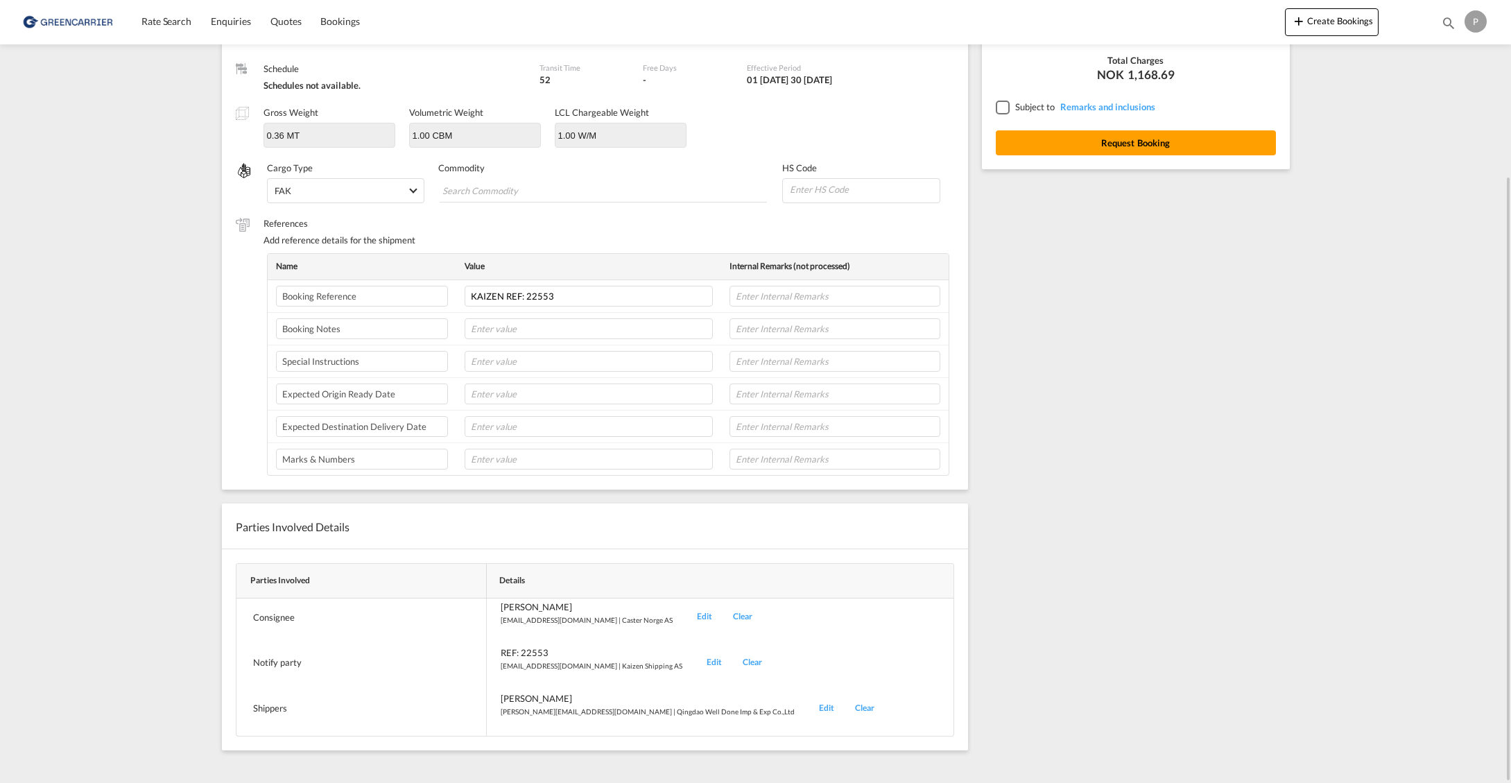
click at [877, 187] on input at bounding box center [864, 189] width 151 height 21
paste input "8479.89"
type input "8479.89"
click at [472, 191] on input "Search Commodity" at bounding box center [506, 191] width 127 height 22
paste input "Ratchet Strap Winder,"
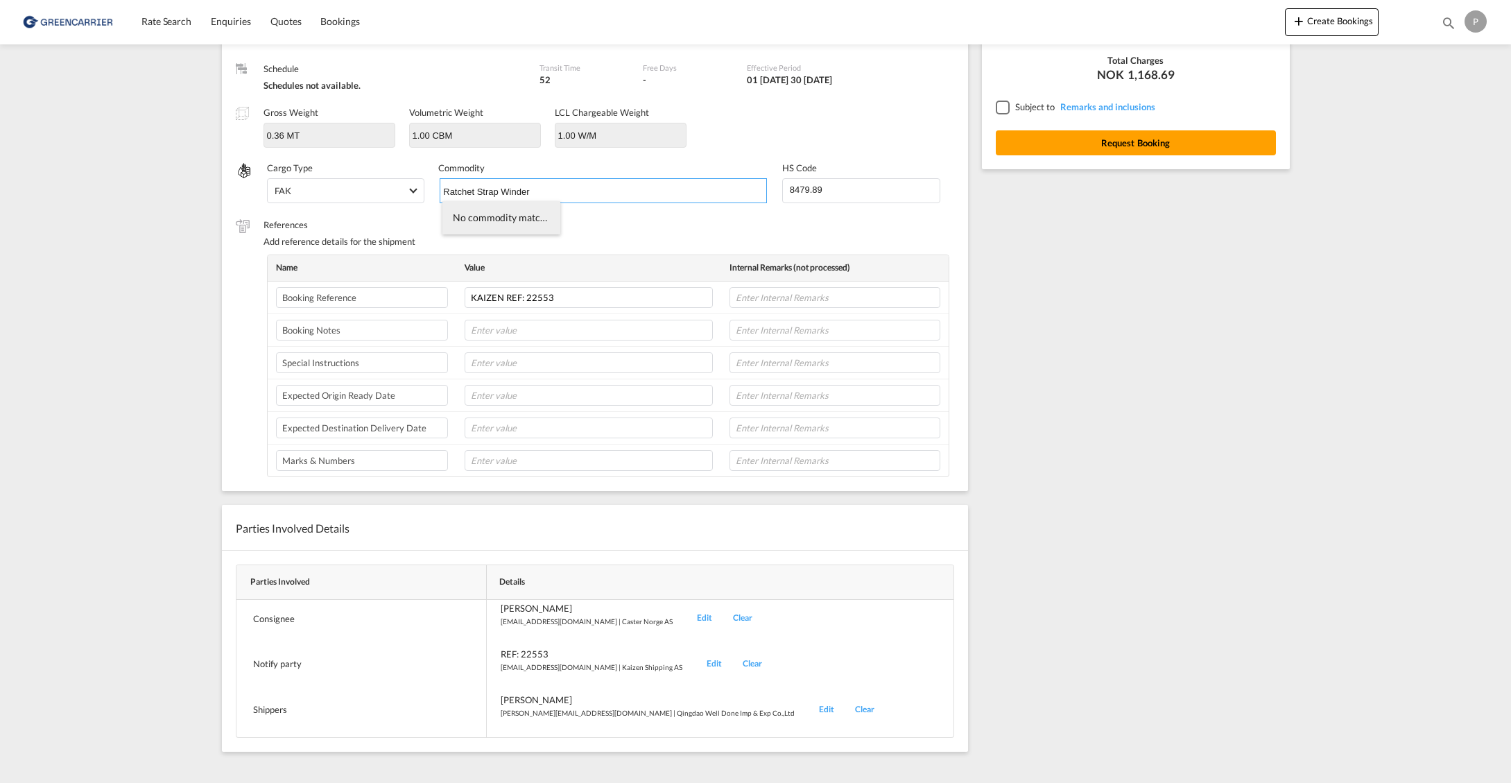
type input "Ratchet Strap Winder"
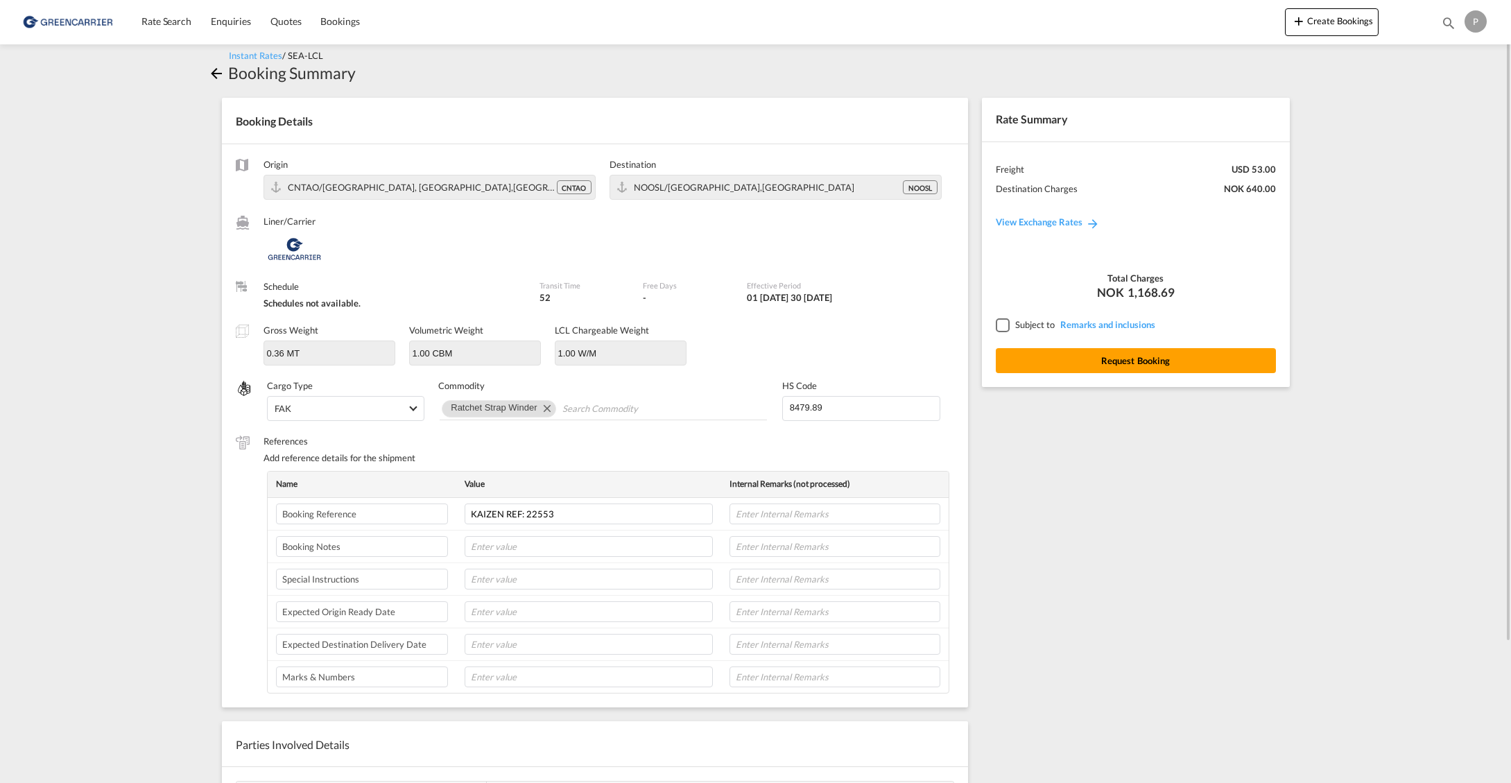
scroll to position [0, 0]
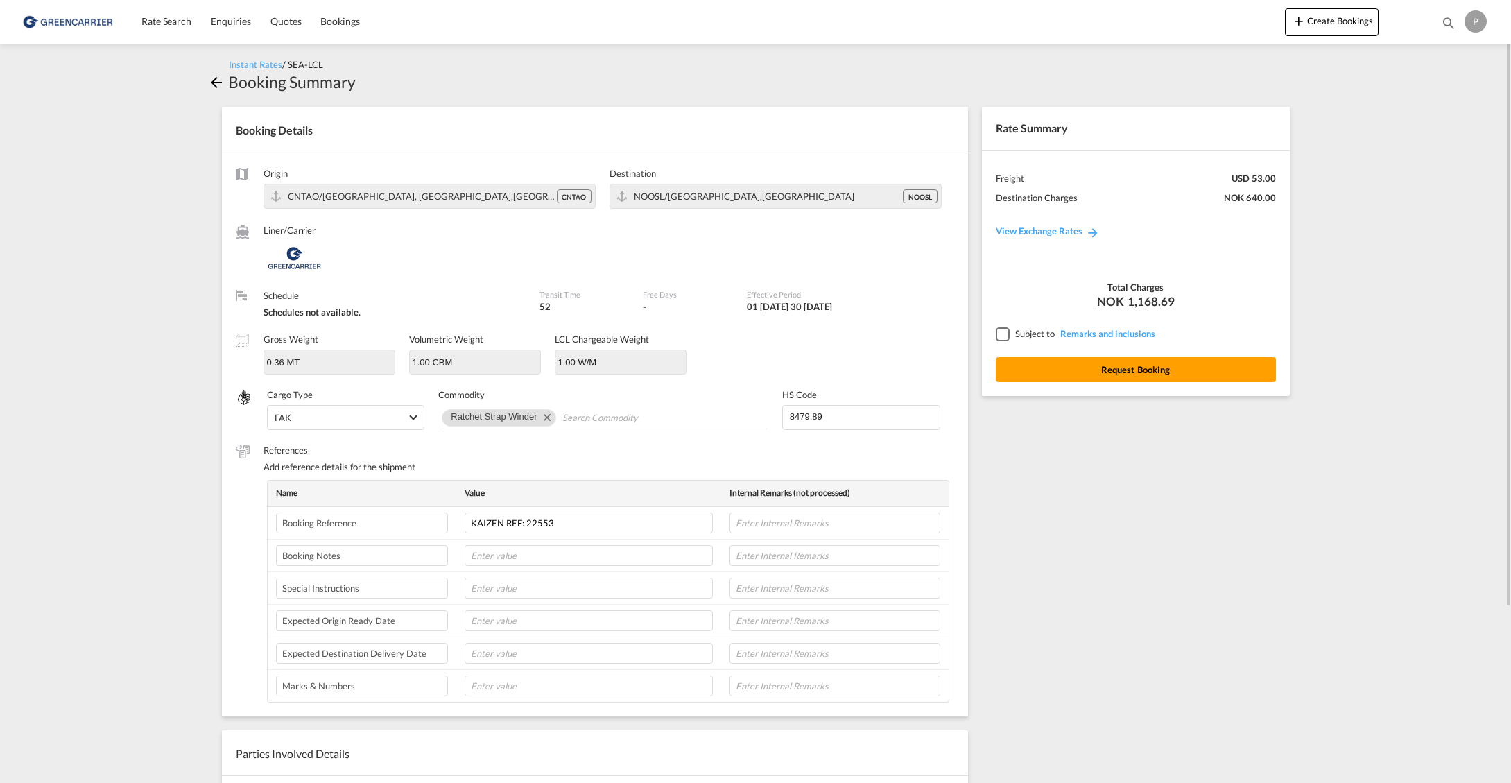
click at [1004, 333] on div at bounding box center [1002, 333] width 12 height 12
click at [1091, 373] on button "Request Booking" at bounding box center [1136, 369] width 280 height 25
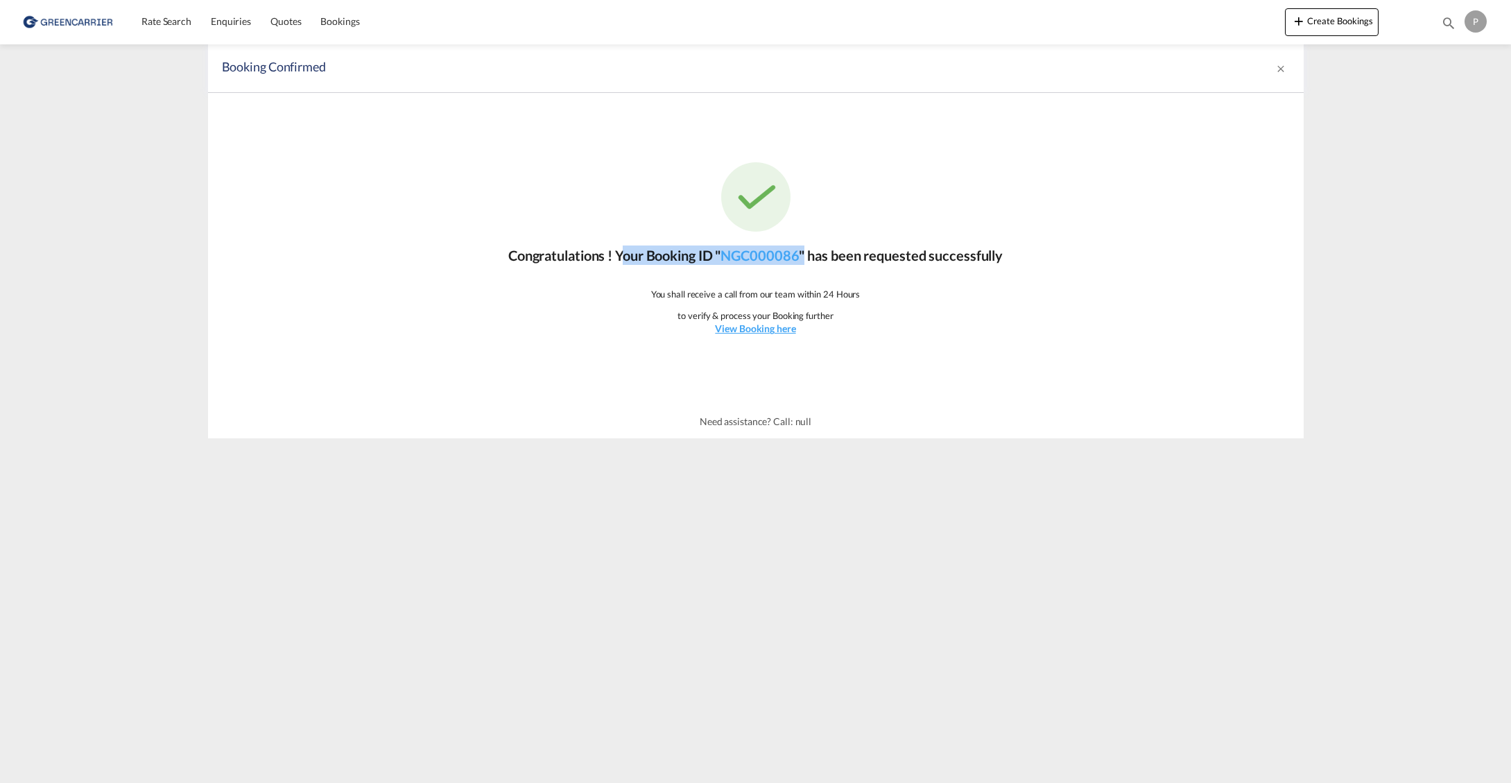
drag, startPoint x: 808, startPoint y: 251, endPoint x: 616, endPoint y: 263, distance: 192.5
click at [616, 262] on p "Congratulations ! Your Booking ID " NGC000086 " has been requested successfully" at bounding box center [755, 255] width 495 height 19
copy p "Your Booking ID " NGC000086 ""
click at [1409, 123] on md-content "Rate Search Enquiries Quotes Bookings Create Bookings Bookings Quotes Enquiries…" at bounding box center [755, 391] width 1511 height 783
click at [170, 28] on span "Rate Search" at bounding box center [166, 22] width 50 height 14
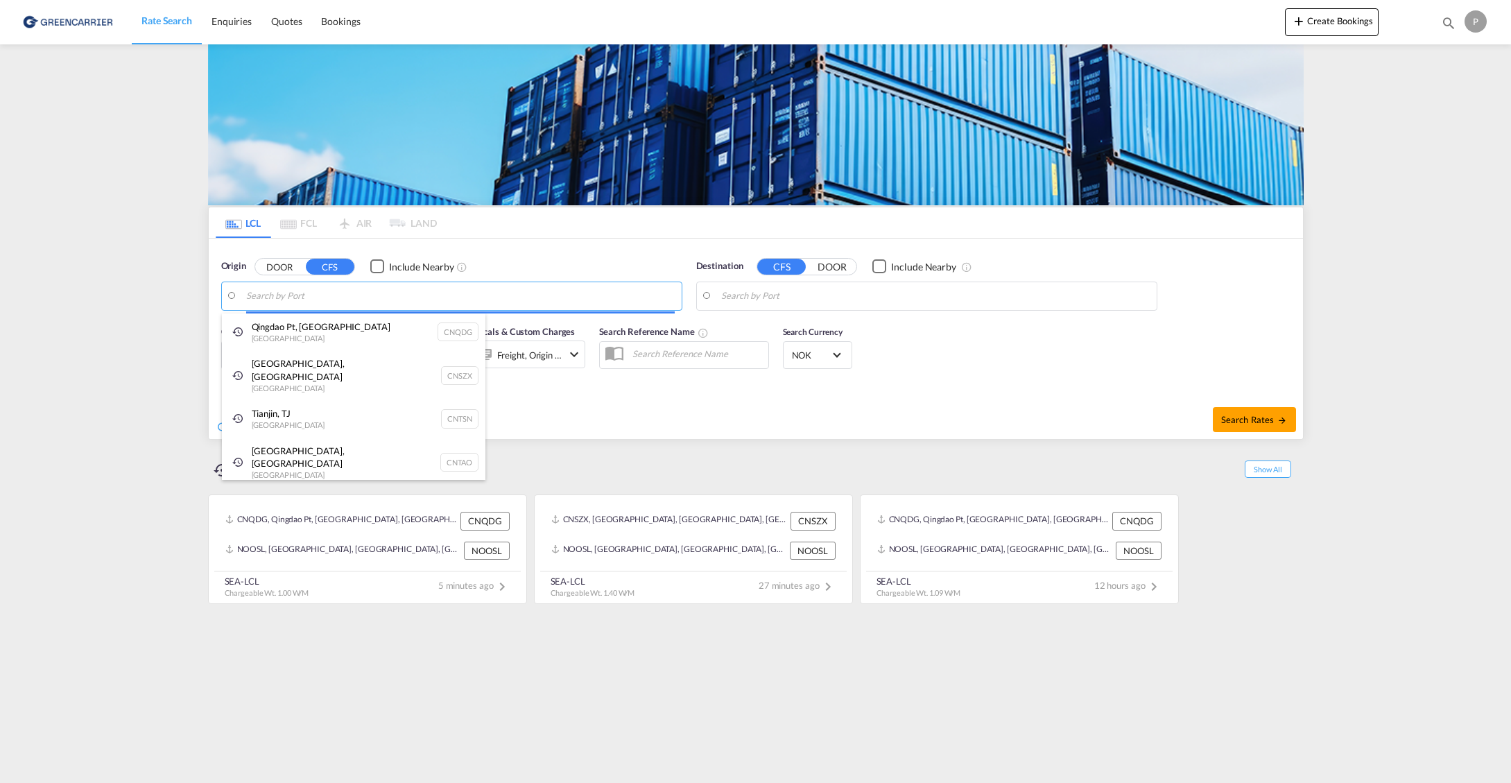
click at [332, 295] on body "Rate Search Enquiries Quotes Bookings Rate Search Enquiries" at bounding box center [755, 391] width 1511 height 783
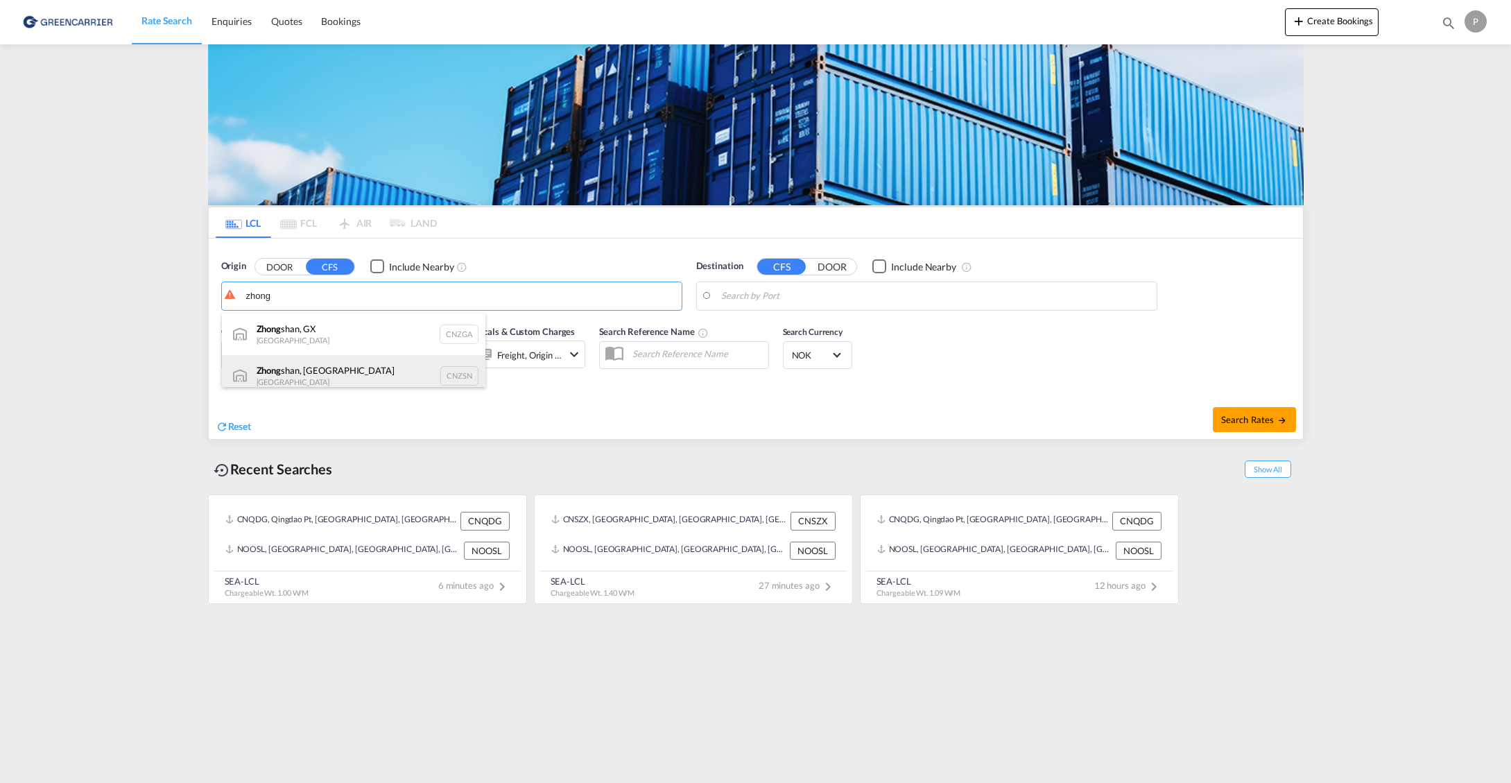
click at [349, 376] on div "[PERSON_NAME]an, GD [GEOGRAPHIC_DATA] CNZSN" at bounding box center [354, 376] width 264 height 42
type input "Zhongshan, [GEOGRAPHIC_DATA], CNZSN"
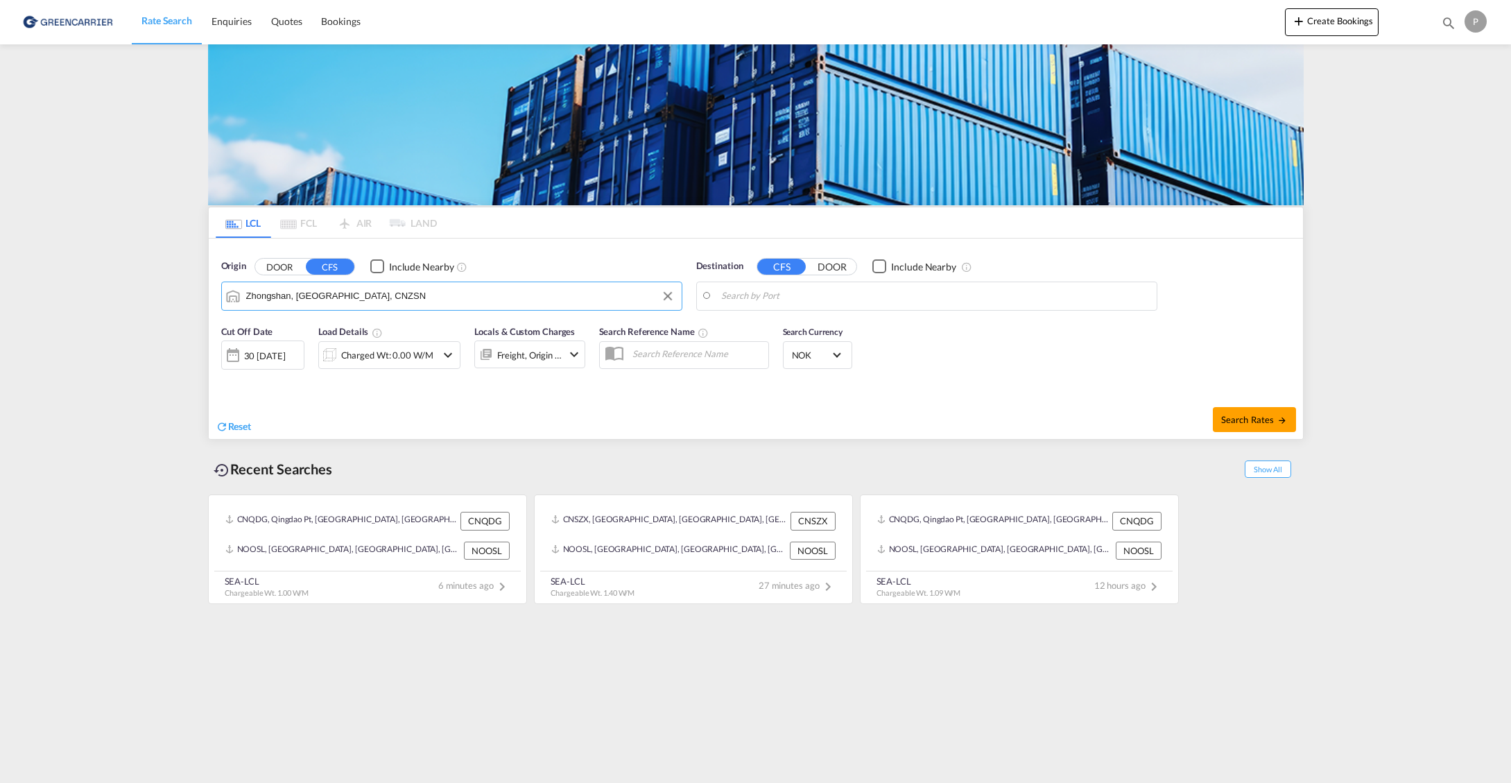
click at [980, 298] on body "Rate Search Enquiries Quotes Bookings Rate Search Enquiries" at bounding box center [755, 391] width 1511 height 783
click at [805, 382] on div "[GEOGRAPHIC_DATA] [GEOGRAPHIC_DATA] NOOSL" at bounding box center [829, 384] width 264 height 42
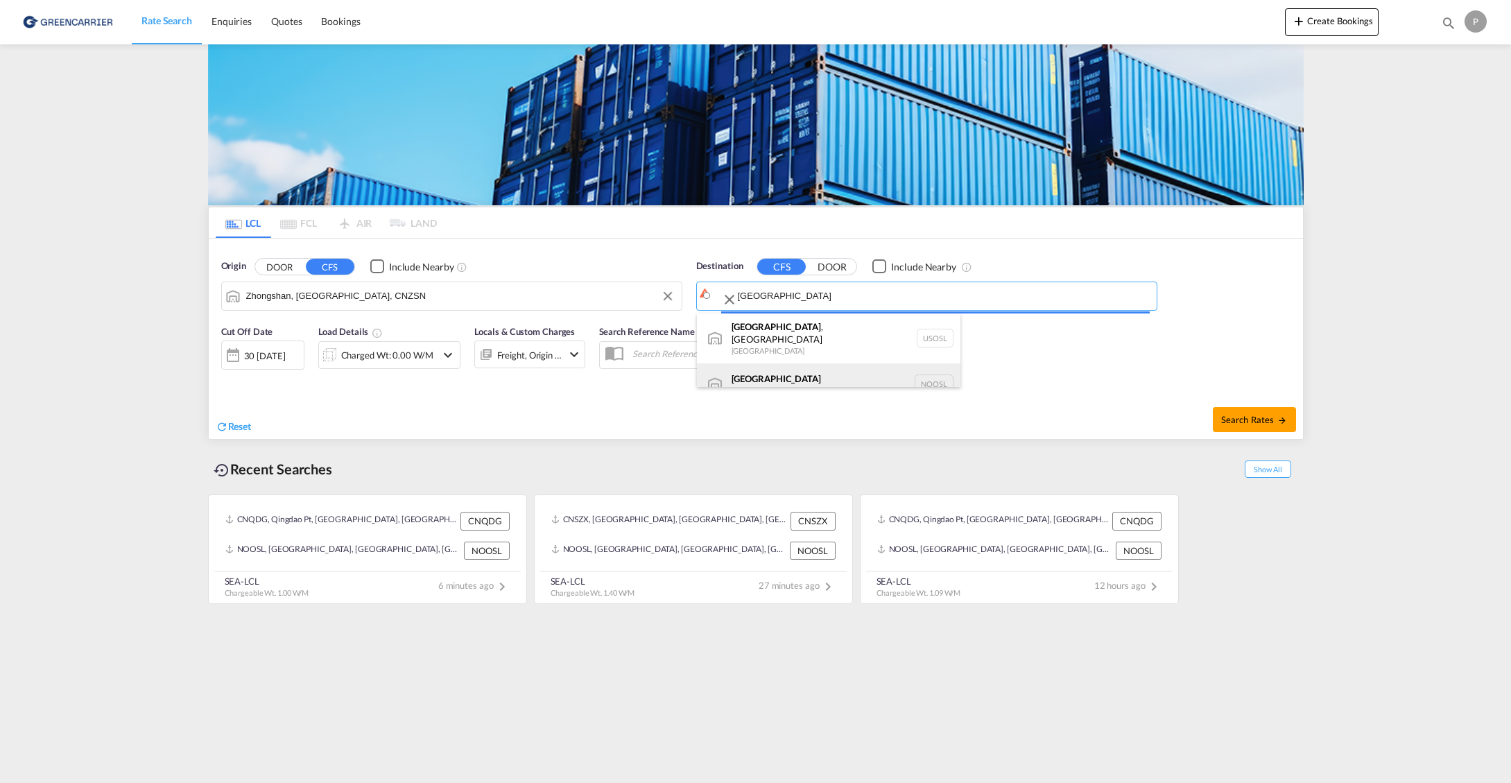
type input "[GEOGRAPHIC_DATA], NOOSL"
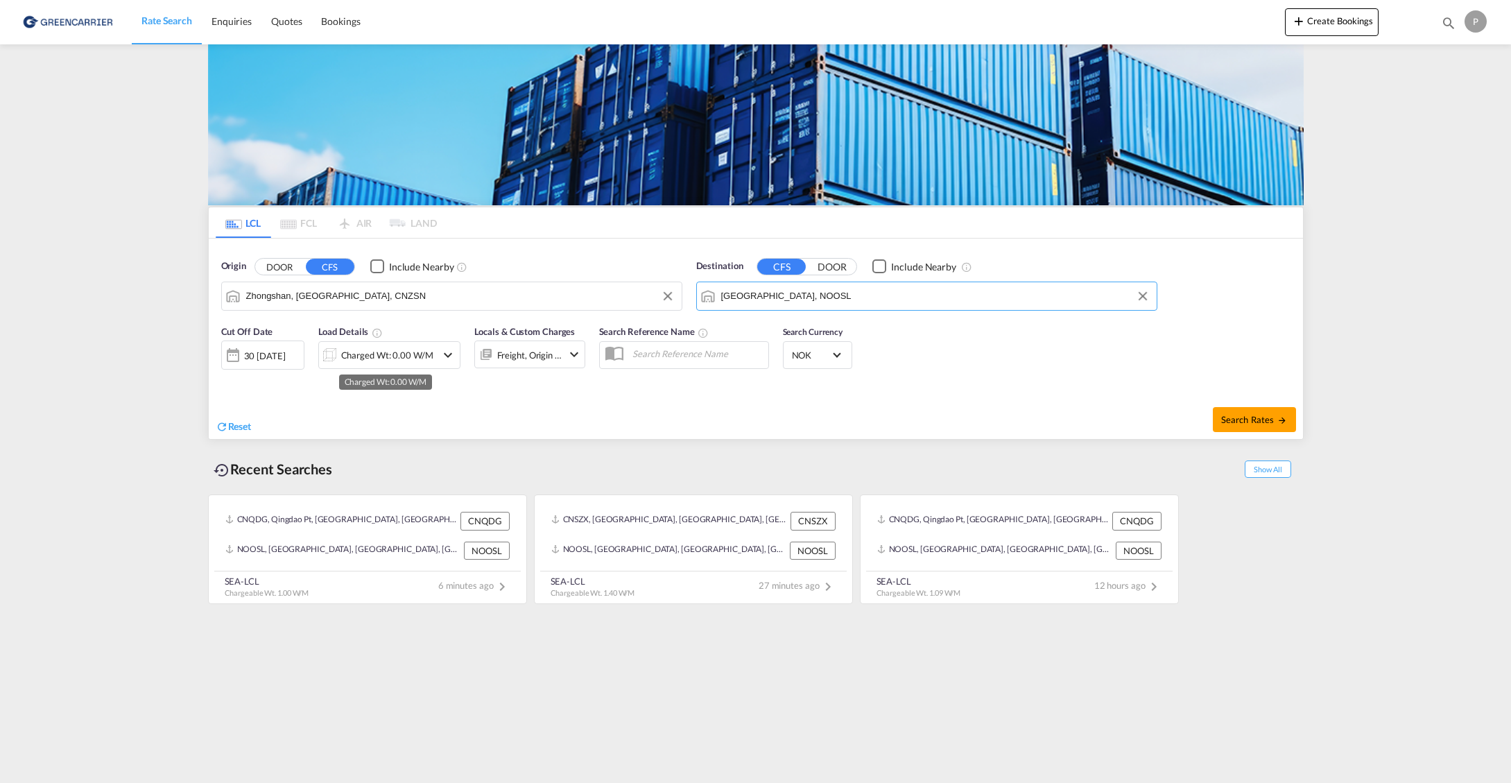
click at [398, 356] on div "Charged Wt: 0.00 W/M" at bounding box center [387, 354] width 92 height 19
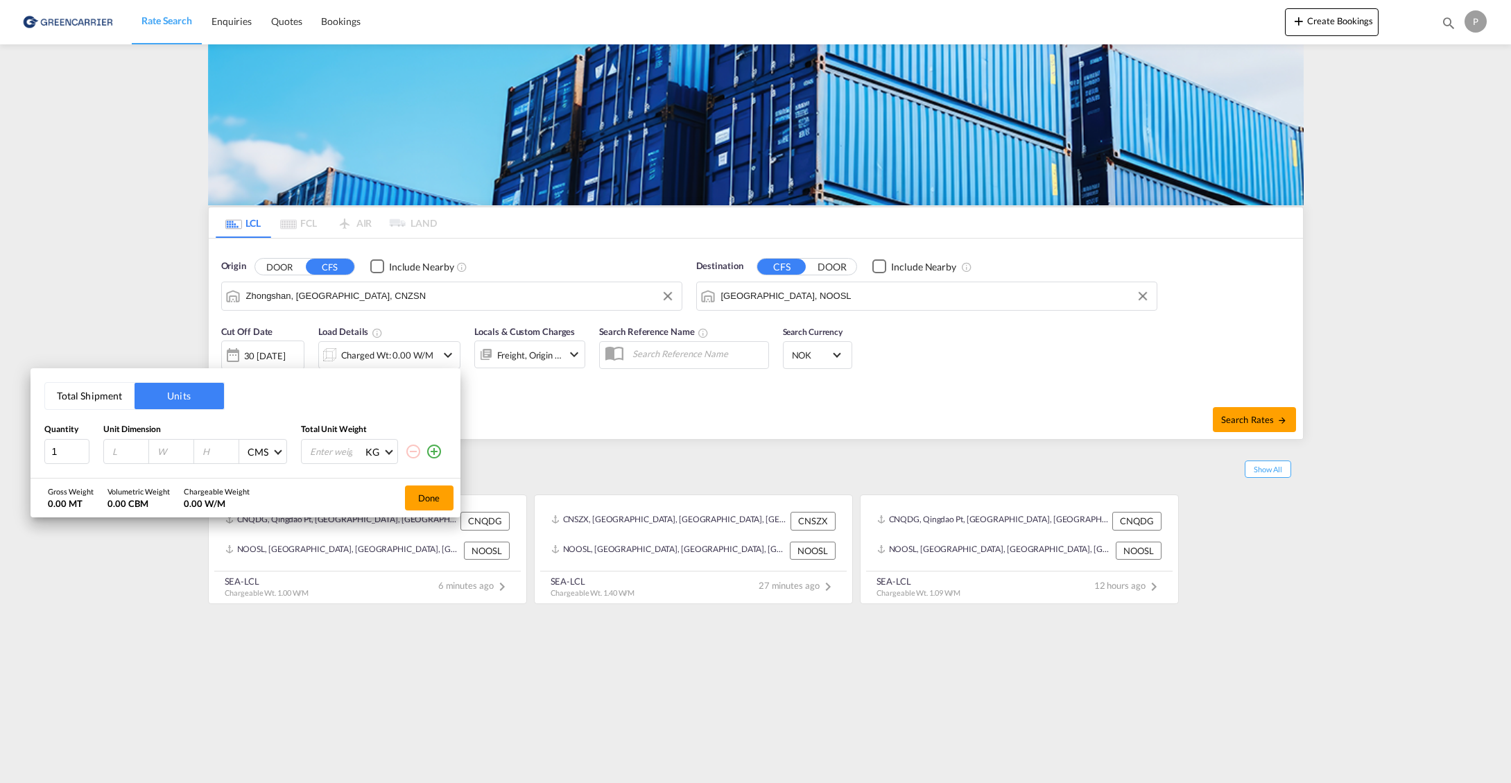
click at [113, 448] on input "number" at bounding box center [129, 451] width 37 height 12
type input "232"
type input "116"
type input "218"
click at [436, 452] on md-icon "icon-plus-circle-outline" at bounding box center [434, 451] width 17 height 17
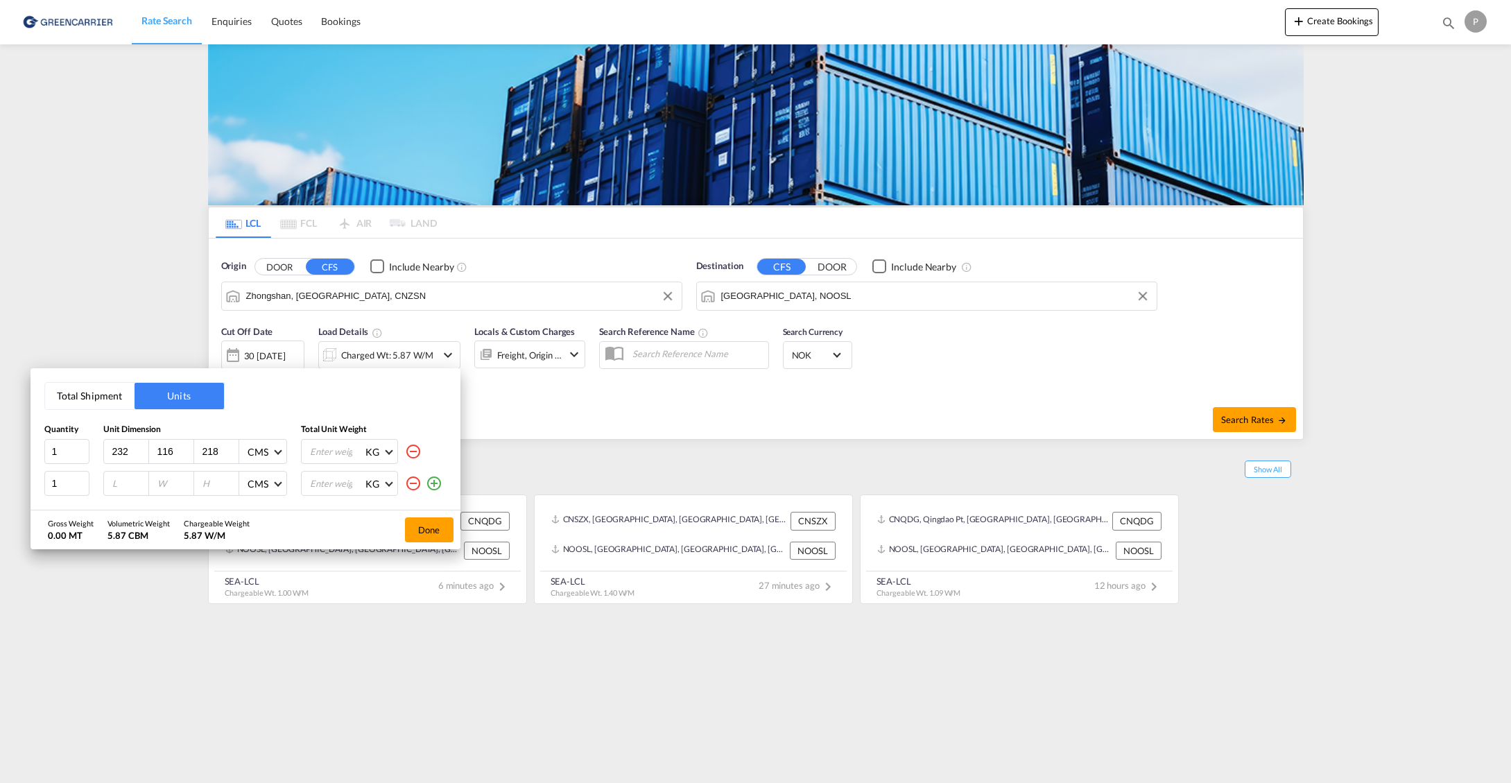
click at [436, 481] on md-icon "icon-plus-circle-outline" at bounding box center [434, 483] width 17 height 17
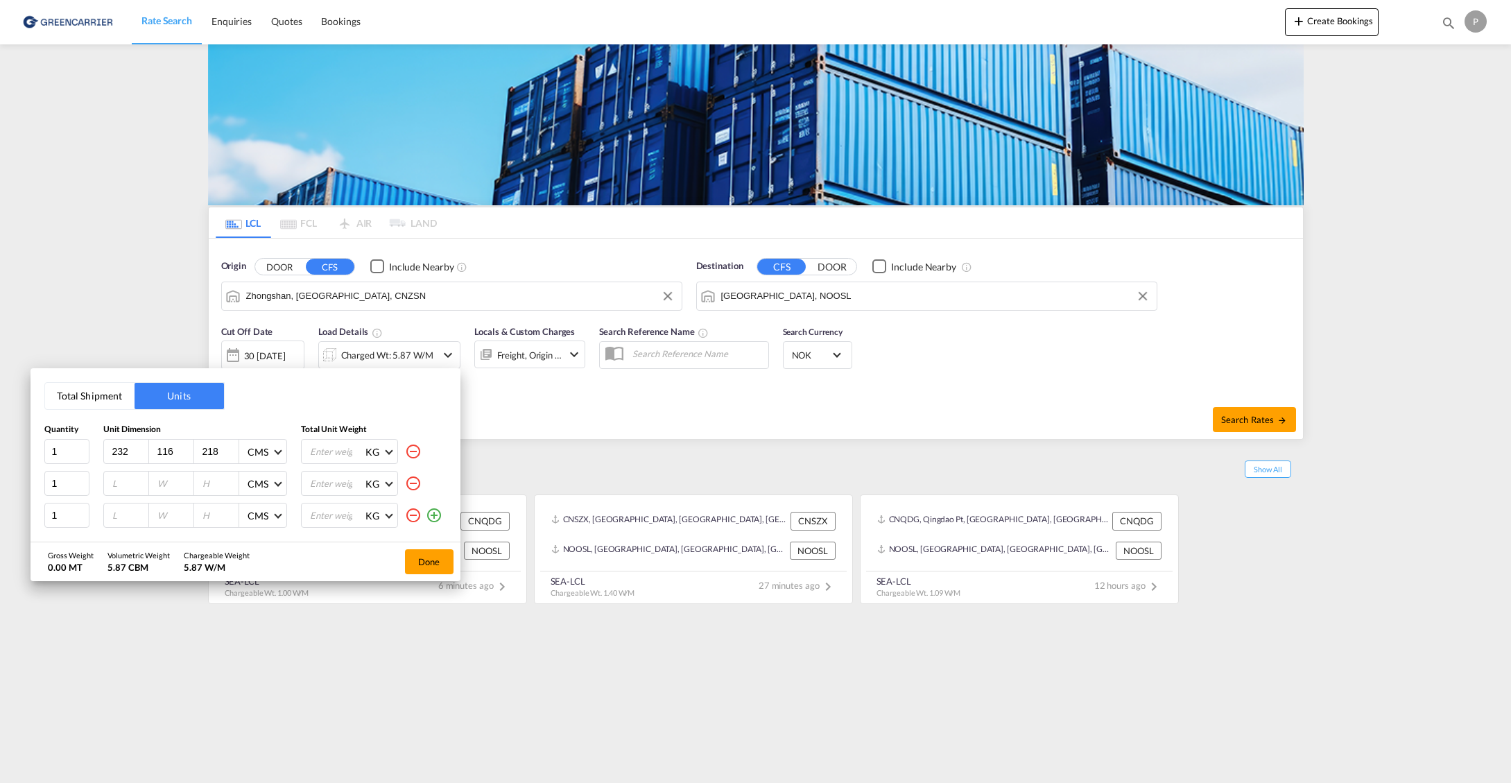
click at [113, 482] on input "number" at bounding box center [129, 483] width 37 height 12
type input "232"
type input "106"
type input "218"
click at [119, 514] on input "number" at bounding box center [129, 515] width 37 height 12
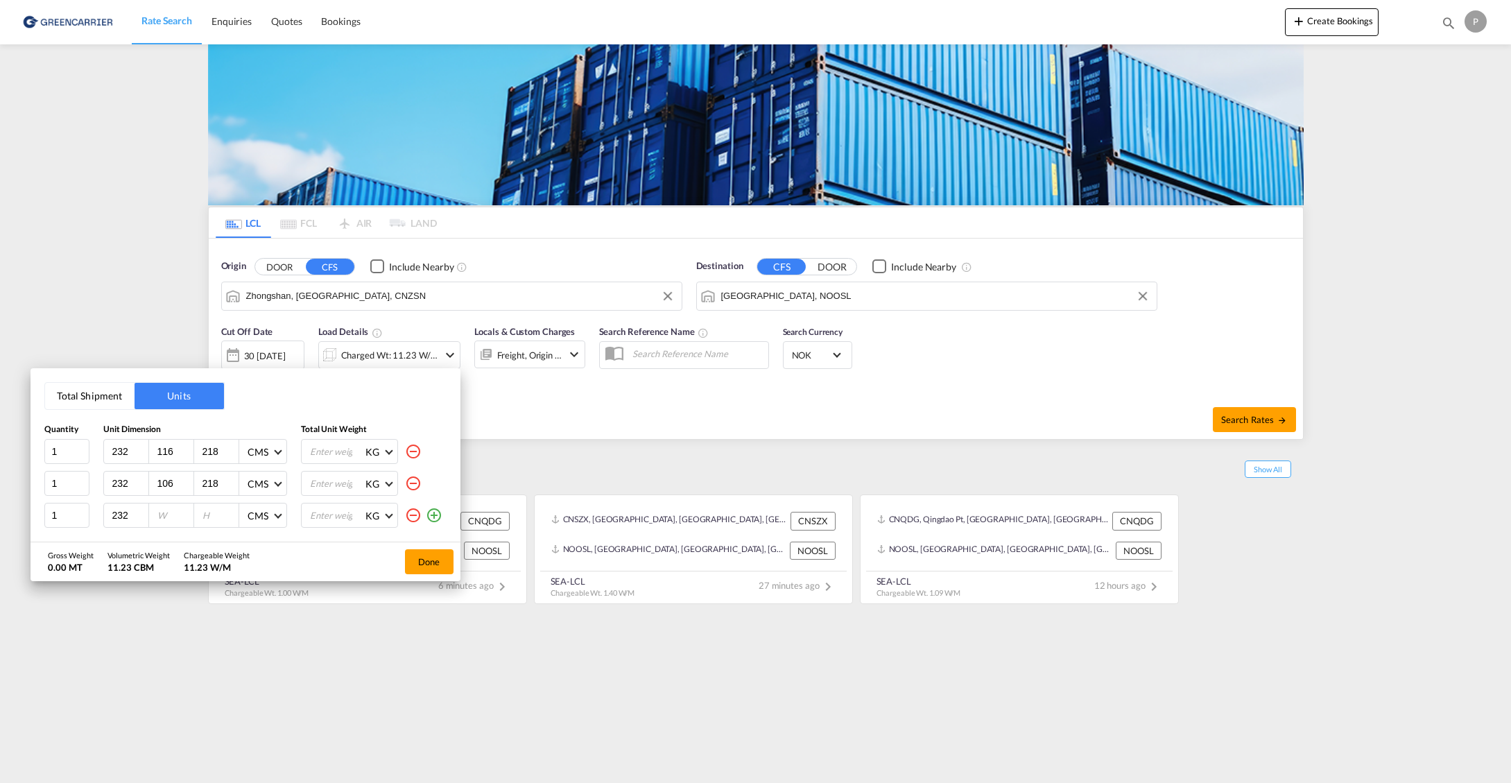
type input "232"
type input "93"
type input "172"
click at [333, 452] on input "number" at bounding box center [336, 452] width 55 height 24
type input "670"
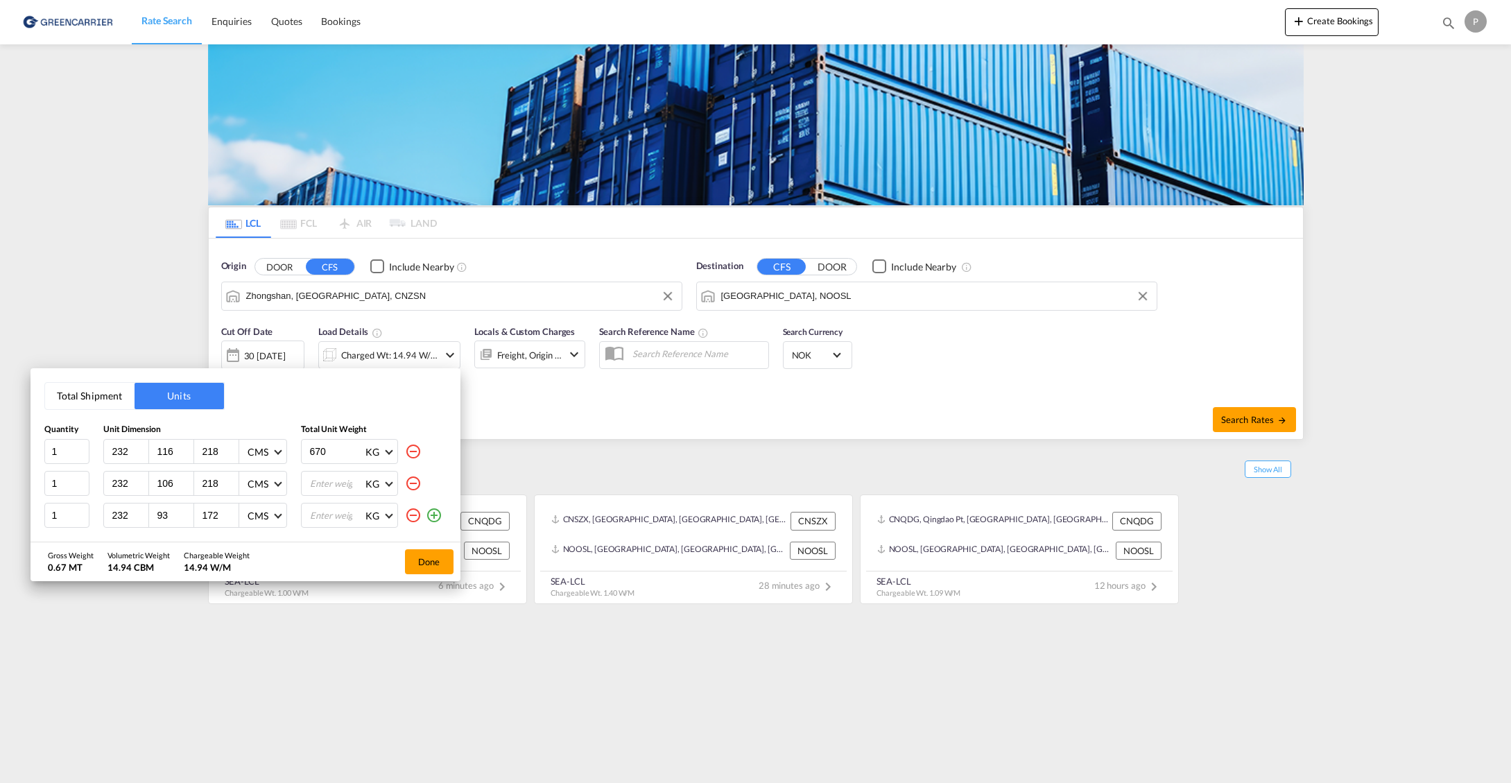
click at [334, 488] on input "number" at bounding box center [336, 484] width 55 height 24
type input "870"
click at [334, 510] on input "number" at bounding box center [336, 516] width 55 height 24
type input "870"
drag, startPoint x: 288, startPoint y: 447, endPoint x: 280, endPoint y: 447, distance: 7.7
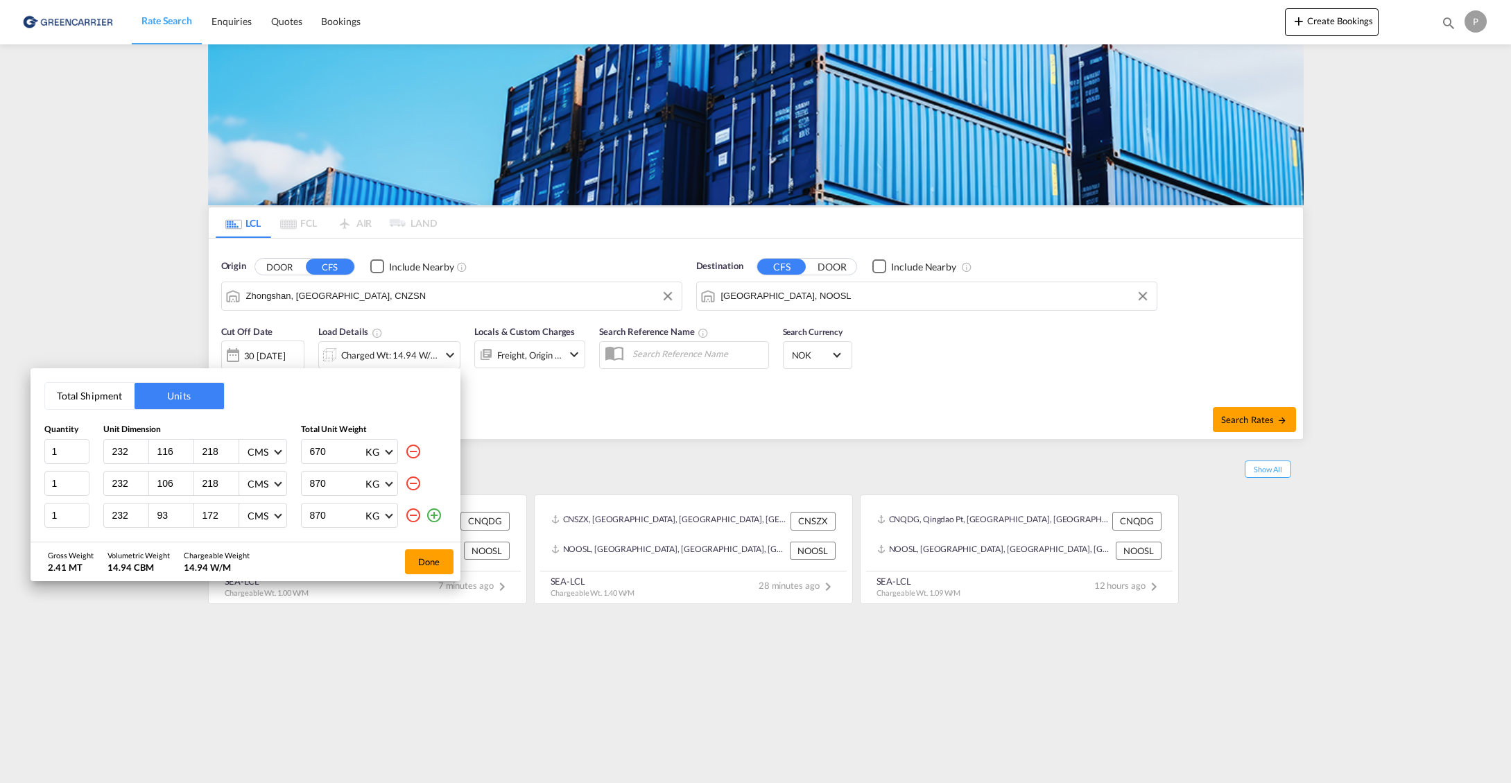
click at [280, 447] on div "1 232 116 218 CMS CMS Inches 670 KG KG LB" at bounding box center [245, 451] width 402 height 25
type input "870"
click at [438, 562] on button "Done" at bounding box center [429, 561] width 49 height 25
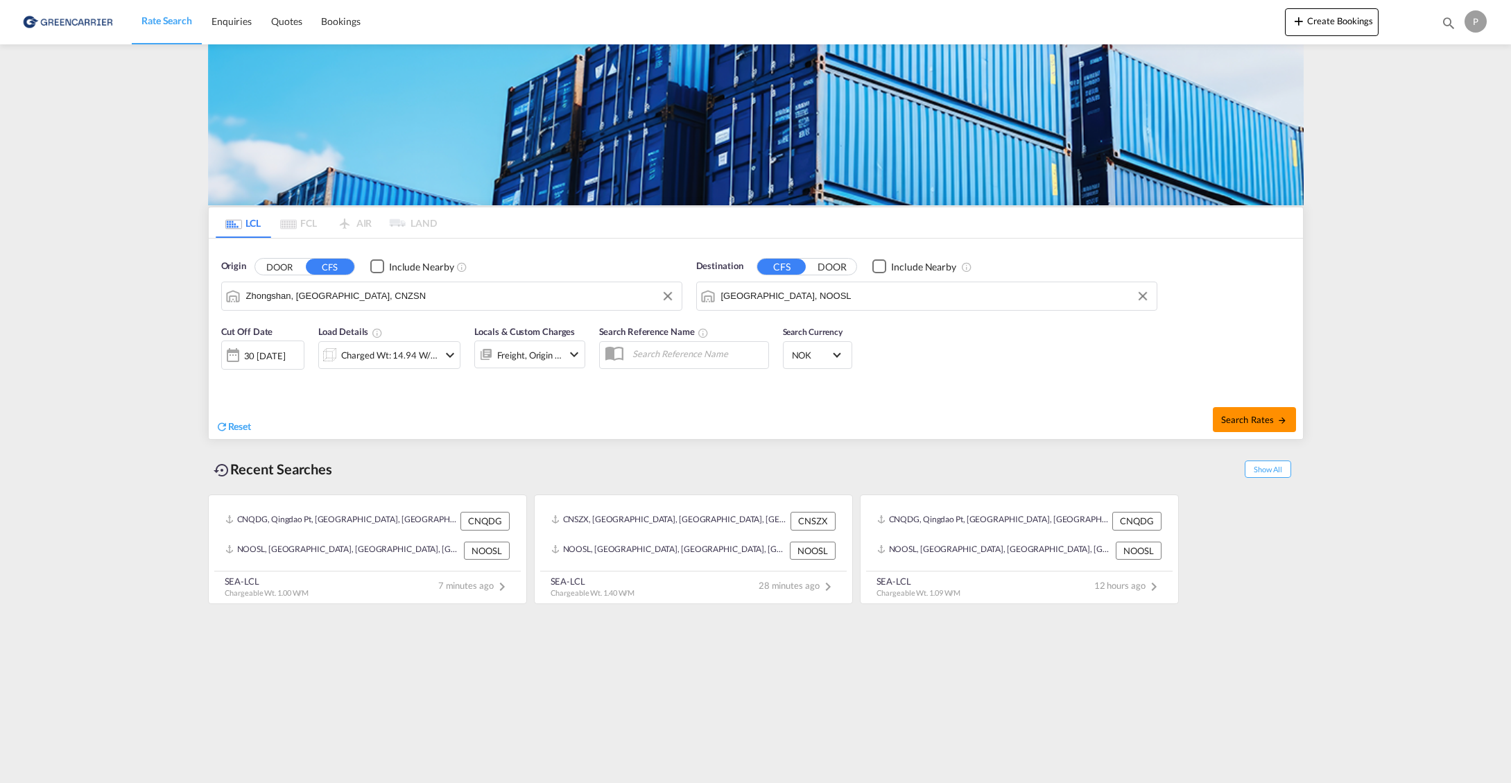
click at [1248, 421] on span "Search Rates" at bounding box center [1254, 419] width 67 height 11
type input "CNZSN to NOOSL / [DATE]"
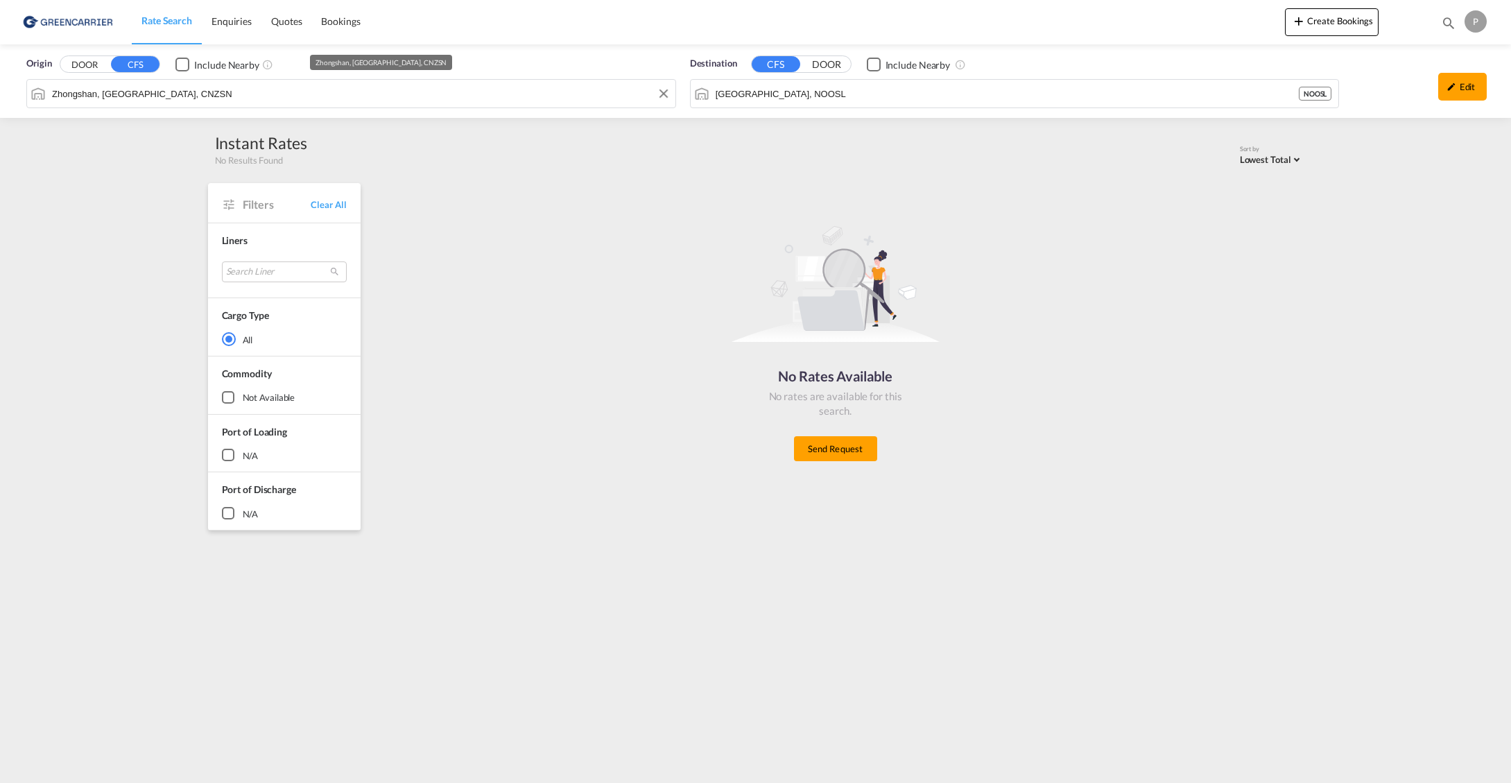
click at [413, 96] on input "Zhongshan, [GEOGRAPHIC_DATA], CNZSN" at bounding box center [360, 93] width 617 height 21
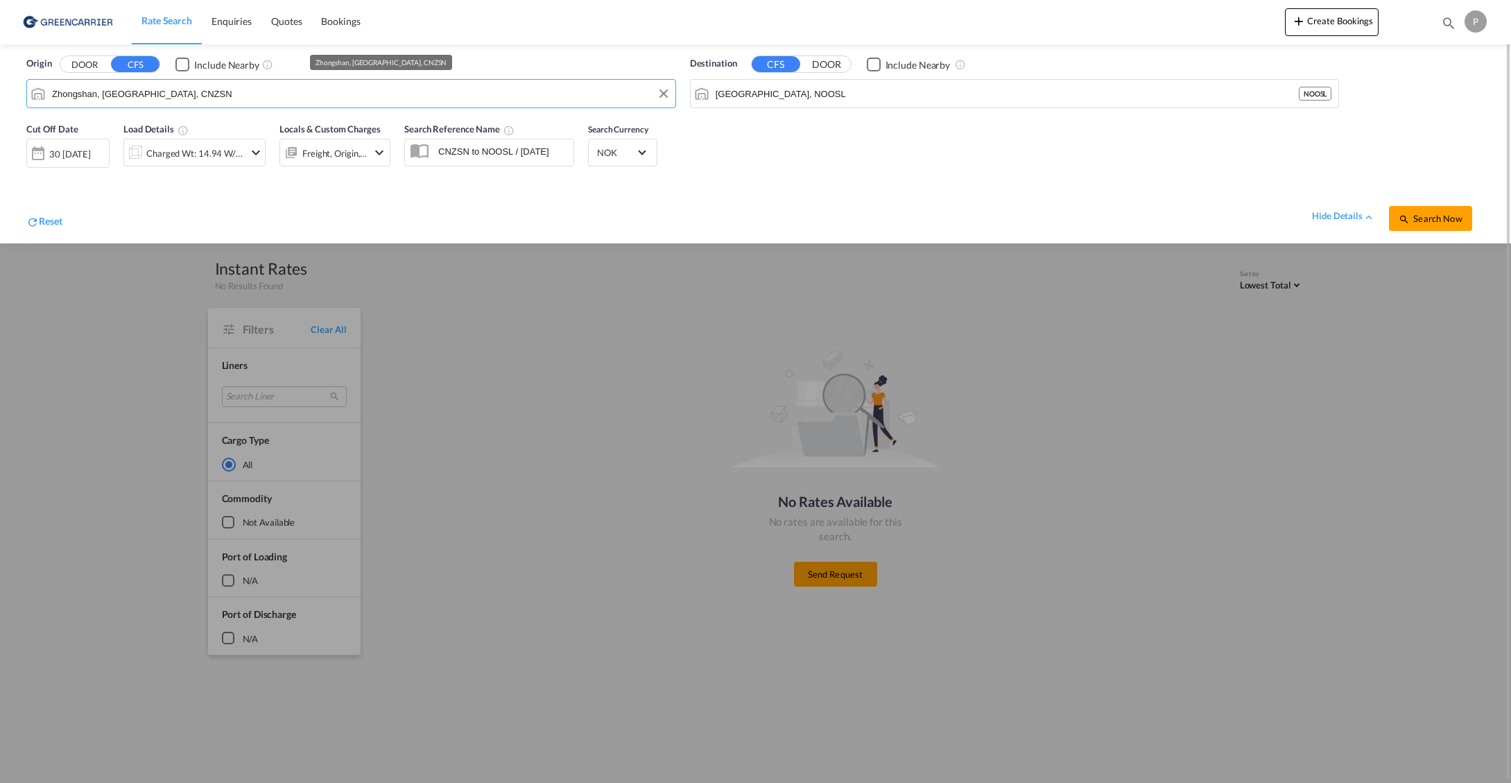
click at [174, 97] on input "Zhongshan, [GEOGRAPHIC_DATA], CNZSN" at bounding box center [360, 93] width 617 height 21
drag, startPoint x: 171, startPoint y: 96, endPoint x: -71, endPoint y: 82, distance: 241.8
click at [0, 82] on html "Rate Search Enquiries Quotes Bookings Rate Search Enquiries" at bounding box center [755, 391] width 1511 height 783
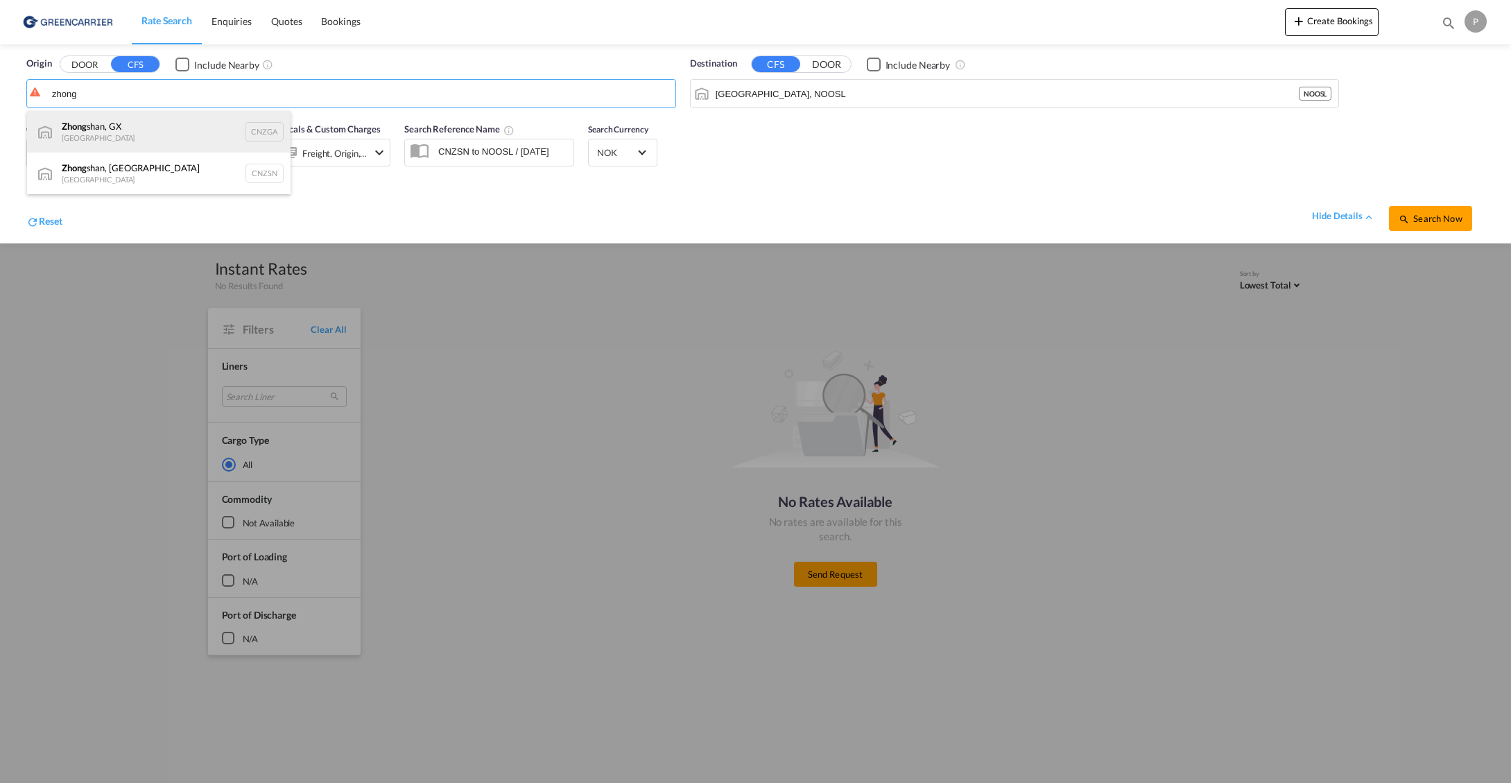
click at [160, 139] on div "[PERSON_NAME]an, GX China CNZGA" at bounding box center [159, 132] width 264 height 42
type input "Zhongshan, GX, CNZGA"
click at [1418, 214] on span "Search Now" at bounding box center [1430, 218] width 63 height 11
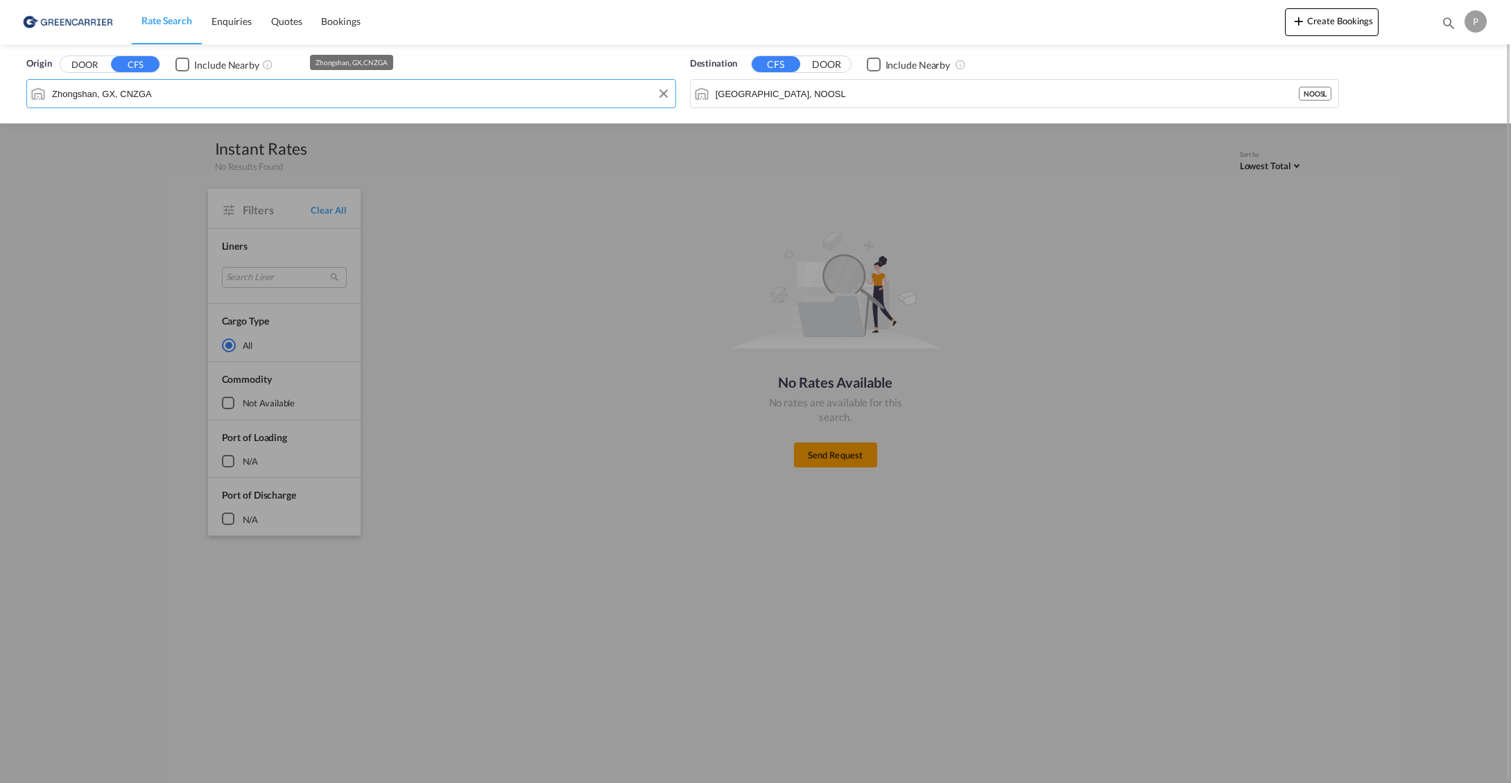
click at [164, 102] on input "Zhongshan, GX, CNZGA" at bounding box center [360, 93] width 617 height 21
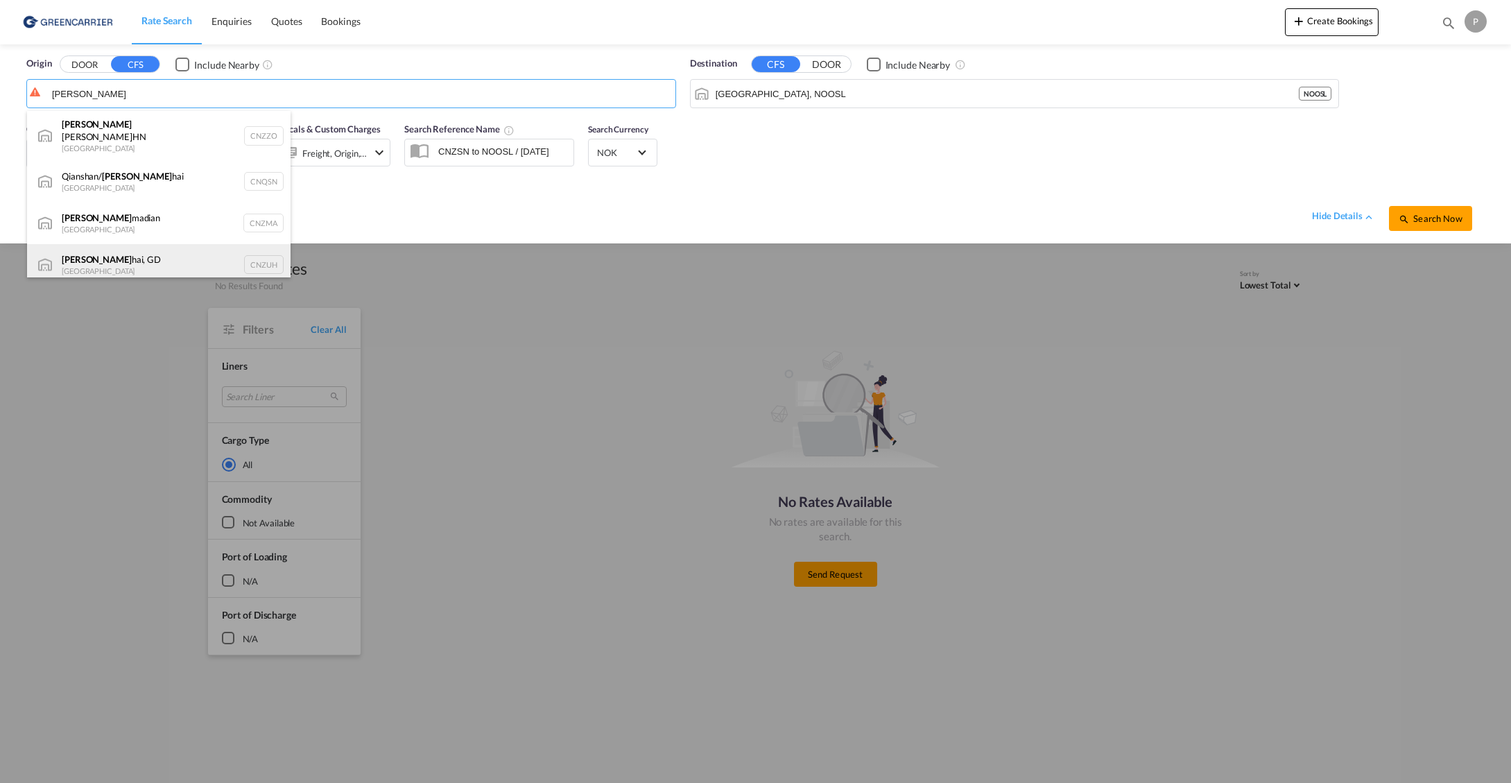
click at [151, 259] on div "[PERSON_NAME] hai, GD [GEOGRAPHIC_DATA] CNZUH" at bounding box center [159, 265] width 264 height 42
type input "Zhuhai, GD, CNZUH"
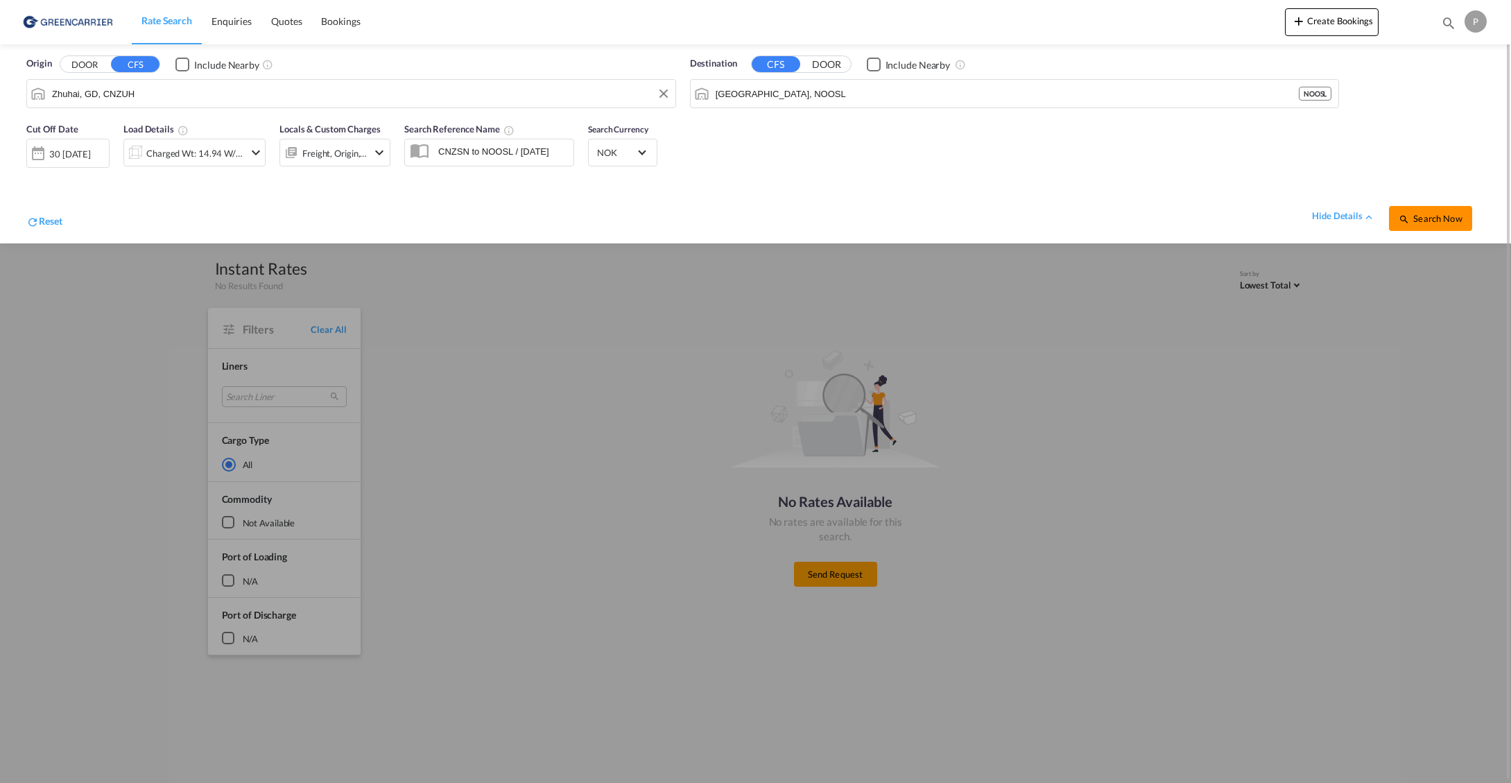
click at [1411, 217] on span "Search Now" at bounding box center [1430, 218] width 63 height 11
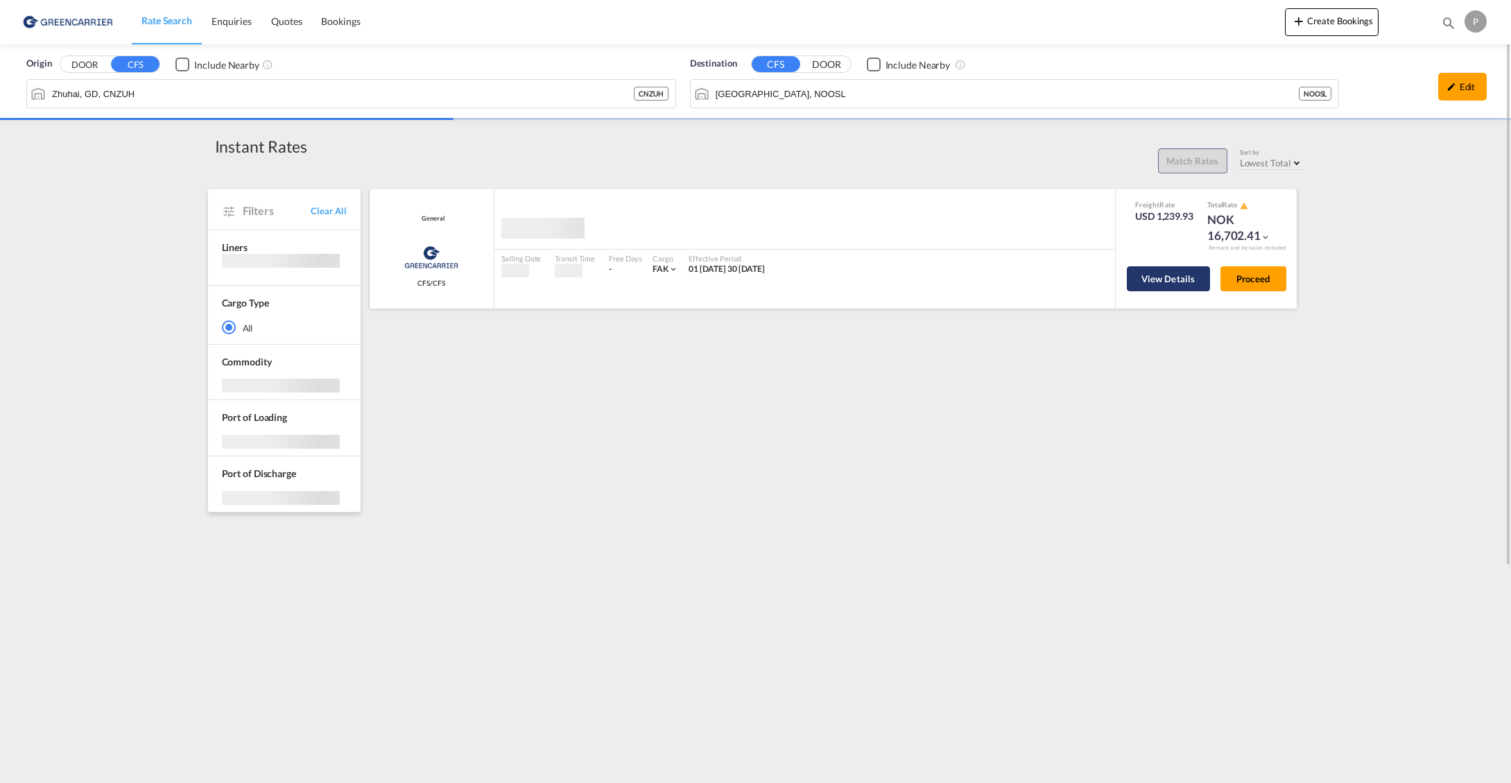
click at [1166, 278] on button "View Details" at bounding box center [1168, 278] width 83 height 25
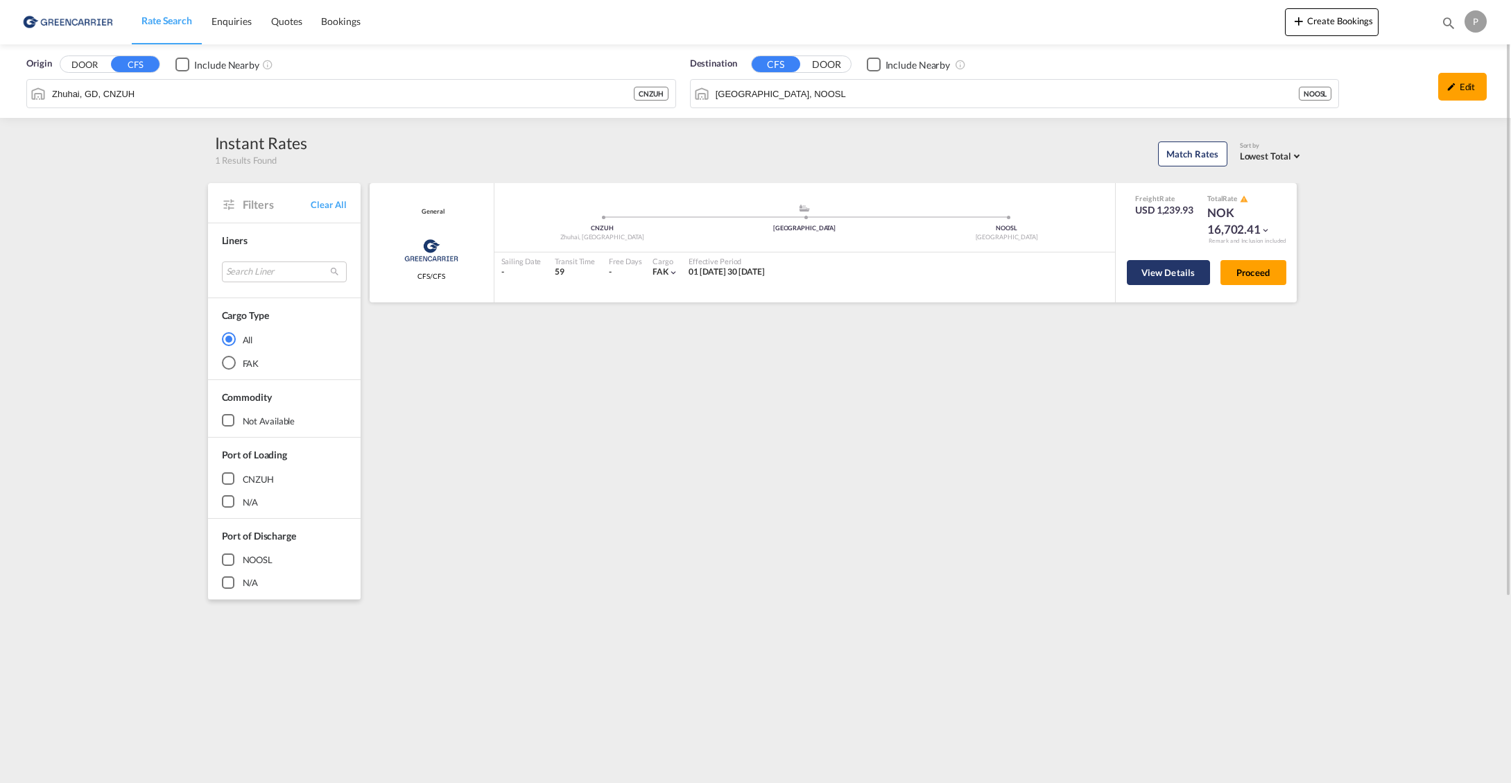
click at [1176, 268] on button "View Details" at bounding box center [1168, 272] width 83 height 25
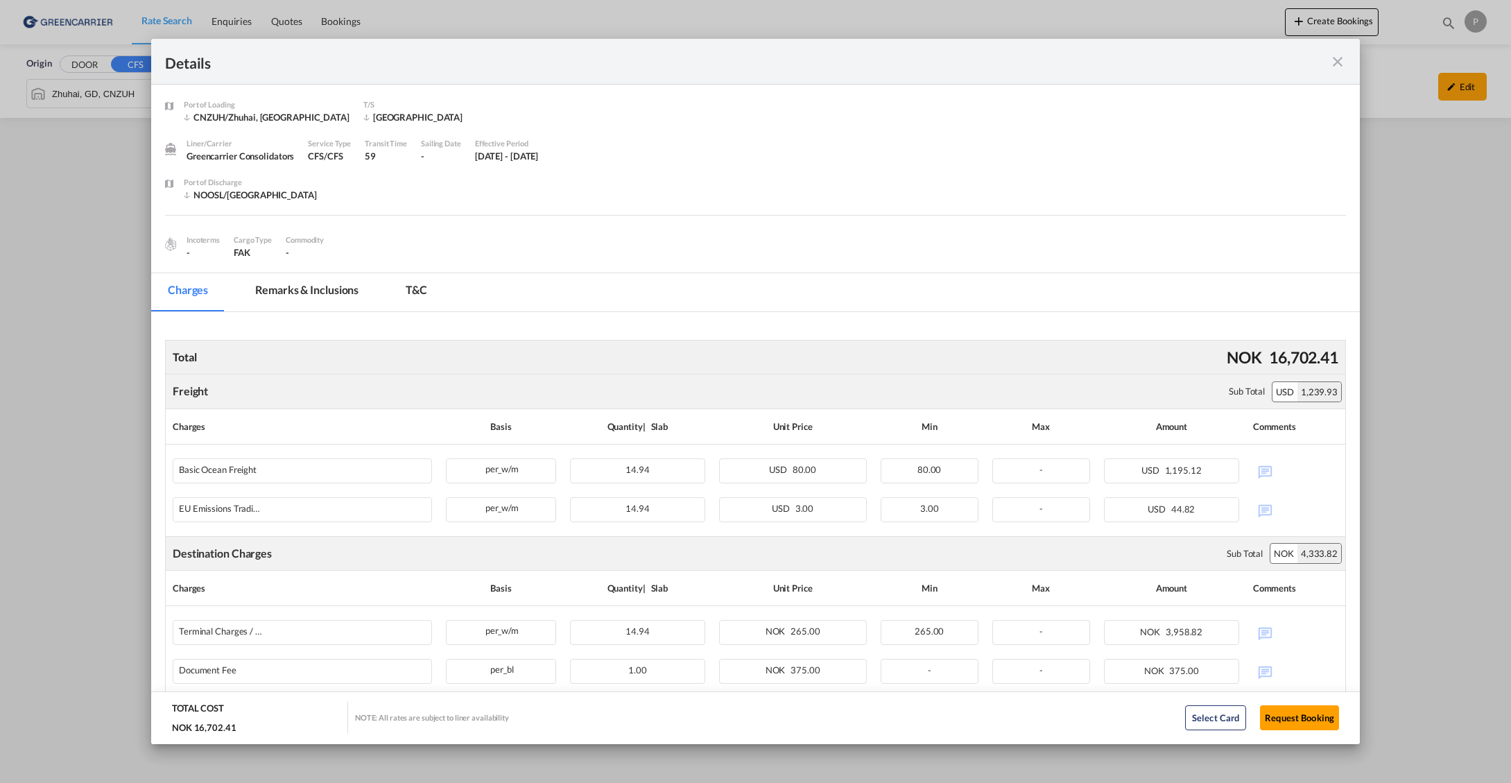
click at [1339, 61] on md-icon "icon-close fg-AAA8AD m-0 cursor" at bounding box center [1338, 61] width 17 height 17
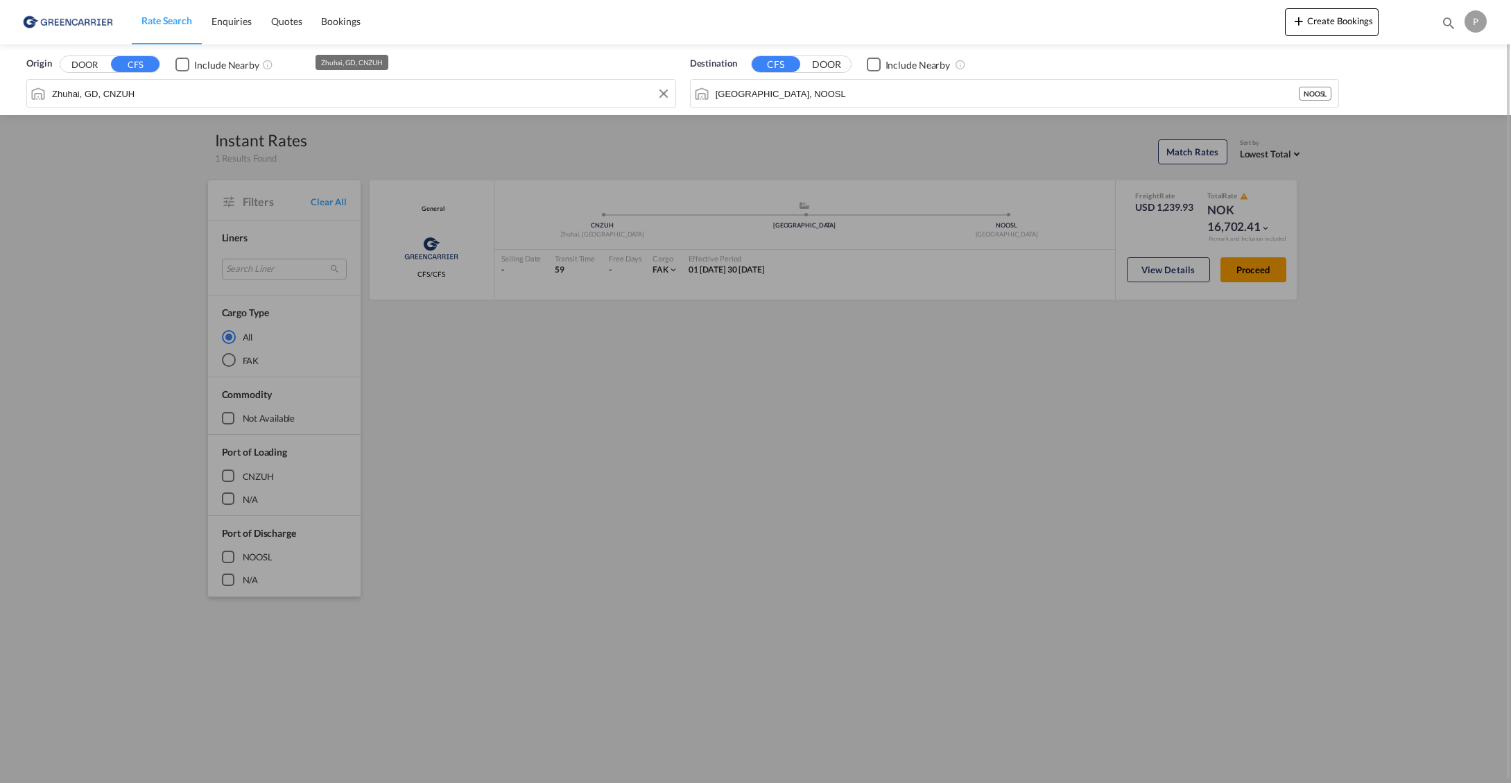
click at [189, 96] on input "Zhuhai, GD, CNZUH" at bounding box center [360, 93] width 617 height 21
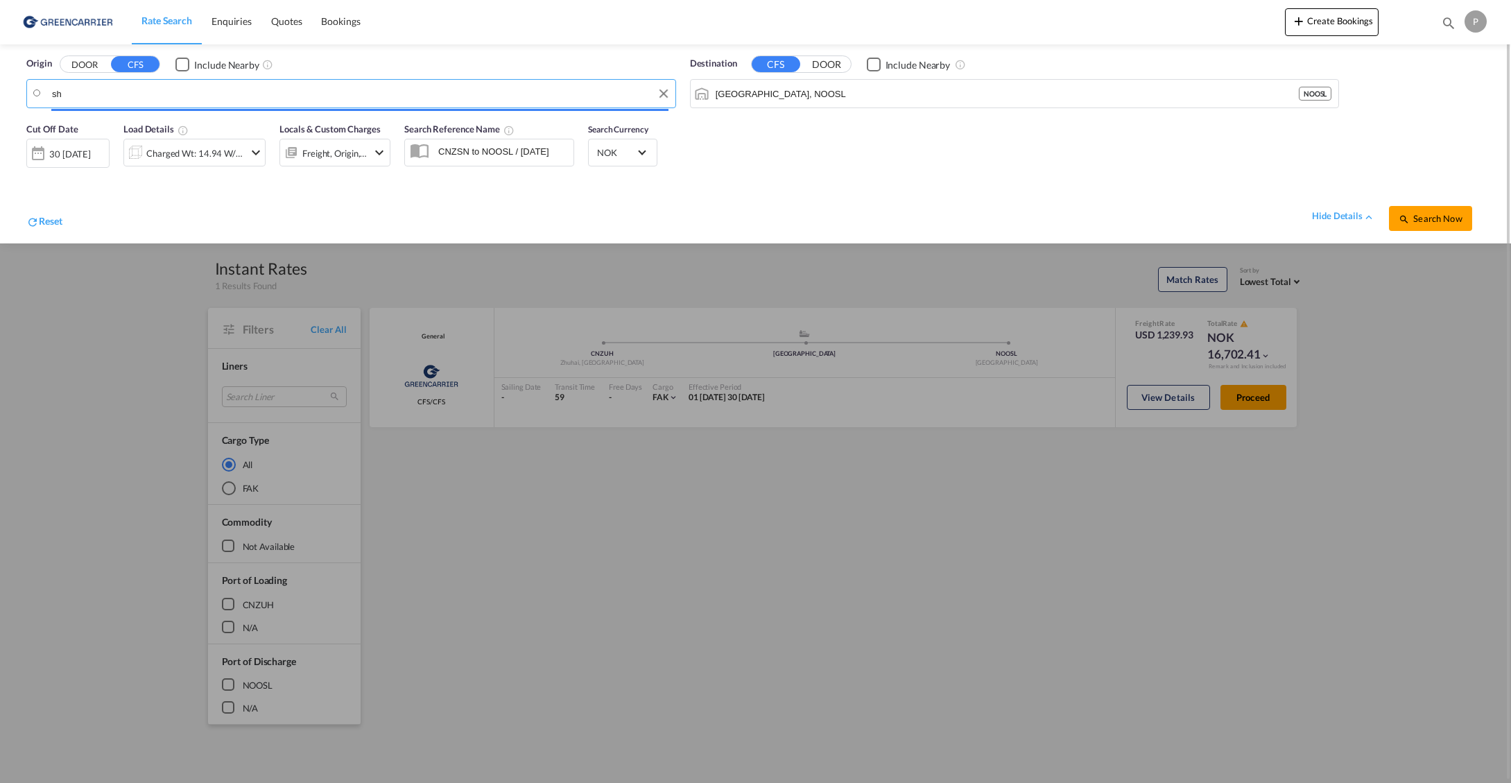
type input "s"
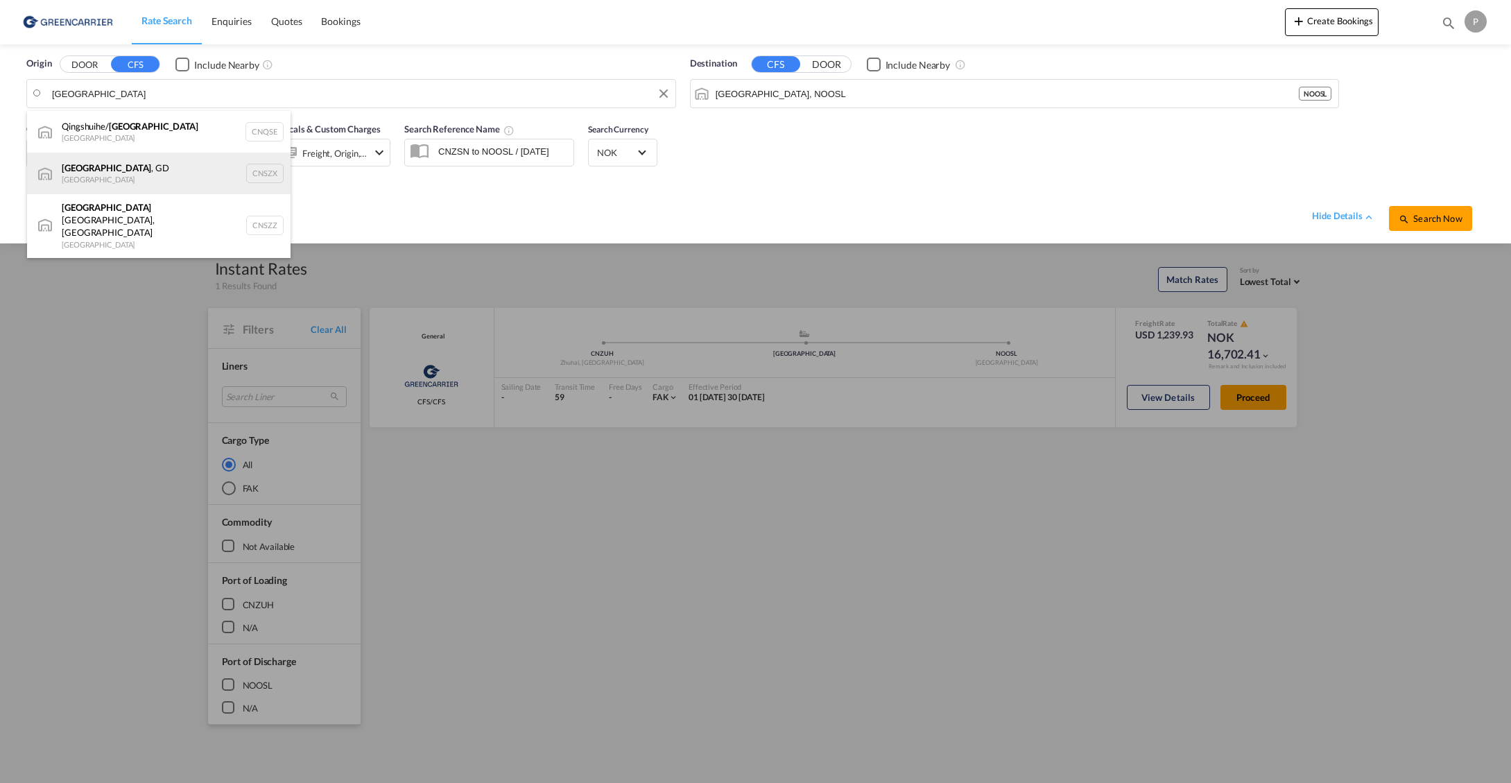
drag, startPoint x: 130, startPoint y: 111, endPoint x: 154, endPoint y: 173, distance: 66.3
click at [154, 173] on div "[GEOGRAPHIC_DATA] , GD [GEOGRAPHIC_DATA] CNSZX" at bounding box center [159, 174] width 264 height 42
type input "[GEOGRAPHIC_DATA], GD, CNSZX"
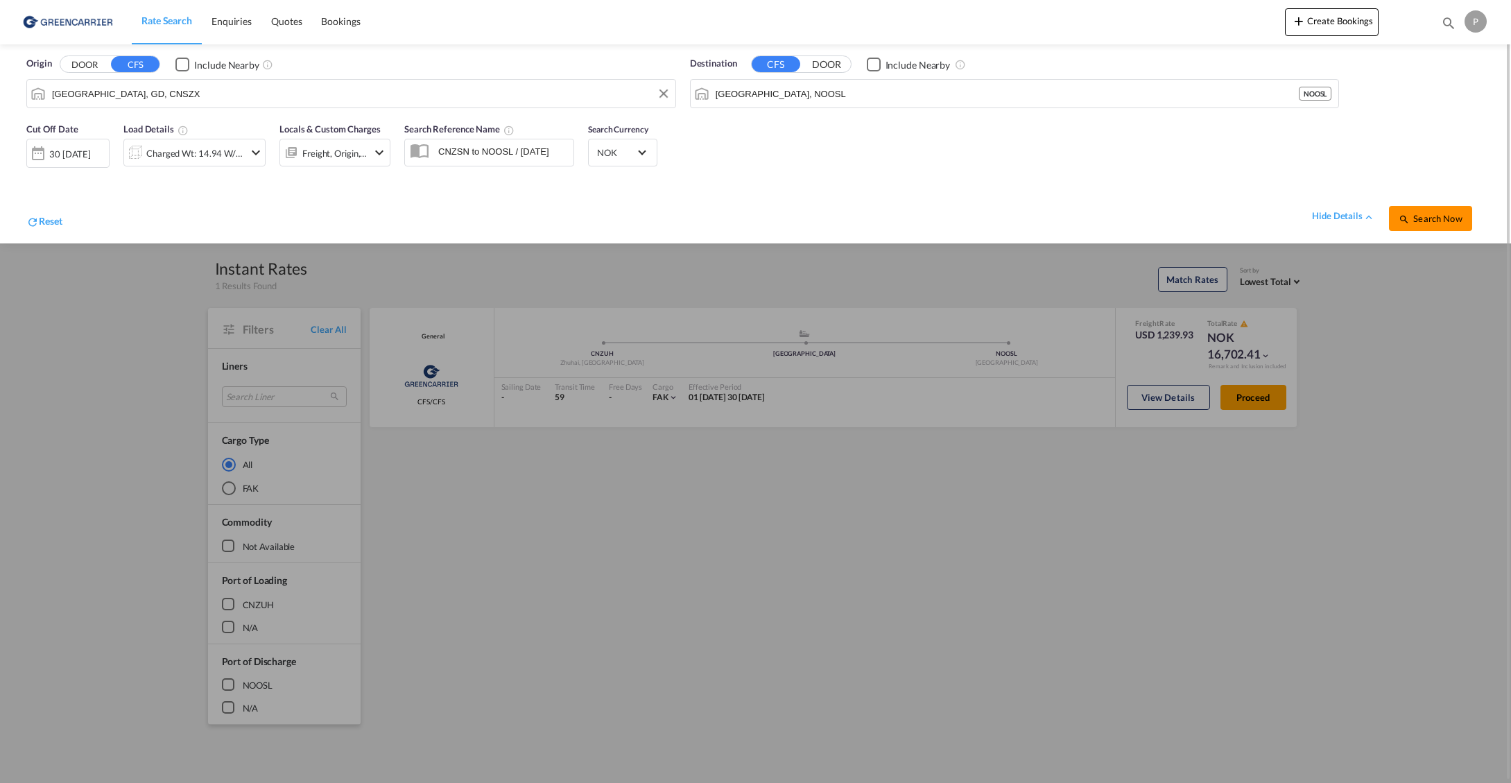
click at [1430, 218] on span "Search Now" at bounding box center [1430, 218] width 63 height 11
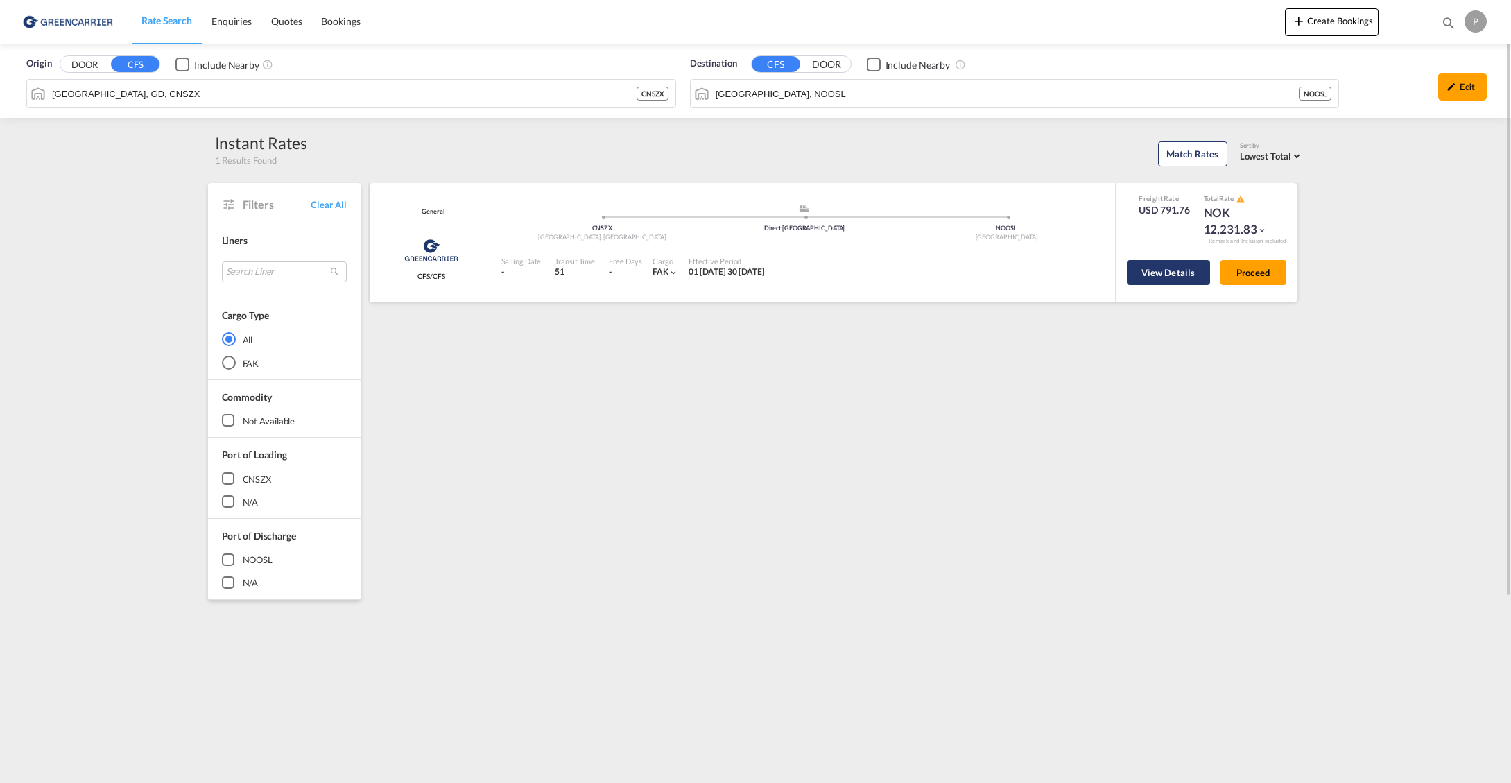
click at [1147, 274] on button "View Details" at bounding box center [1168, 272] width 83 height 25
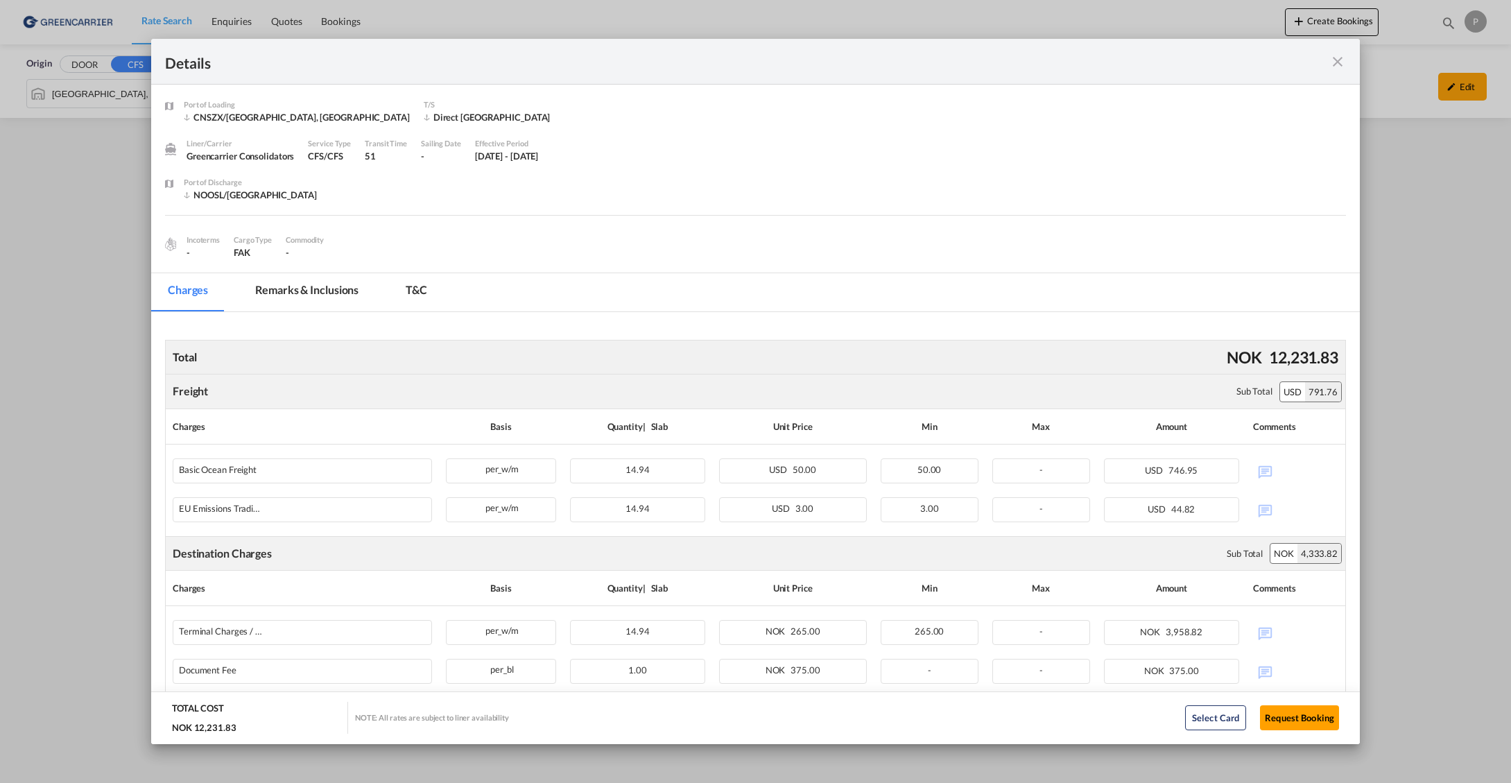
click at [1339, 60] on md-icon "icon-close fg-AAA8AD m-0 cursor" at bounding box center [1338, 61] width 17 height 17
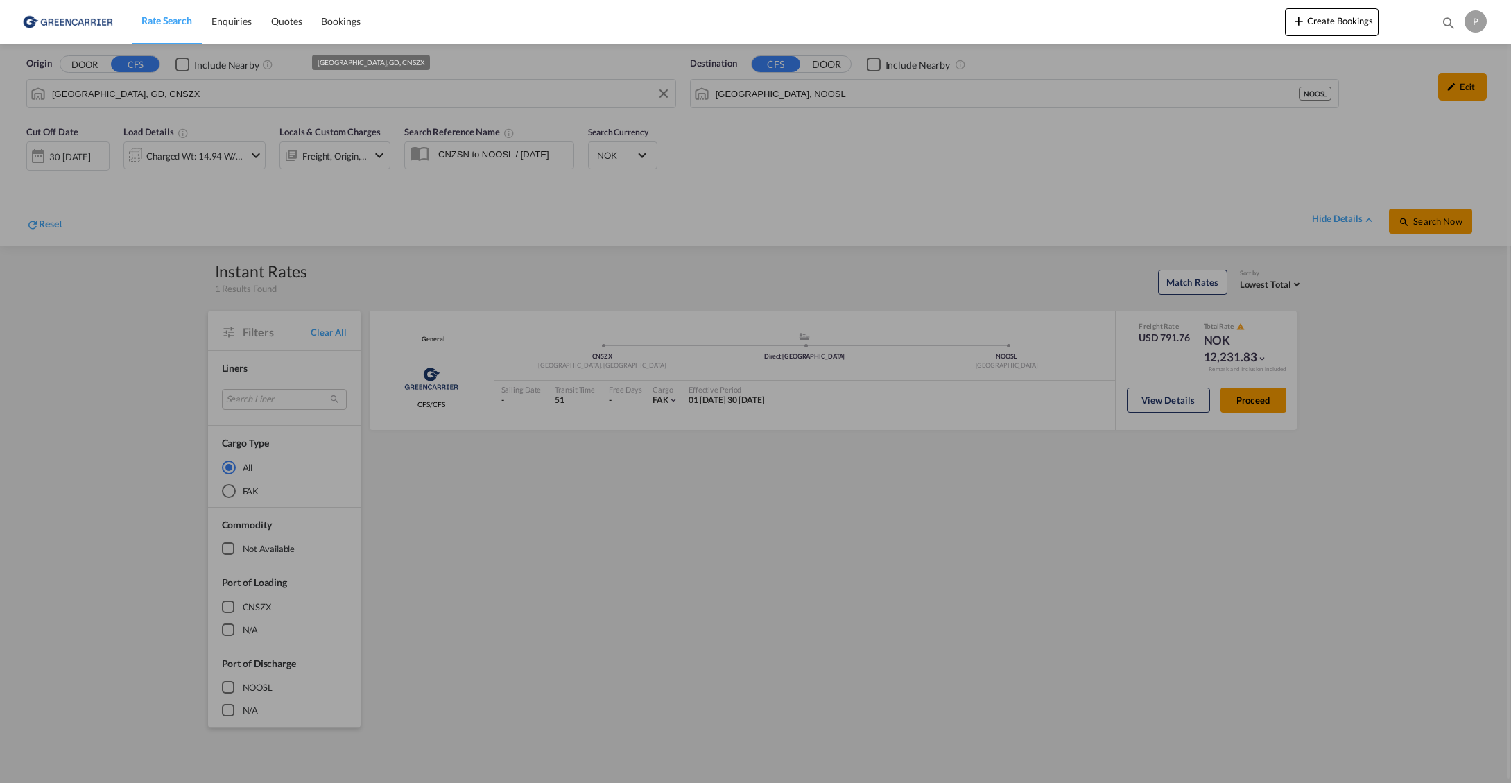
click at [241, 89] on input "[GEOGRAPHIC_DATA], GD, CNSZX" at bounding box center [360, 93] width 617 height 21
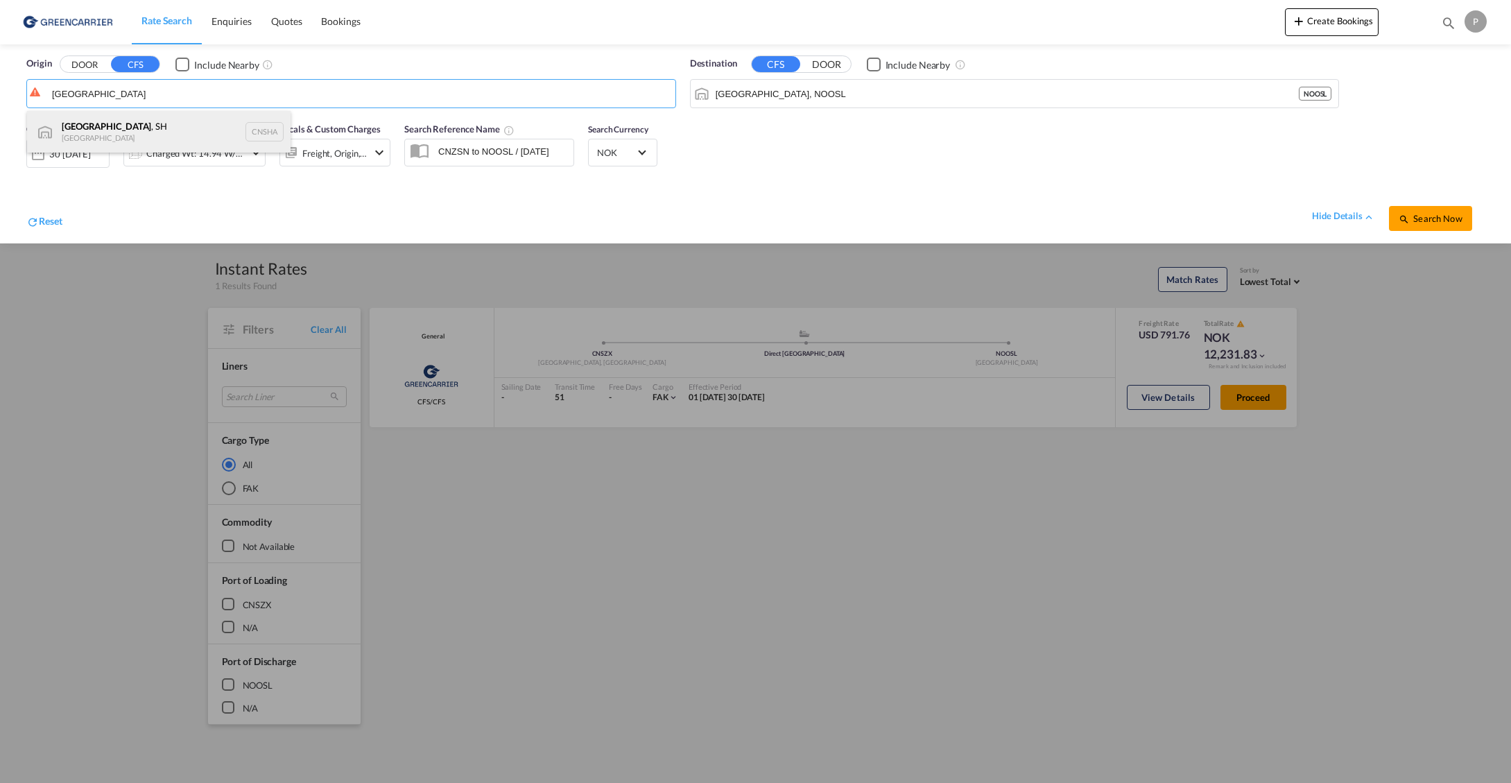
click at [151, 129] on div "[GEOGRAPHIC_DATA] , SH China CNSHA" at bounding box center [159, 132] width 264 height 42
type input "[GEOGRAPHIC_DATA], SH, CNSHA"
click at [158, 153] on div "Charged Wt: 14.94 W/M" at bounding box center [195, 153] width 98 height 19
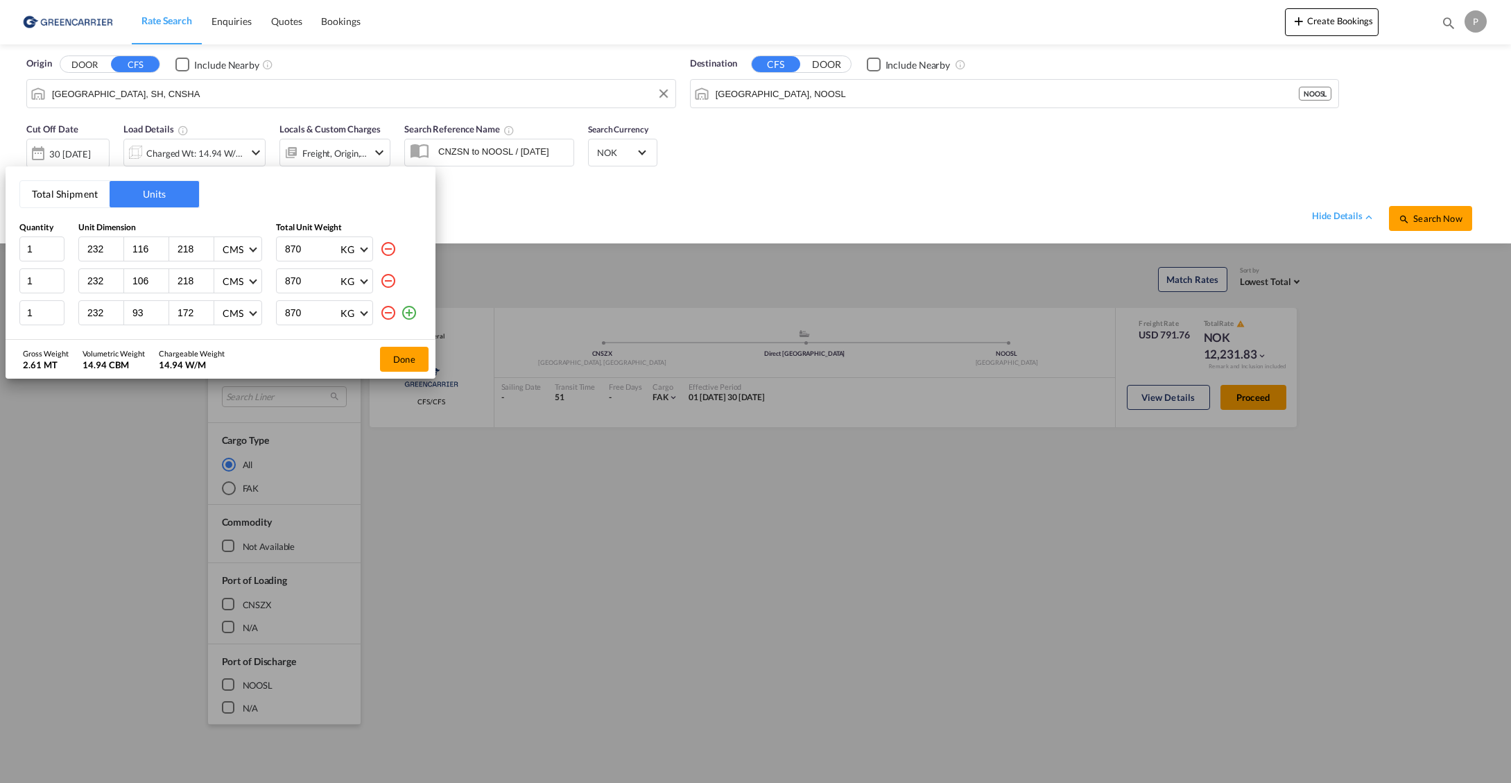
click at [389, 247] on md-icon "icon-minus-circle-outline" at bounding box center [388, 249] width 17 height 17
type input "106"
type input "93"
type input "172"
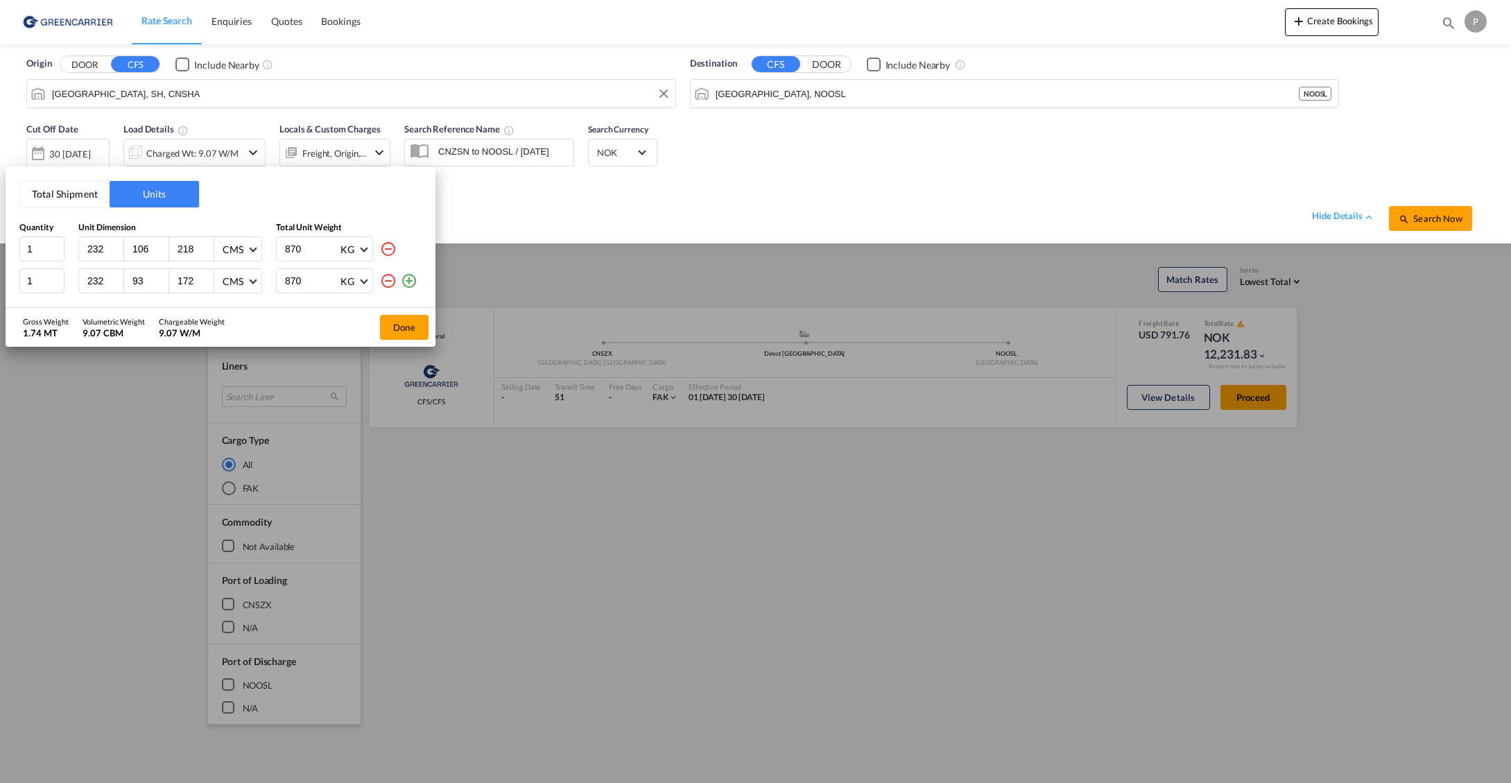
click at [389, 247] on md-icon "icon-minus-circle-outline" at bounding box center [388, 249] width 17 height 17
type input "93"
type input "172"
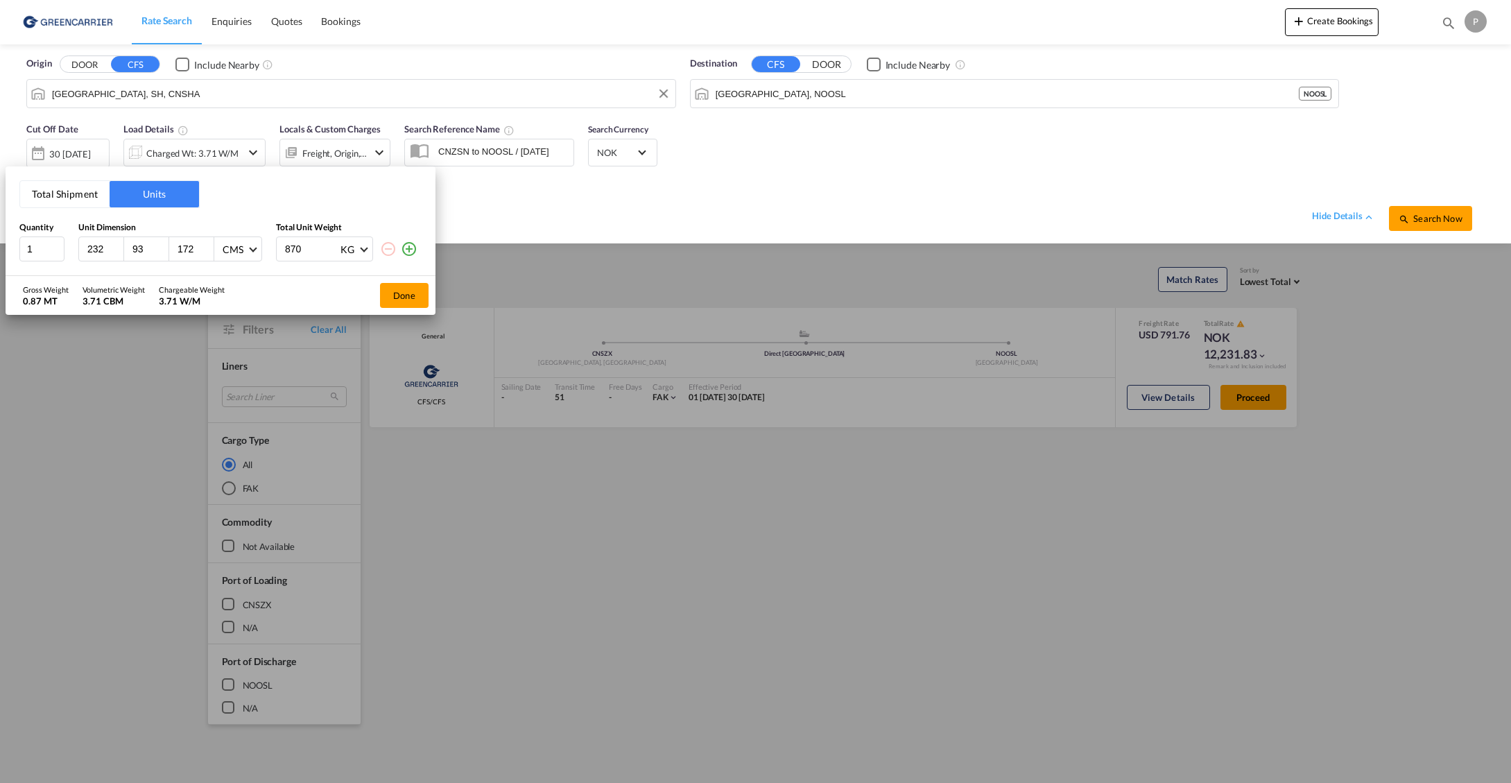
click at [104, 248] on input "232" at bounding box center [104, 249] width 37 height 12
type input "220"
type input "50"
type input "80"
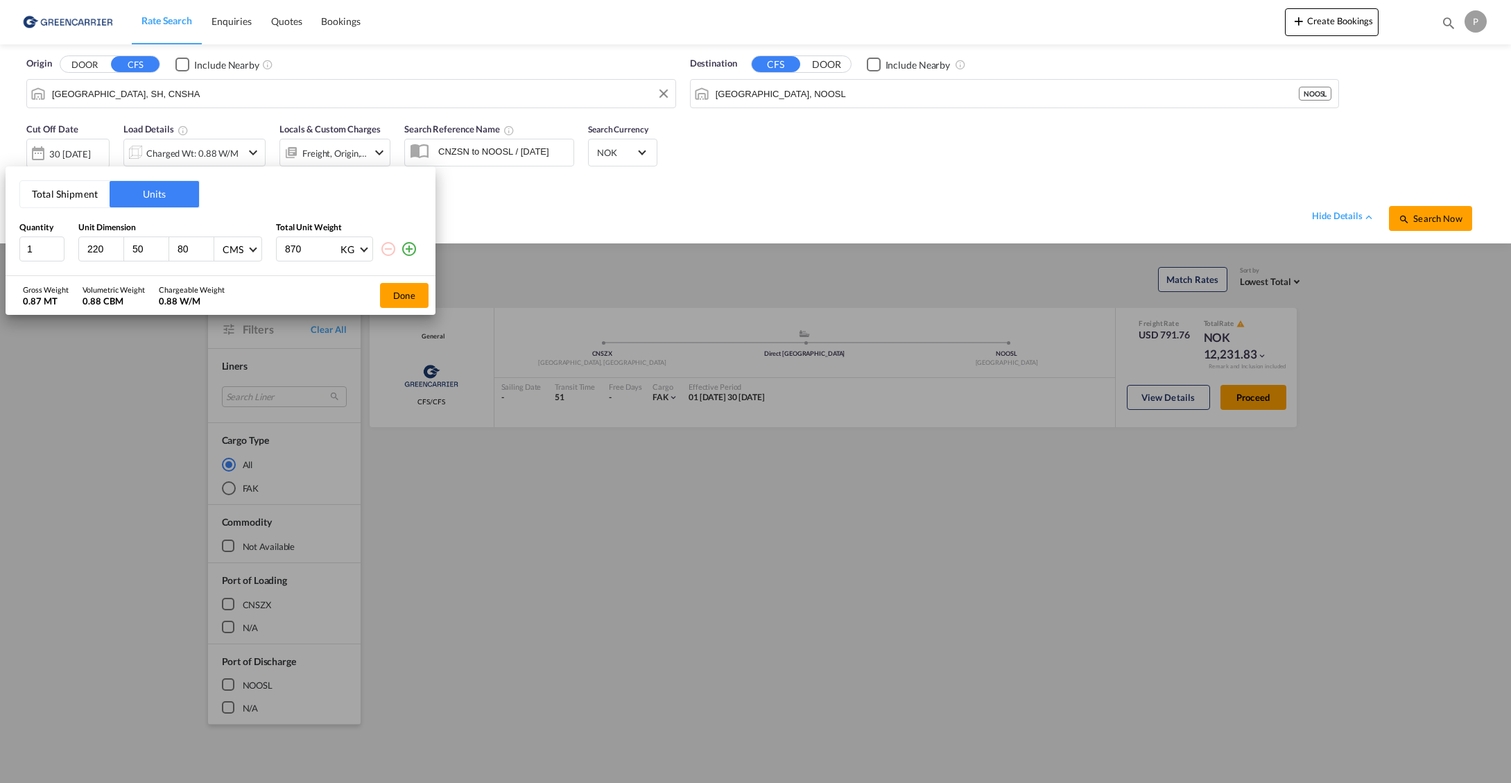
click at [304, 249] on input "870" at bounding box center [311, 249] width 55 height 24
type input "50"
click at [348, 203] on div "Total Shipment Units Quantity Unit Dimension Total Unit Weight 1 220 50 80 CMS …" at bounding box center [221, 221] width 430 height 110
click at [404, 299] on button "Done" at bounding box center [404, 295] width 49 height 25
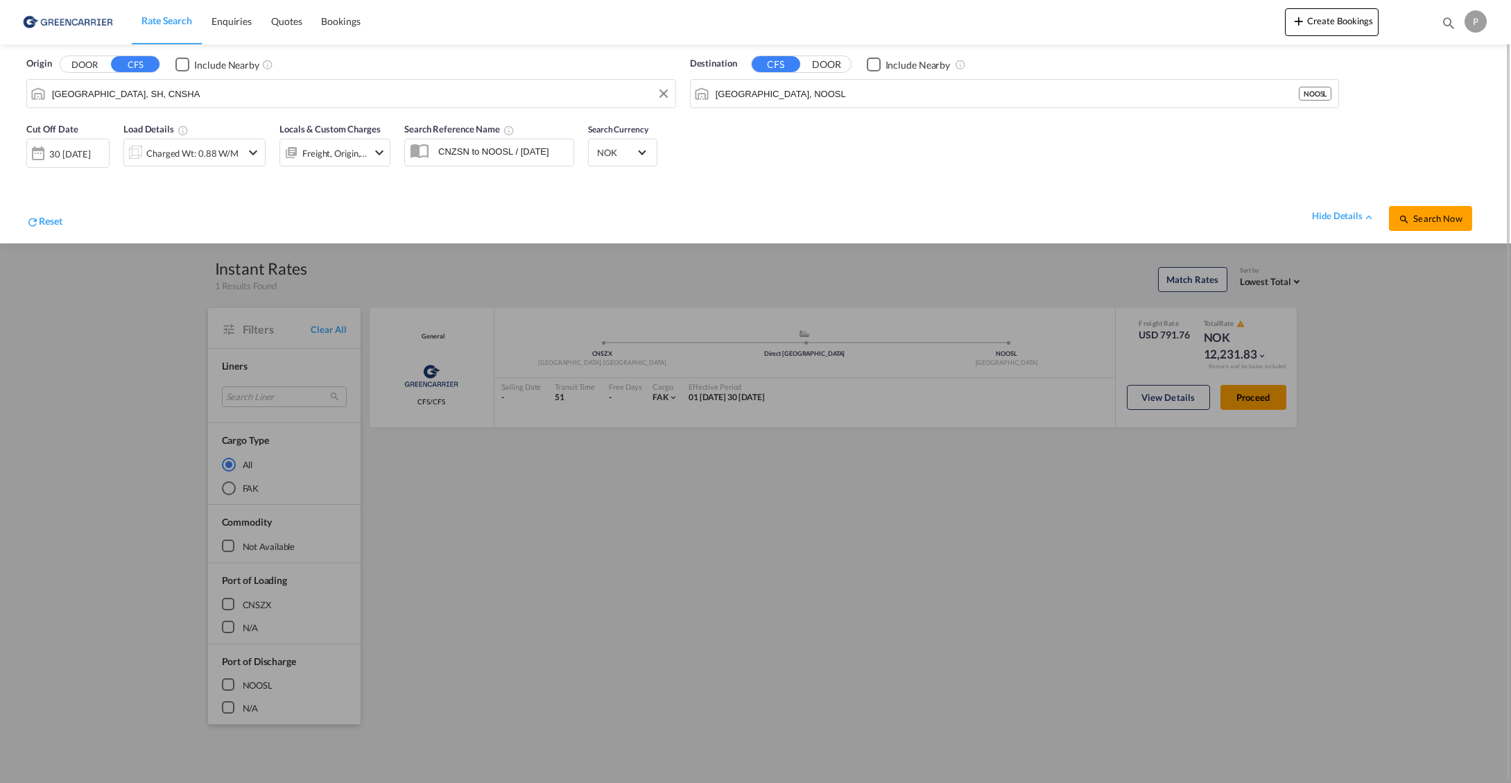
click at [67, 151] on div "30 [DATE]" at bounding box center [70, 154] width 42 height 12
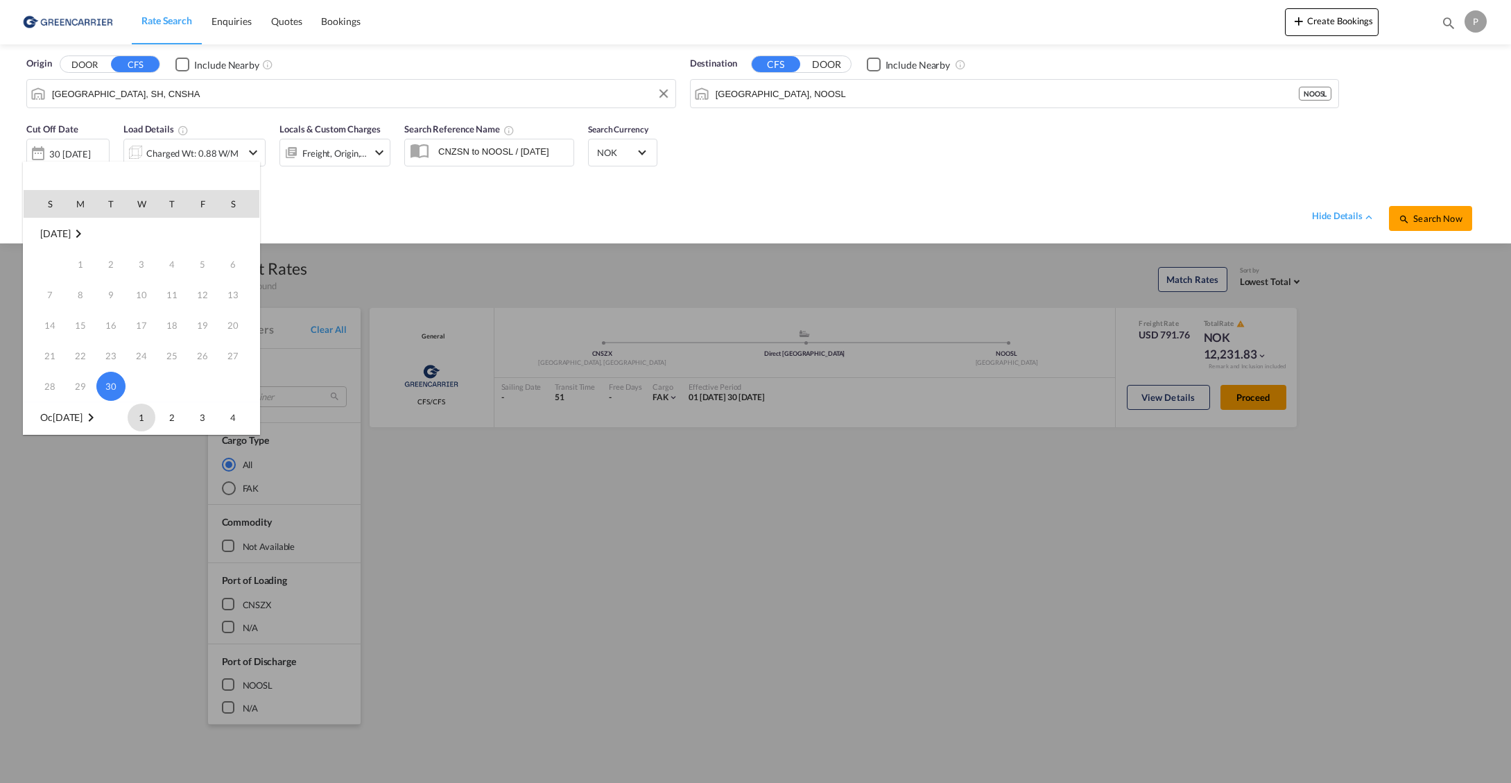
click at [145, 409] on span "1" at bounding box center [142, 418] width 28 height 28
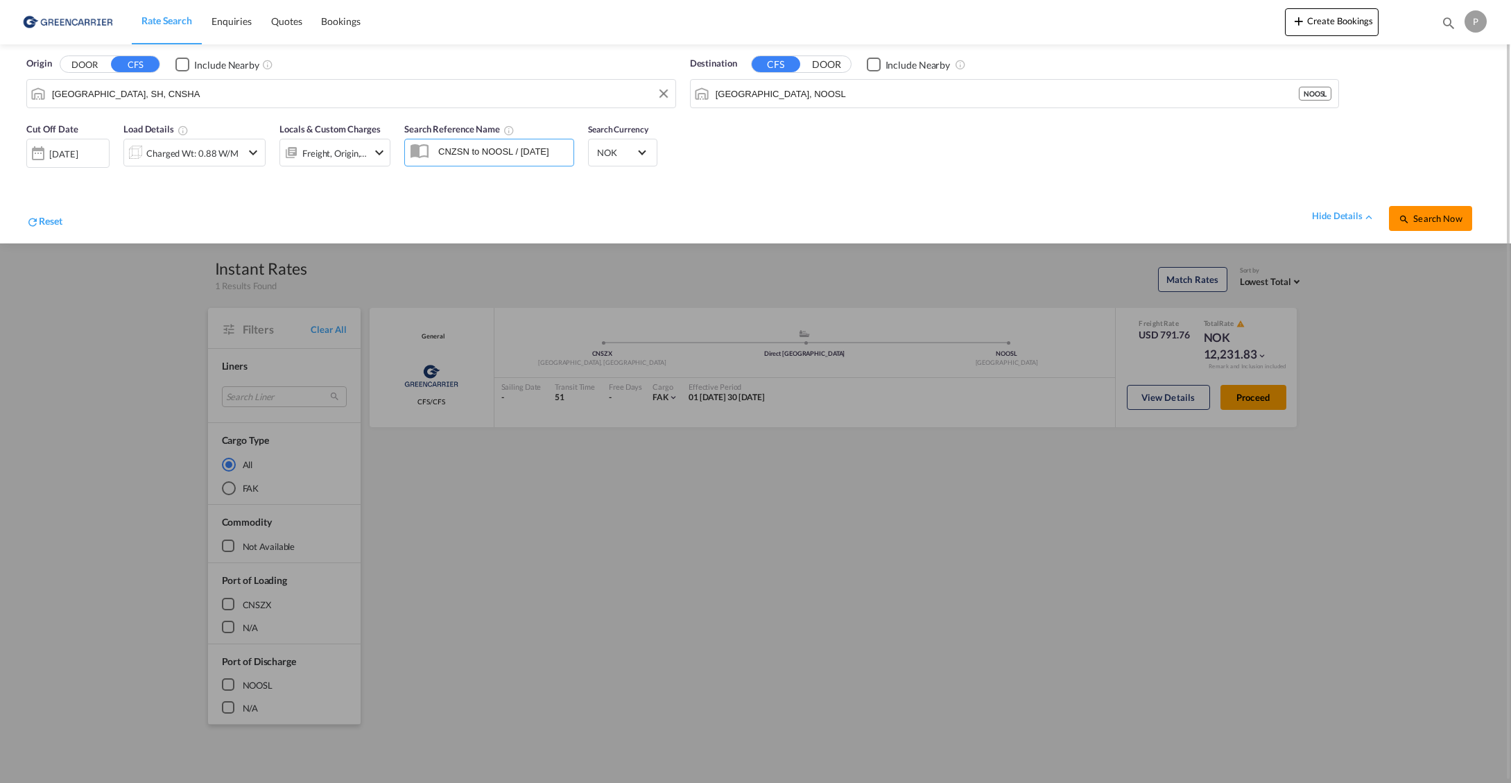
click at [1439, 219] on span "Search Now" at bounding box center [1430, 218] width 63 height 11
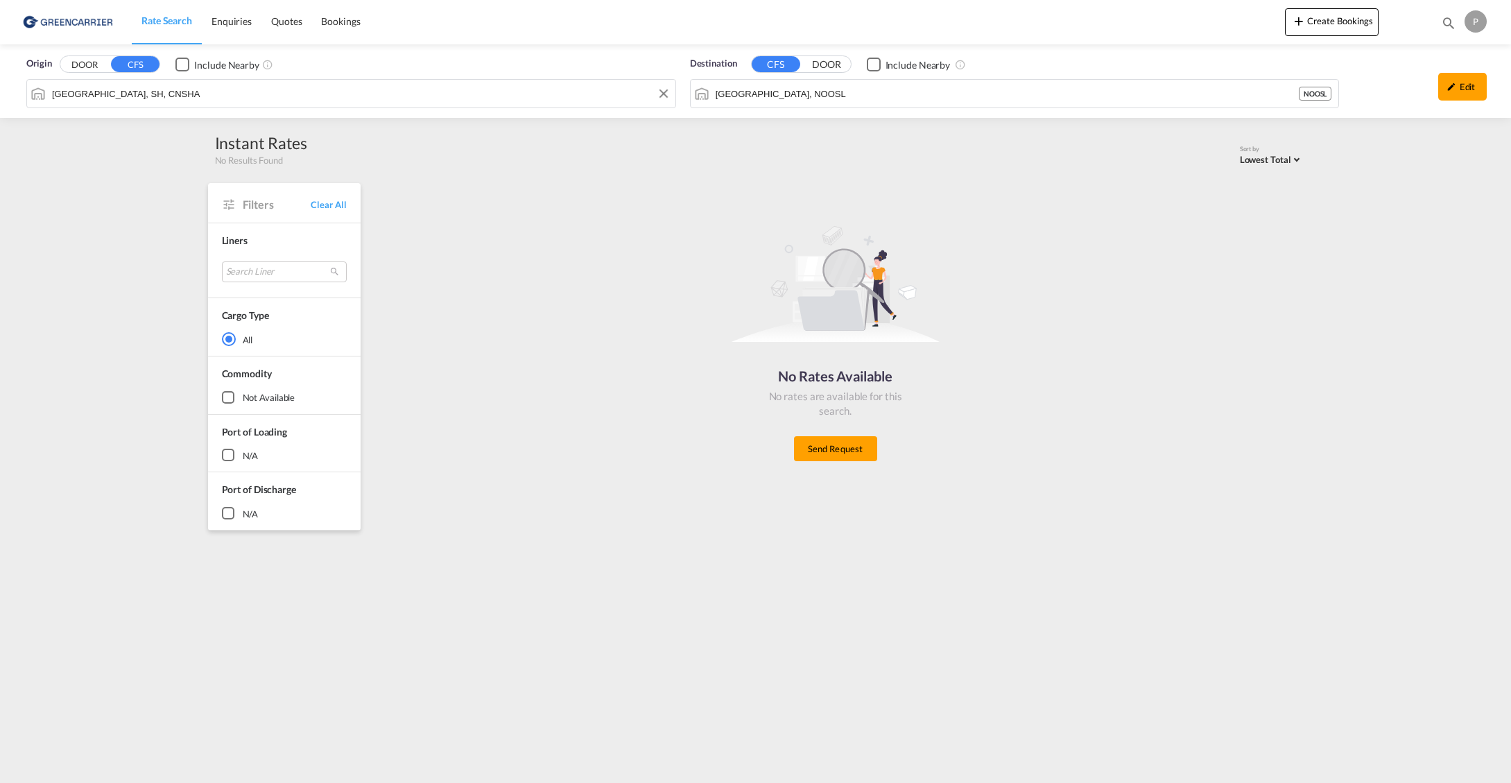
click at [179, 92] on div "Origin DOOR CFS Include Nearby [GEOGRAPHIC_DATA], SH, CNSHA Destination CFS DOO…" at bounding box center [755, 81] width 1511 height 74
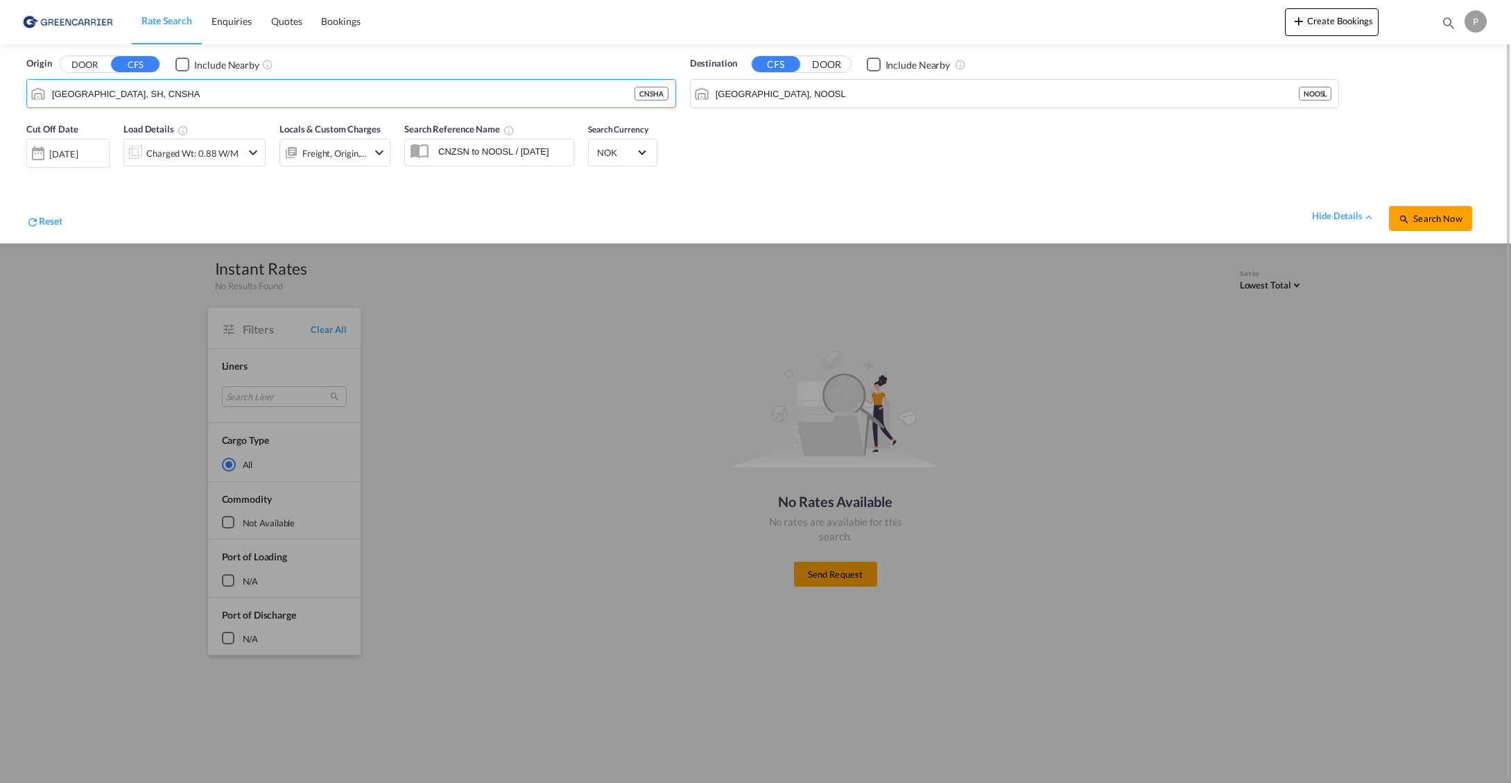
click at [54, 148] on div "[DATE]" at bounding box center [63, 154] width 28 height 12
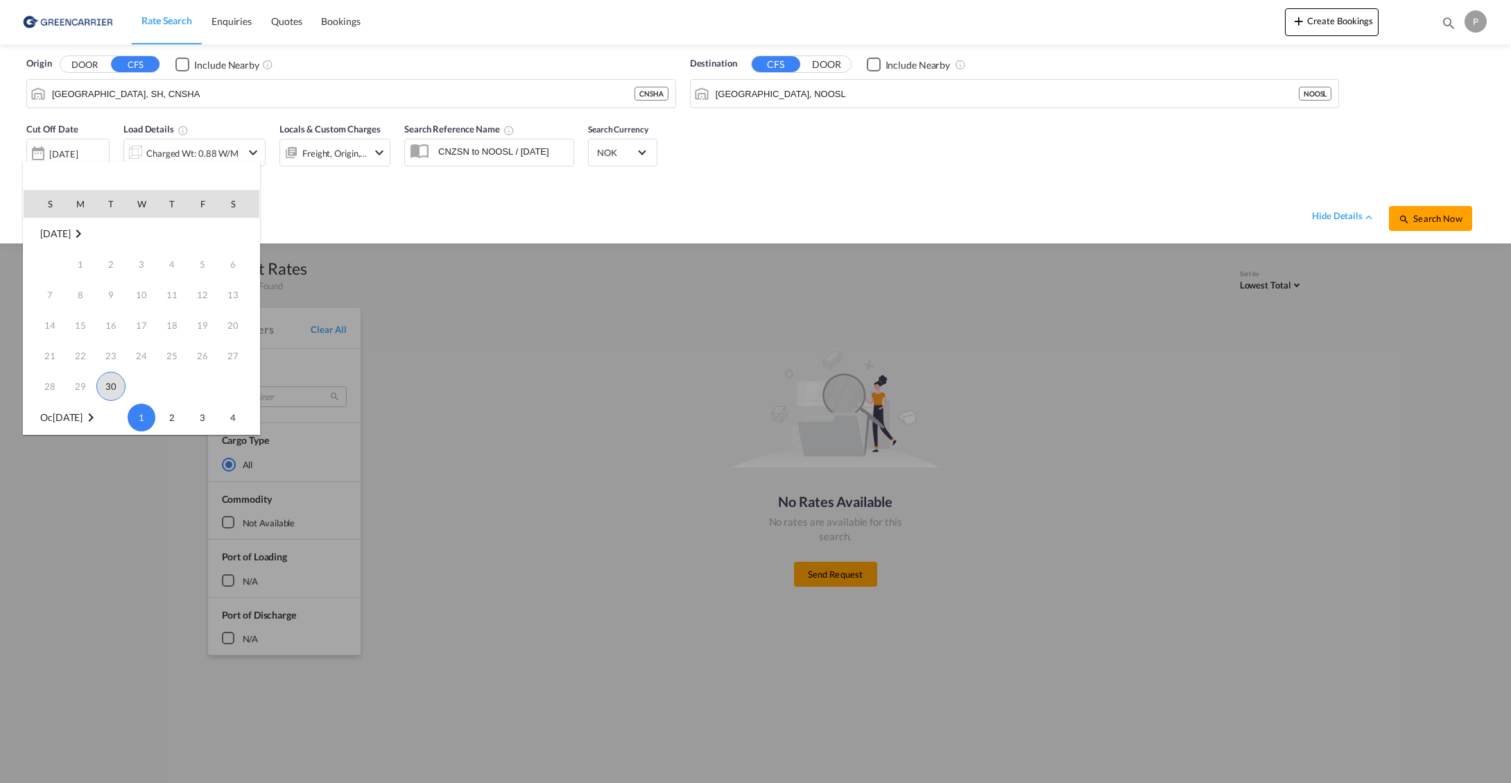
click at [100, 386] on span "30" at bounding box center [110, 386] width 29 height 29
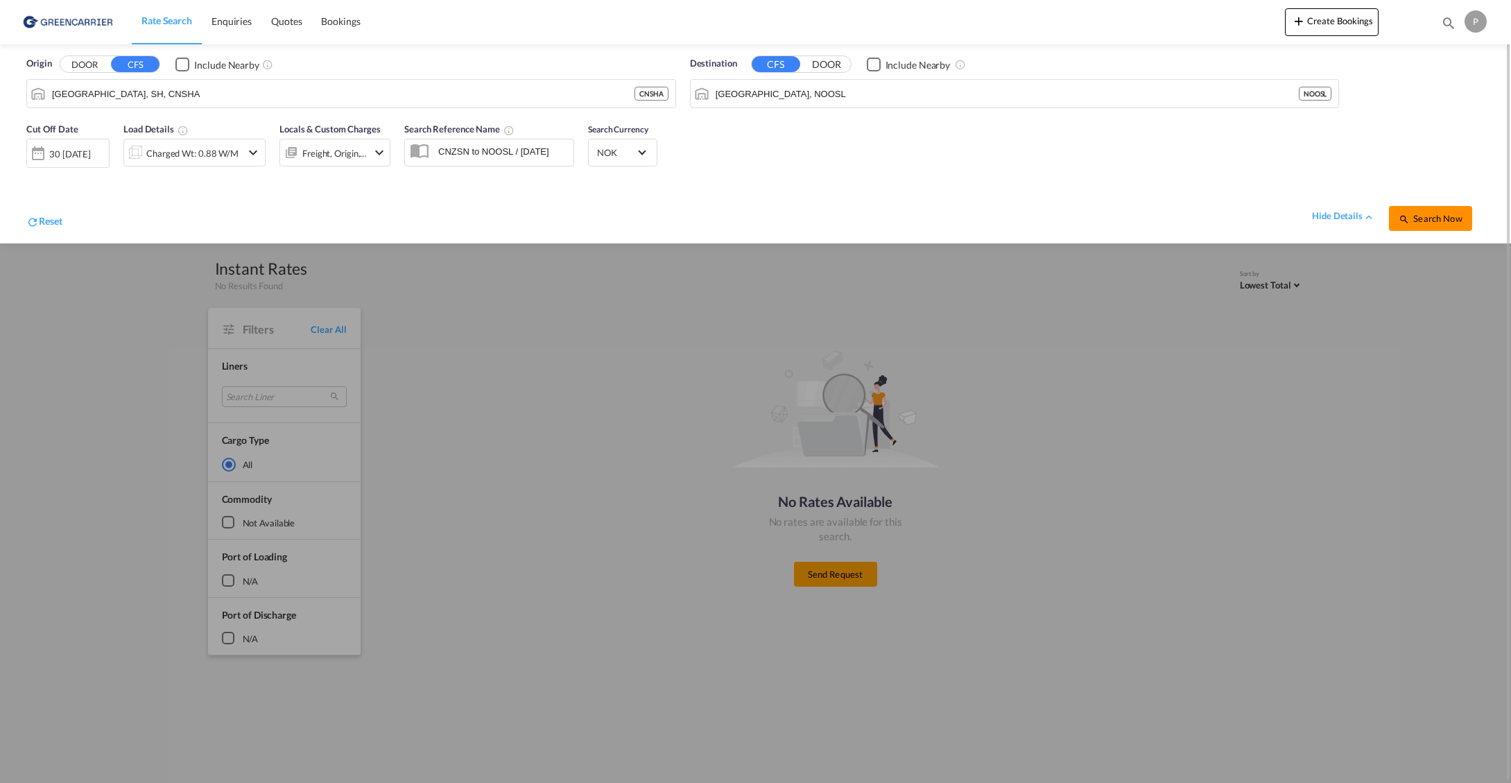
click at [1418, 217] on span "Search Now" at bounding box center [1430, 218] width 63 height 11
